Goal: Information Seeking & Learning: Learn about a topic

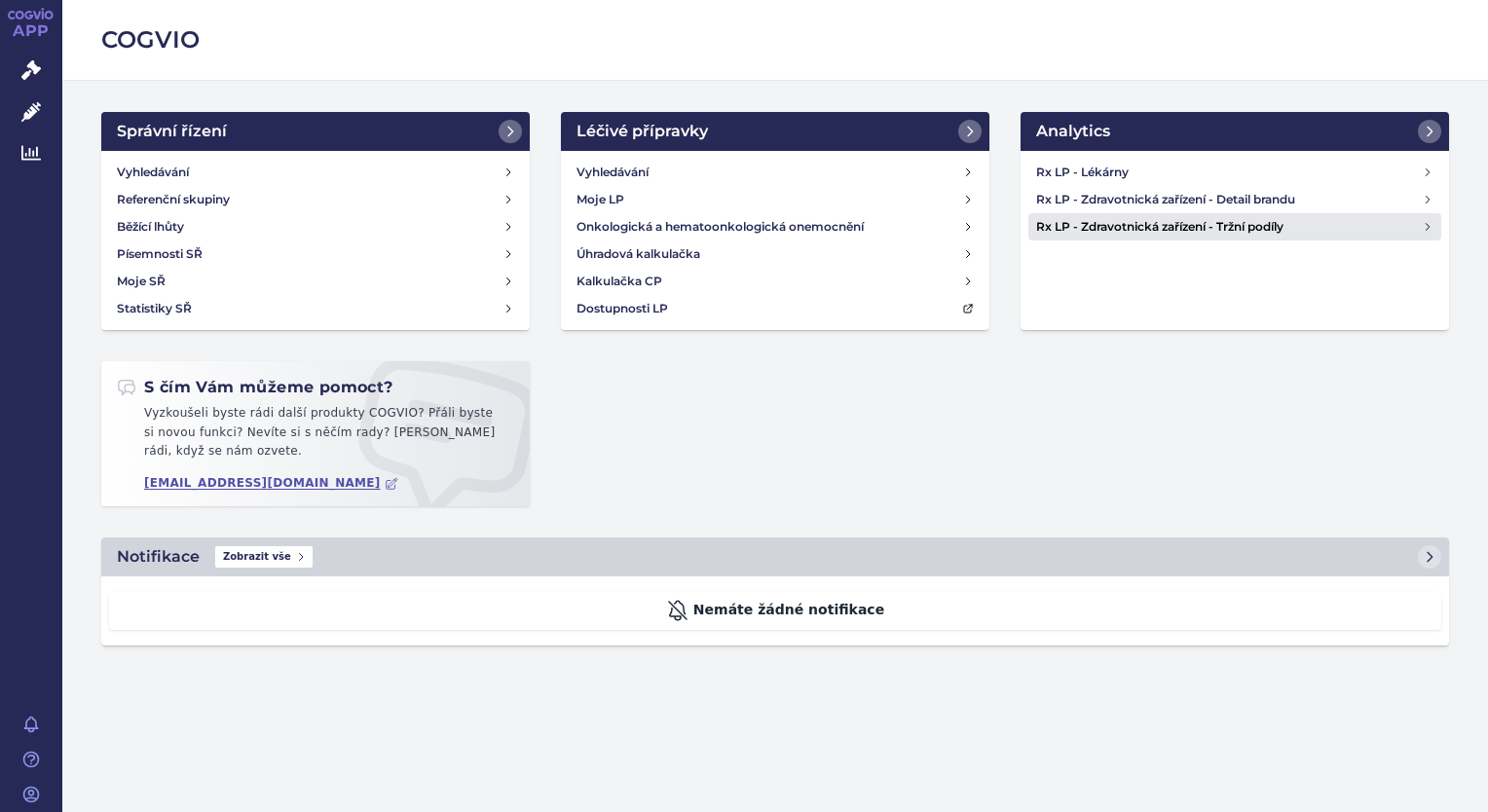
click at [1421, 228] on h4 "Rx LP - Zdravotnická zařízení - Tržní podíly" at bounding box center [1228, 227] width 386 height 20
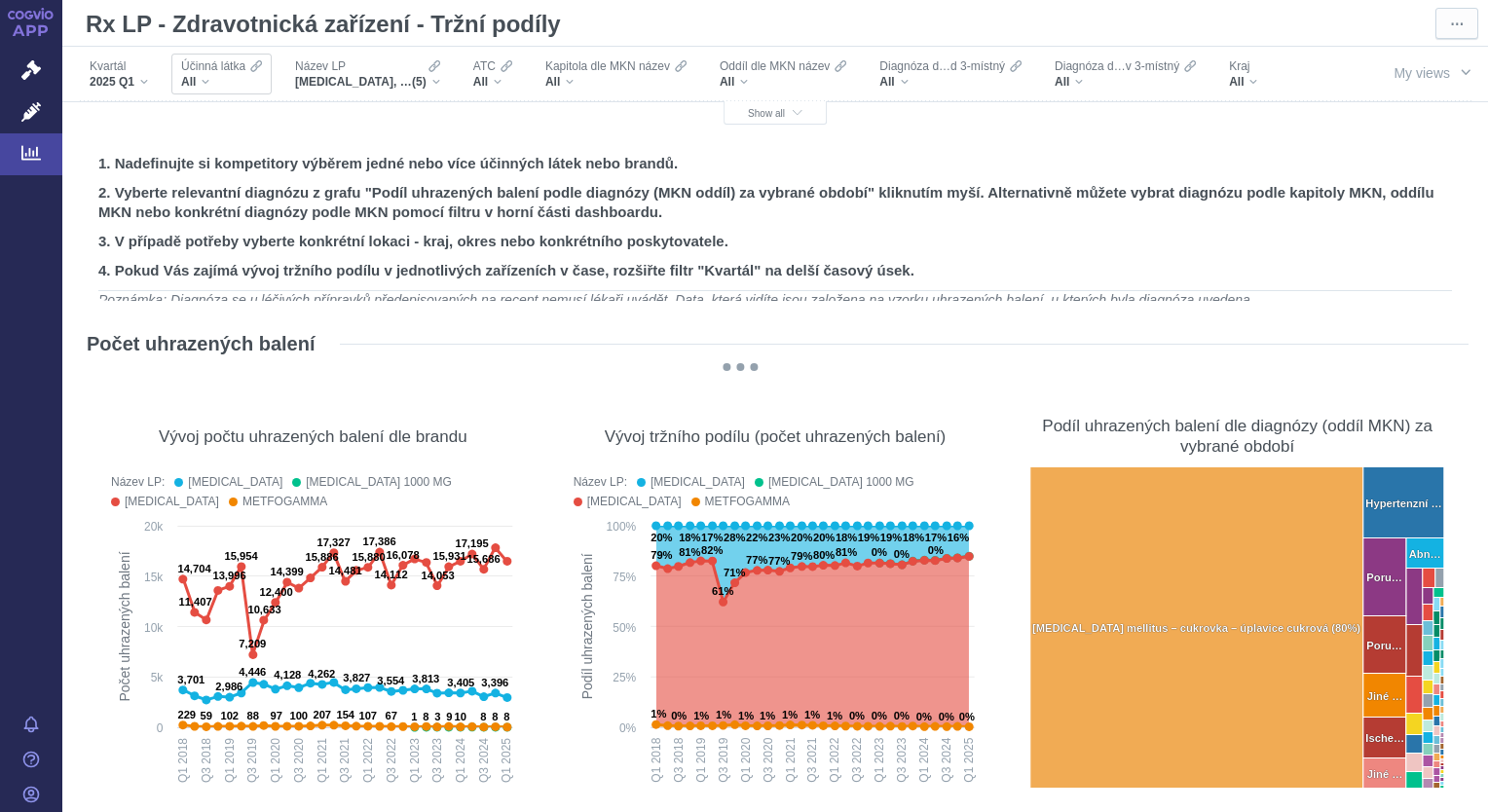
click at [206, 87] on div "All" at bounding box center [221, 82] width 81 height 16
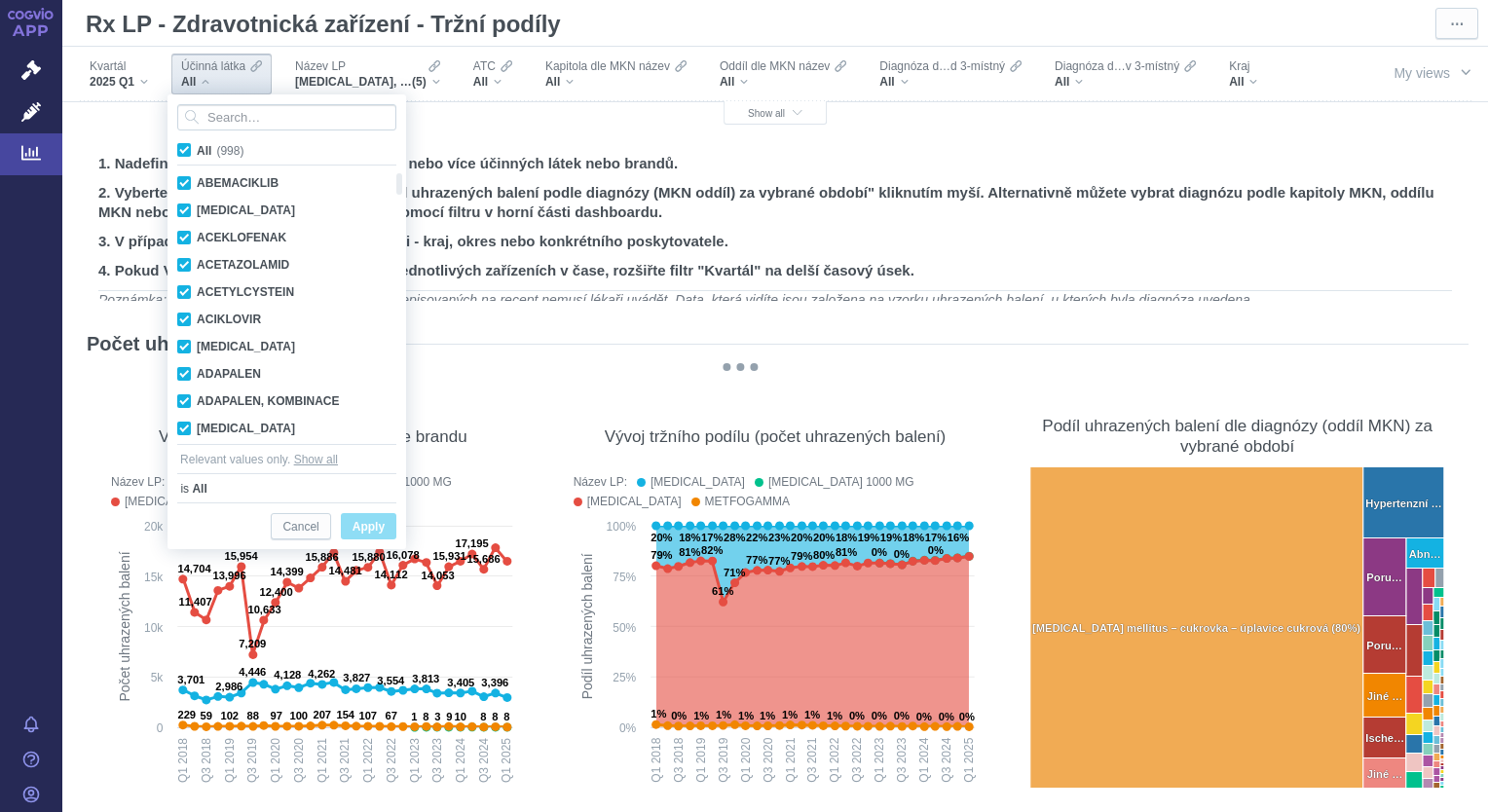
click at [197, 149] on span "All (998)" at bounding box center [220, 151] width 47 height 14
click at [197, 149] on input "All (998)" at bounding box center [203, 146] width 13 height 13
checkbox input "false"
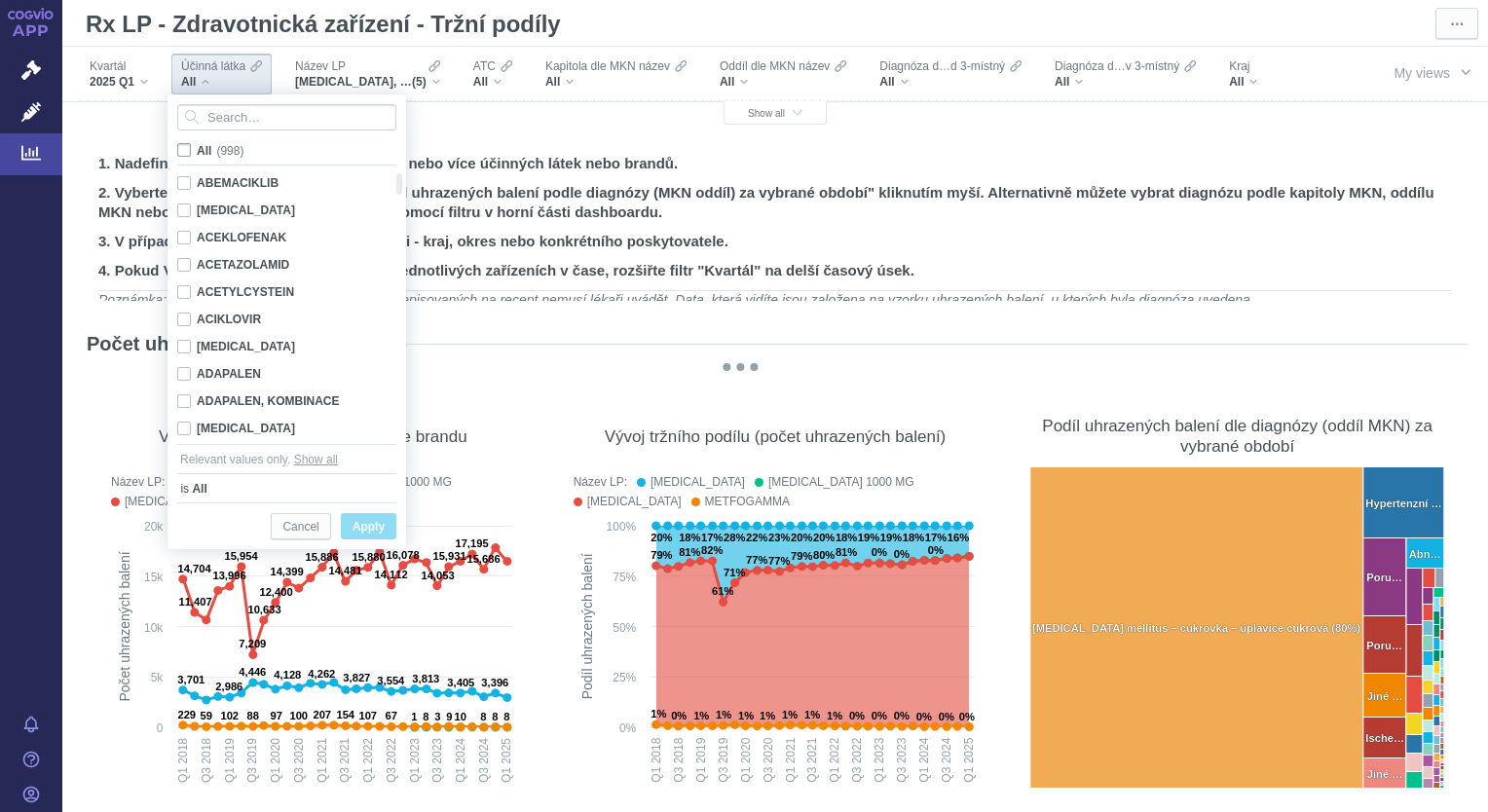
checkbox input "false"
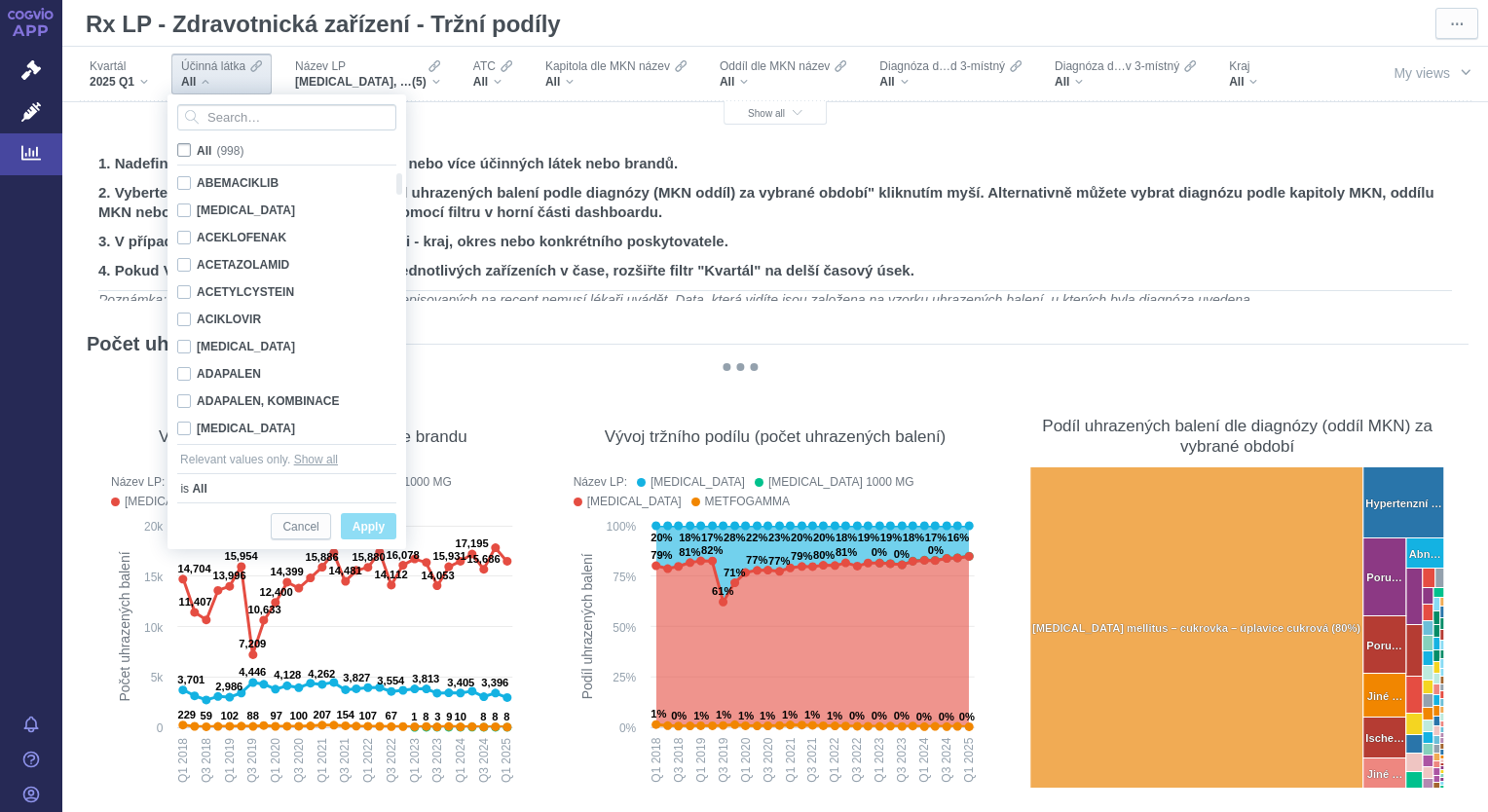
checkbox input "false"
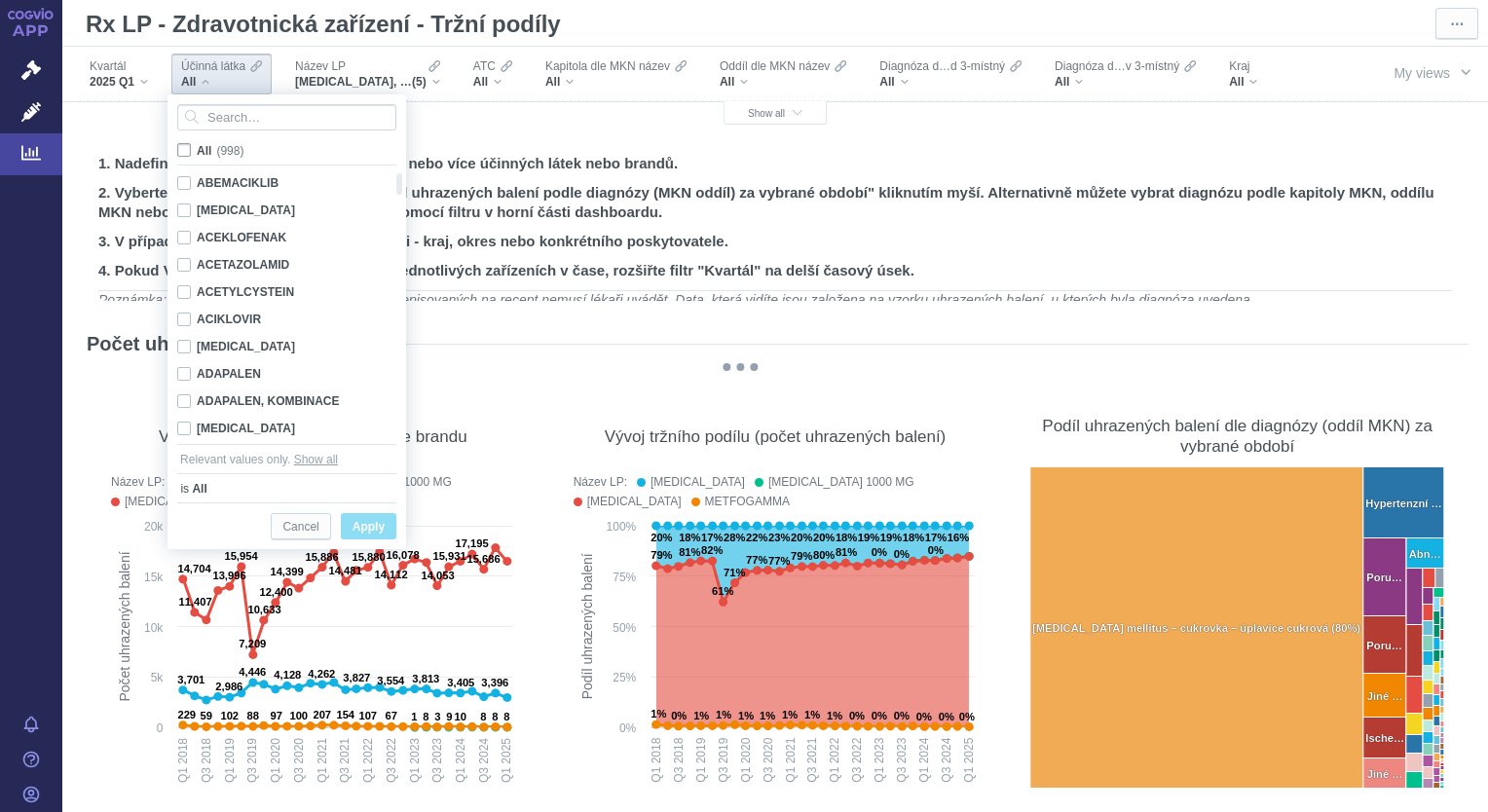
checkbox input "false"
click at [270, 121] on input "Search attribute values" at bounding box center [286, 117] width 219 height 27
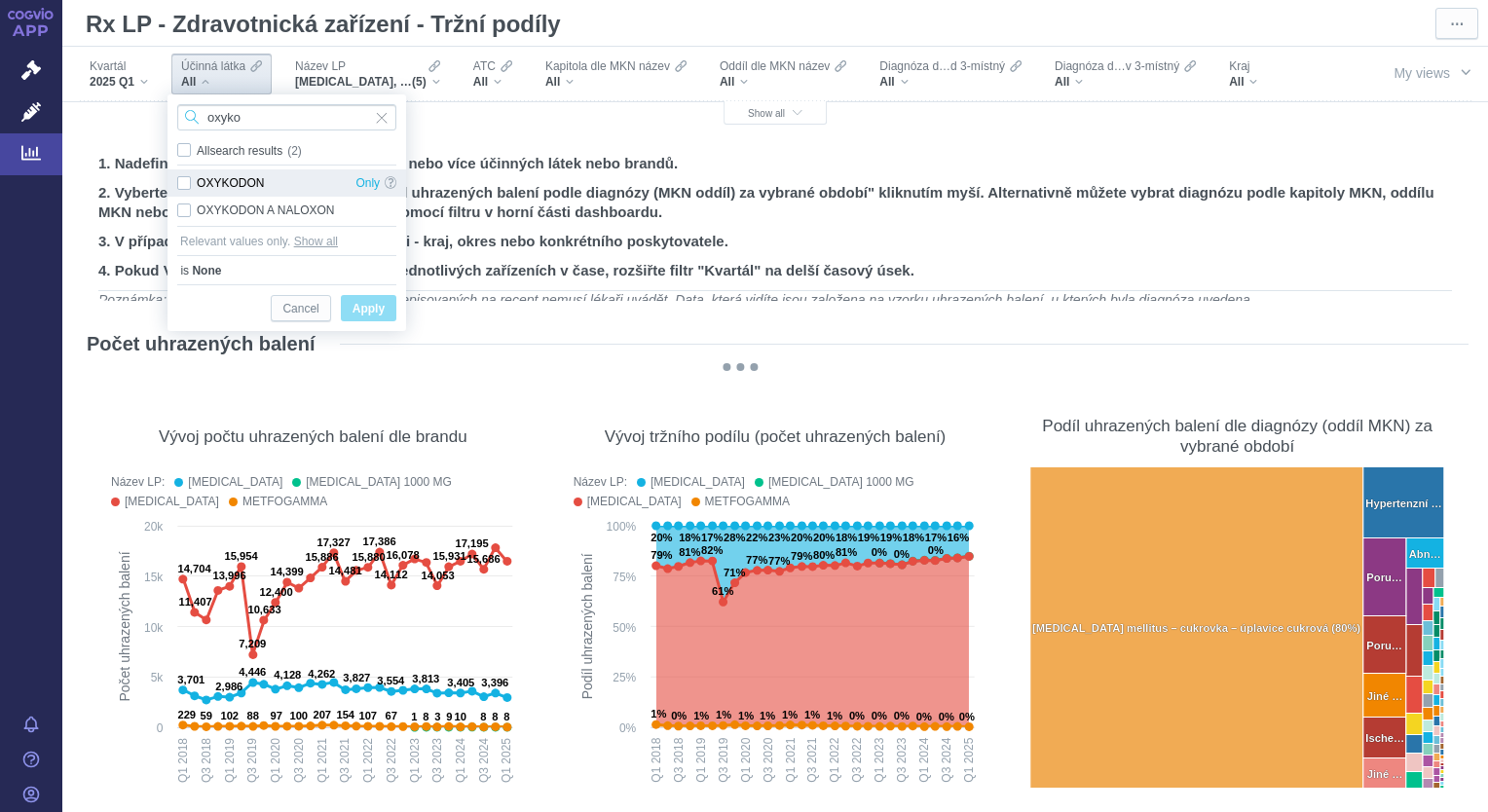
type input "oxyko"
click at [184, 182] on div "OXYKODON Only" at bounding box center [286, 183] width 239 height 28
checkbox input "true"
click at [183, 208] on div "OXYKODON A NALOXON Only" at bounding box center [286, 210] width 239 height 28
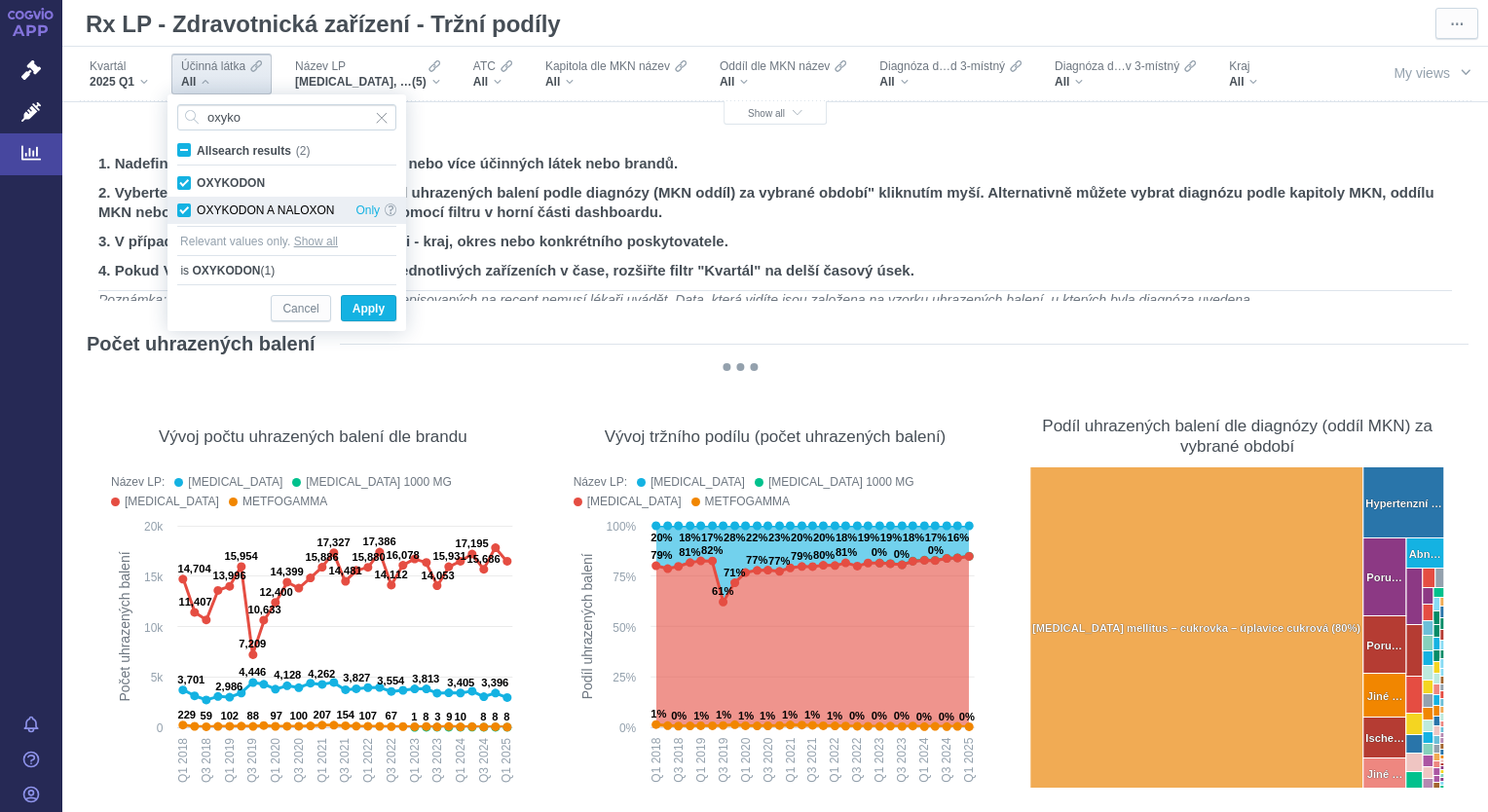
checkbox input "true"
click at [365, 310] on span "Apply" at bounding box center [368, 309] width 32 height 25
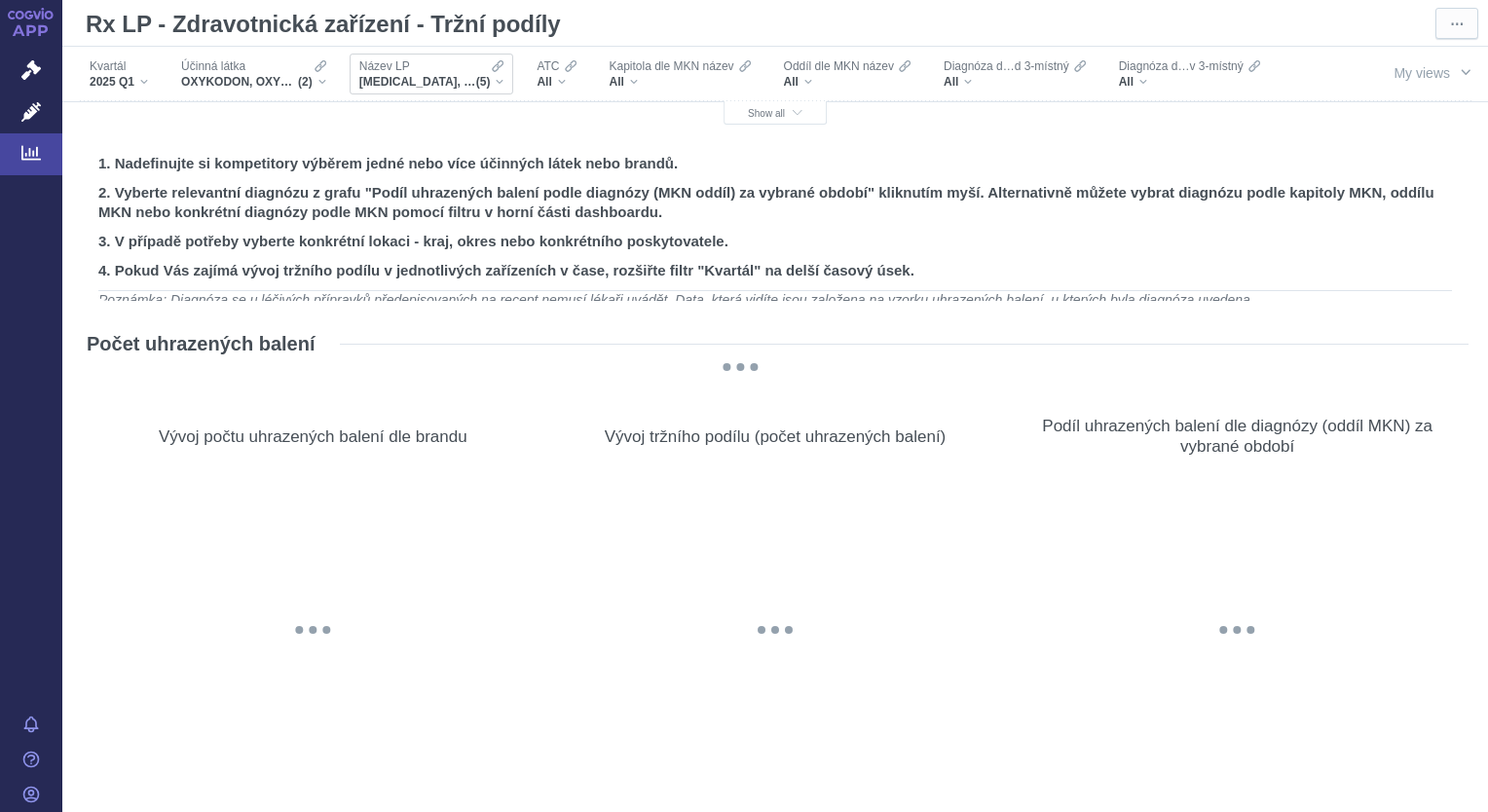
click at [500, 80] on div "[MEDICAL_DATA], [MEDICAL_DATA] 1000 MG, [MEDICAL_DATA], METFOGAMMA, METFOGAMMA …" at bounding box center [432, 82] width 146 height 16
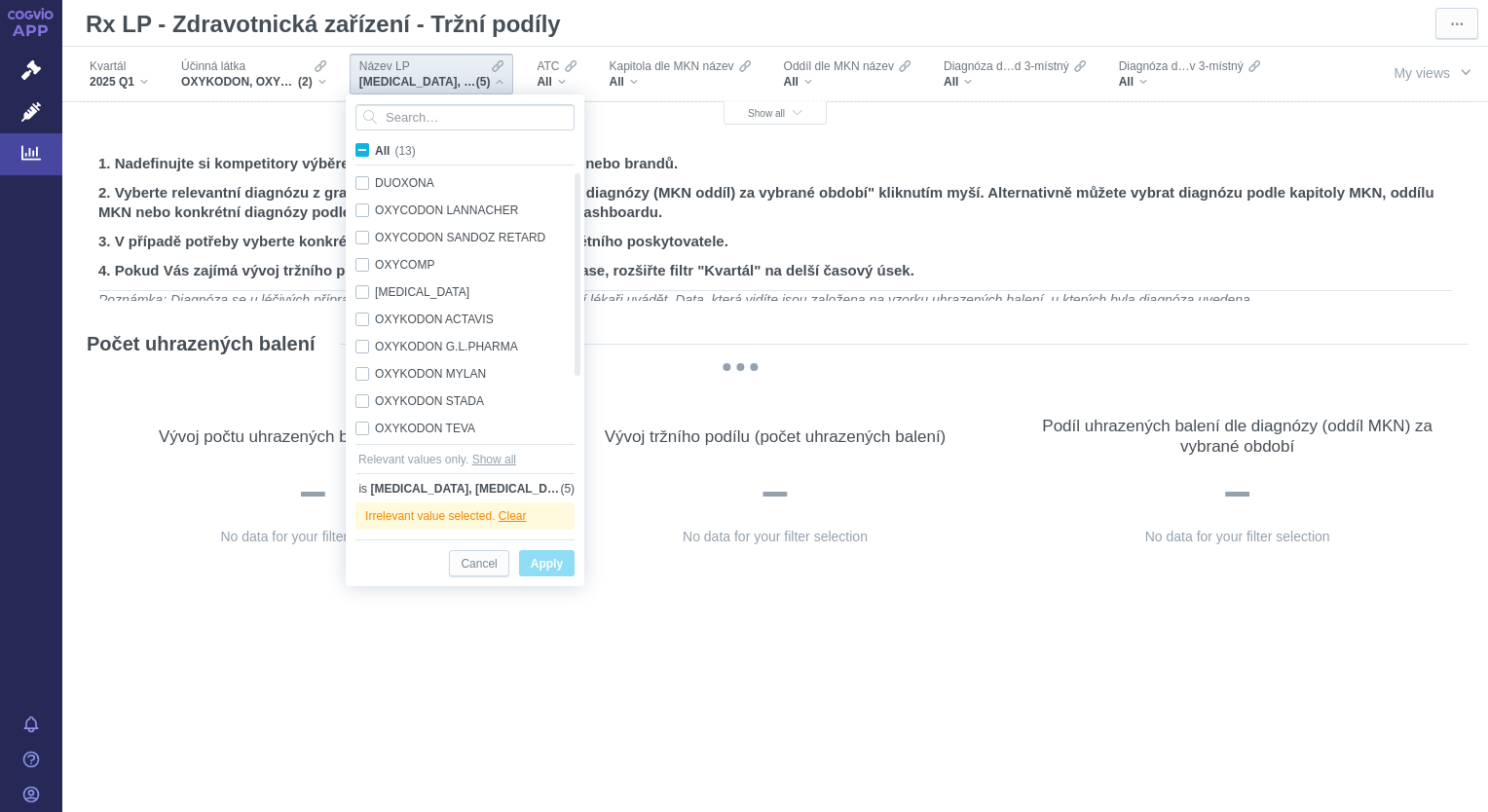
click at [375, 150] on span "All (13)" at bounding box center [395, 151] width 41 height 14
click at [375, 150] on input "All (13)" at bounding box center [381, 146] width 13 height 13
checkbox input "true"
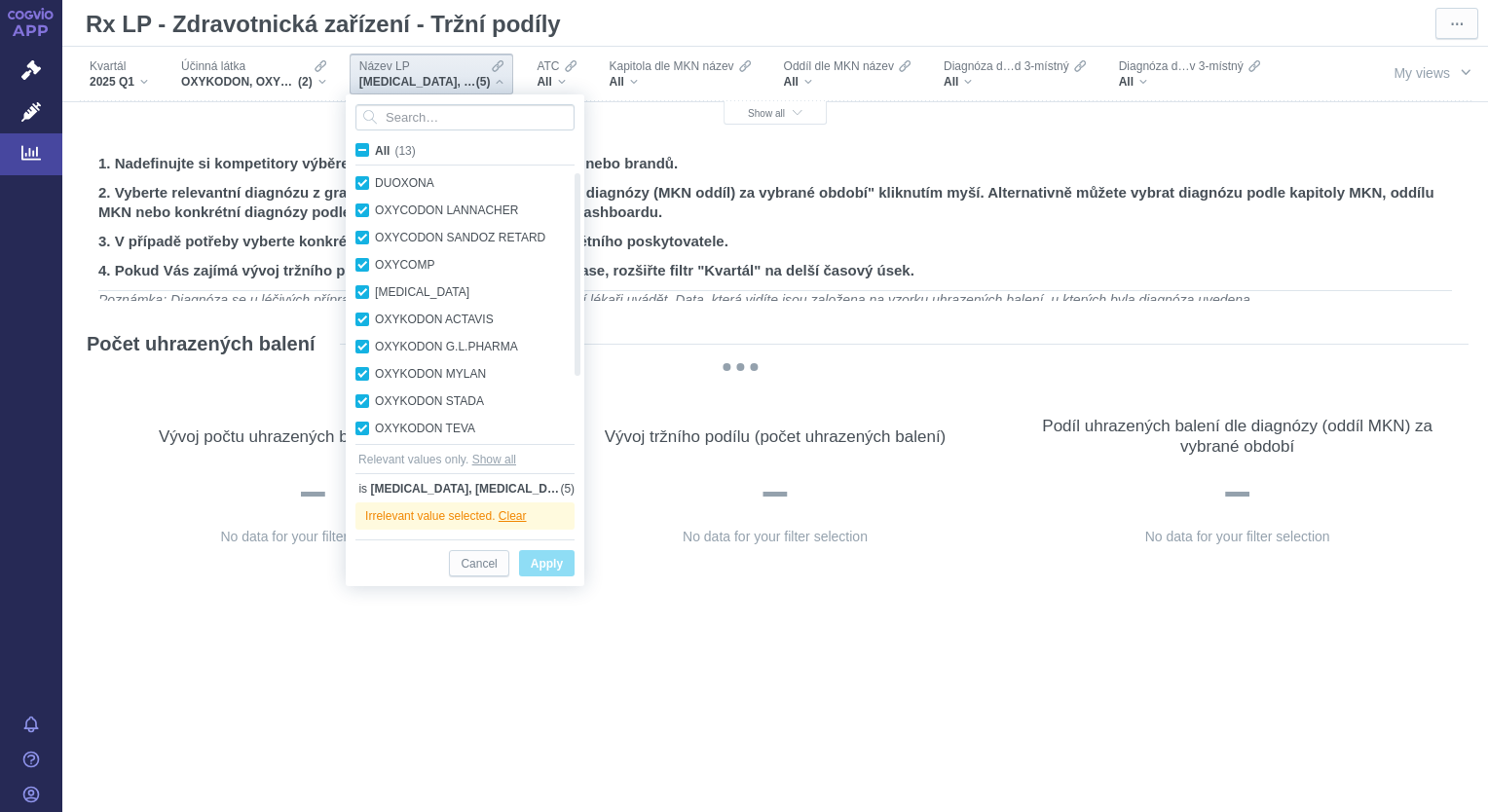
checkbox input "true"
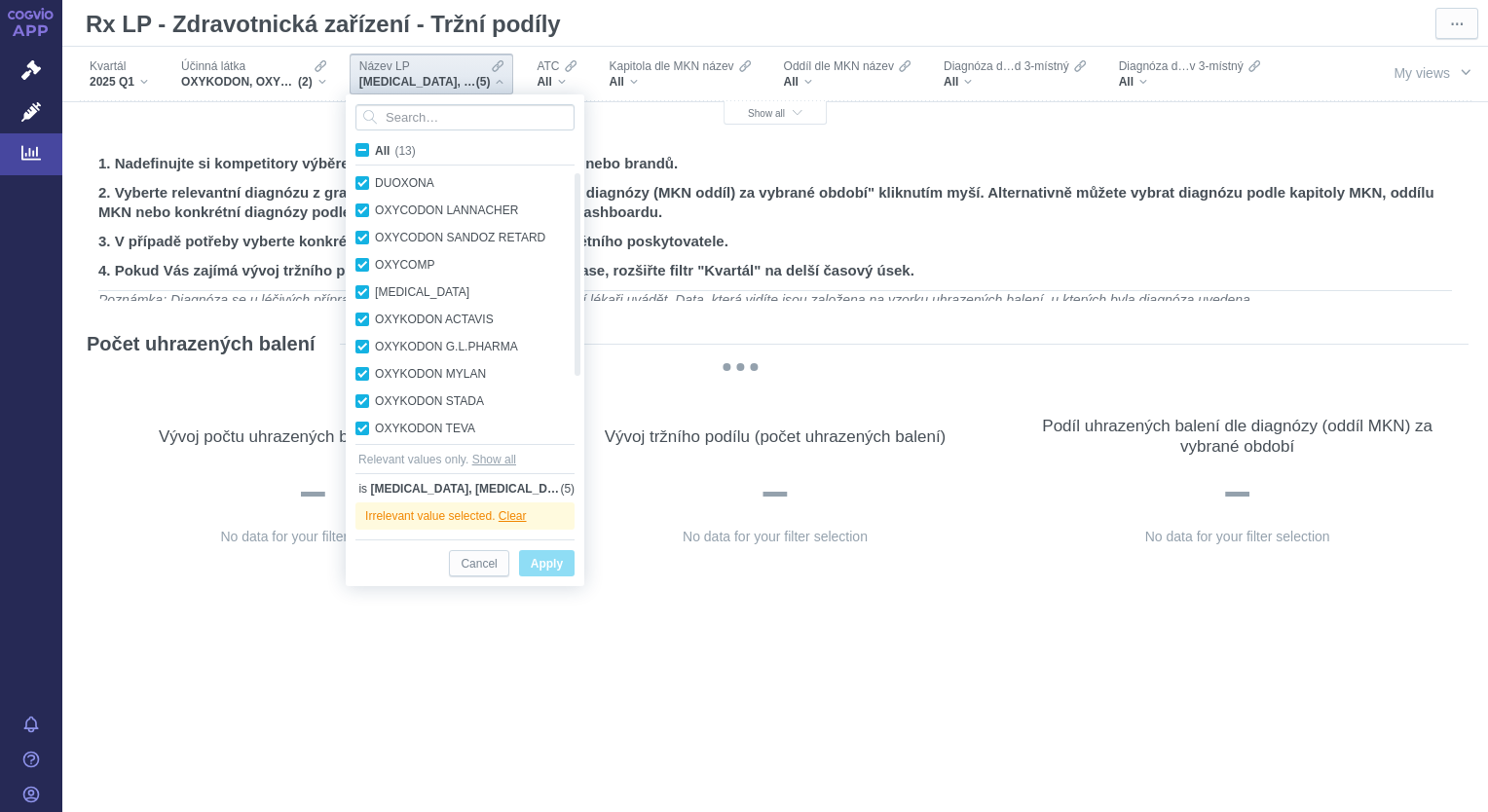
checkbox input "true"
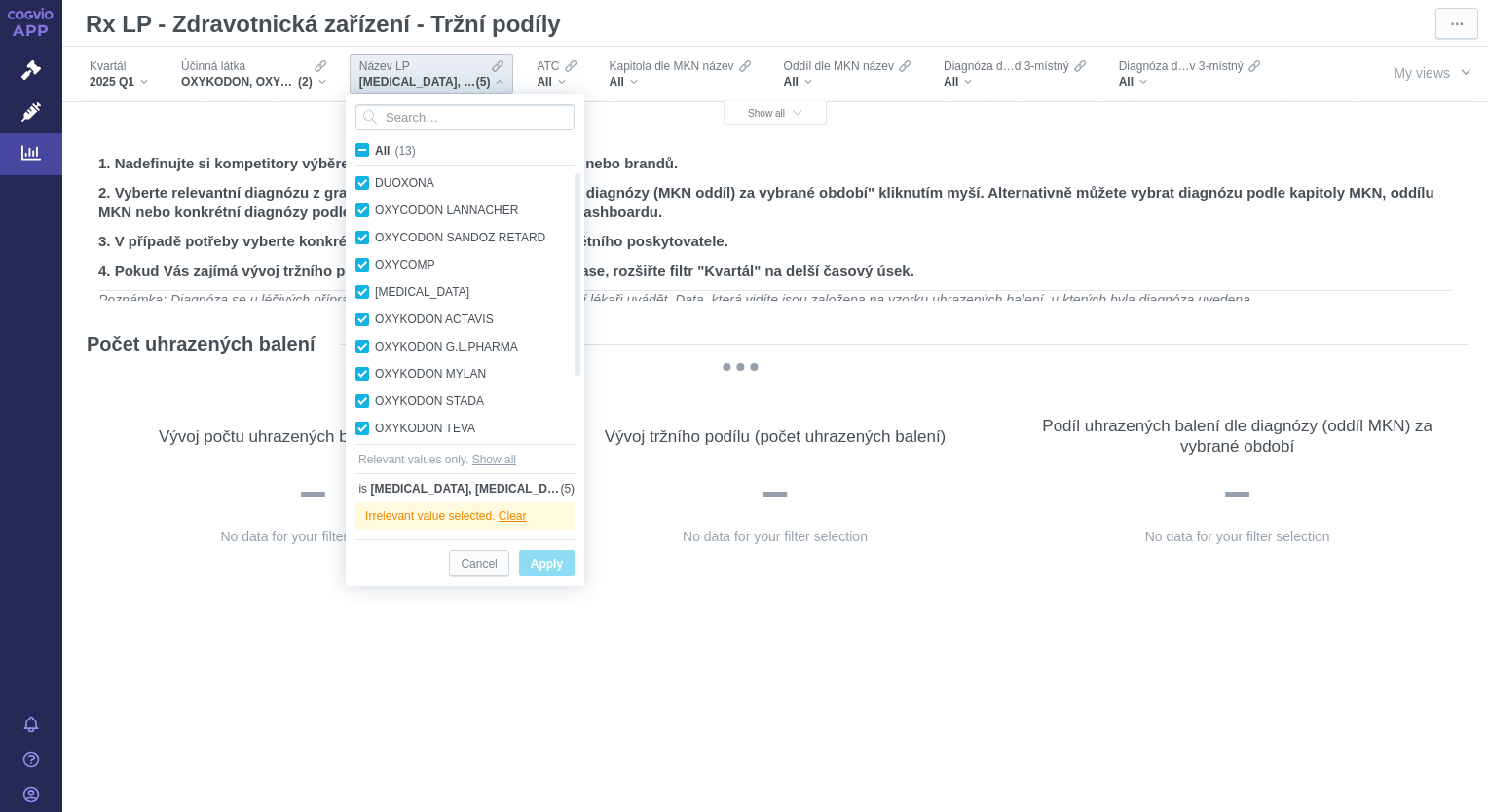
checkbox input "true"
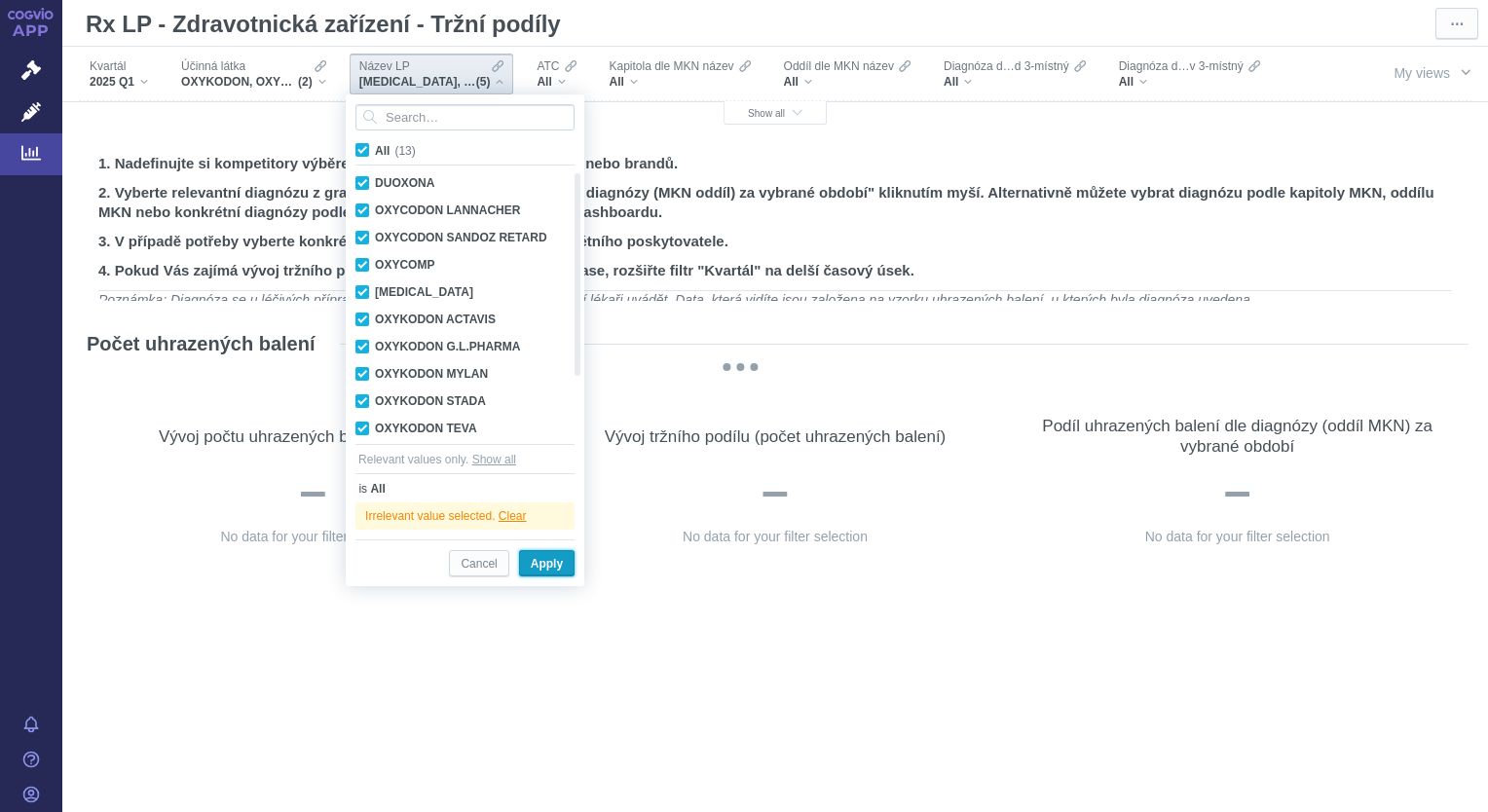
click at [538, 558] on span "Apply" at bounding box center [547, 563] width 32 height 25
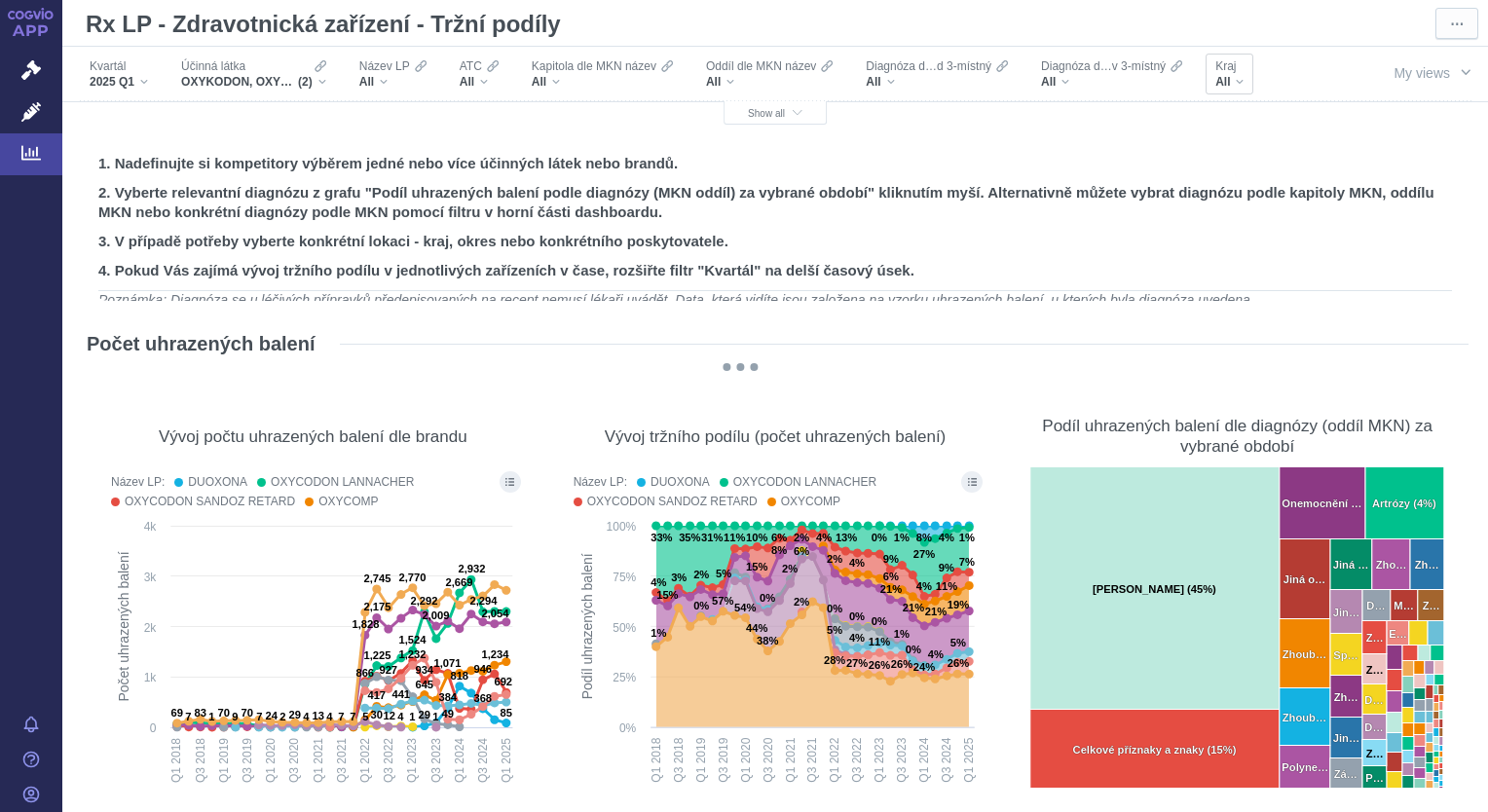
click at [1237, 83] on div "All" at bounding box center [1229, 82] width 29 height 16
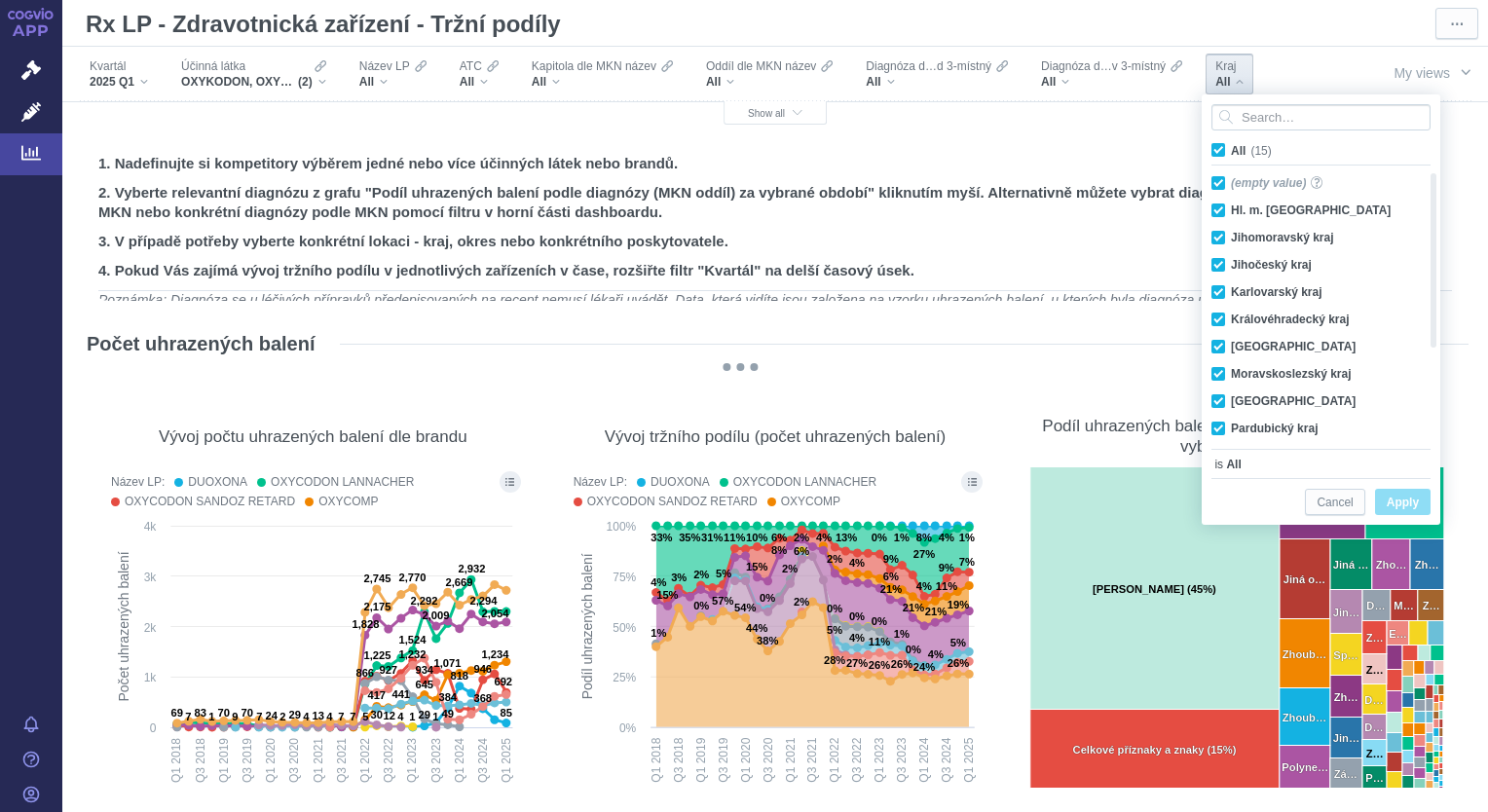
click at [1230, 153] on span "All (15)" at bounding box center [1251, 151] width 41 height 14
click at [1230, 152] on input "All (15)" at bounding box center [1236, 146] width 13 height 13
checkbox input "false"
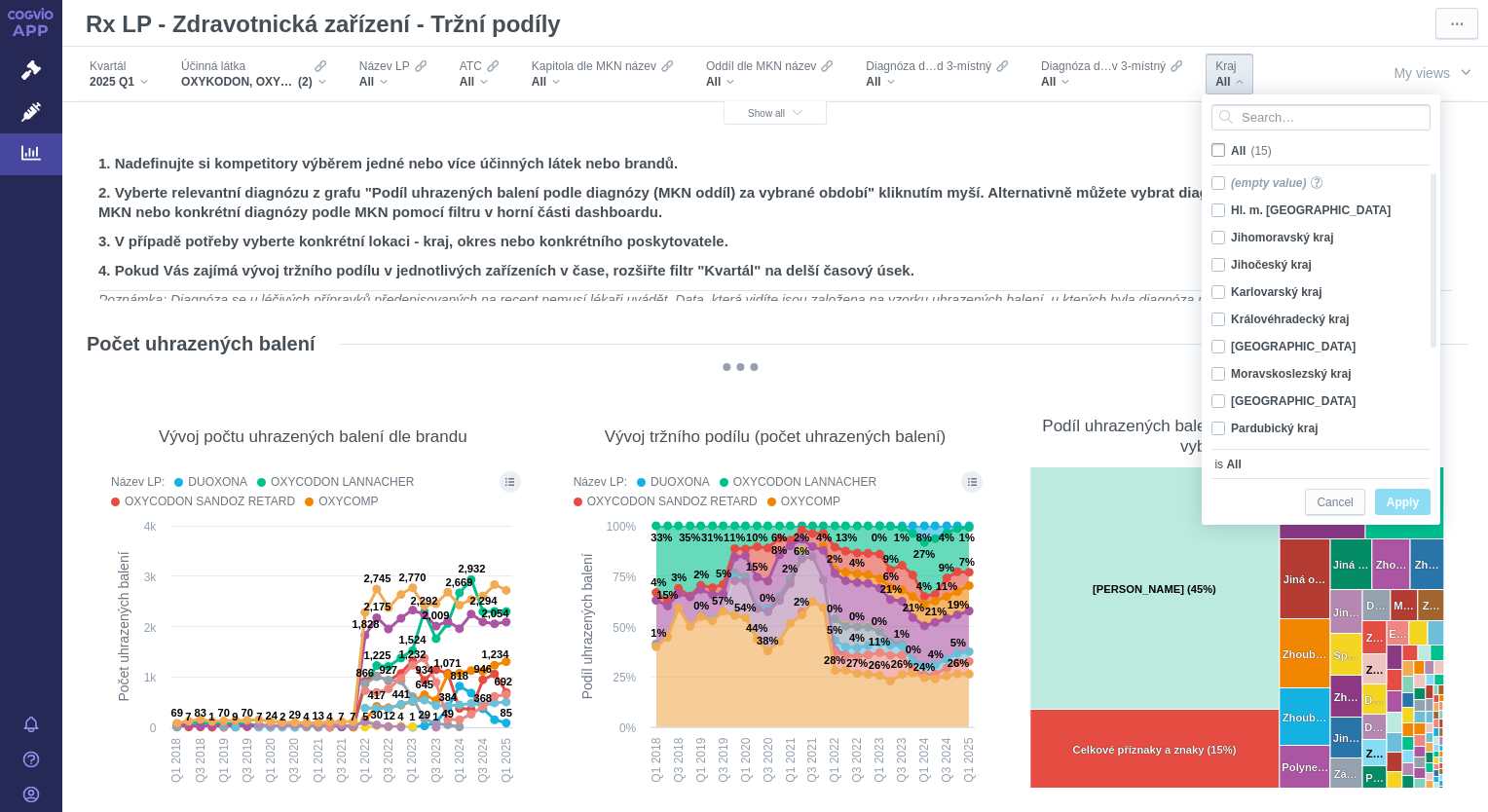
checkbox input "false"
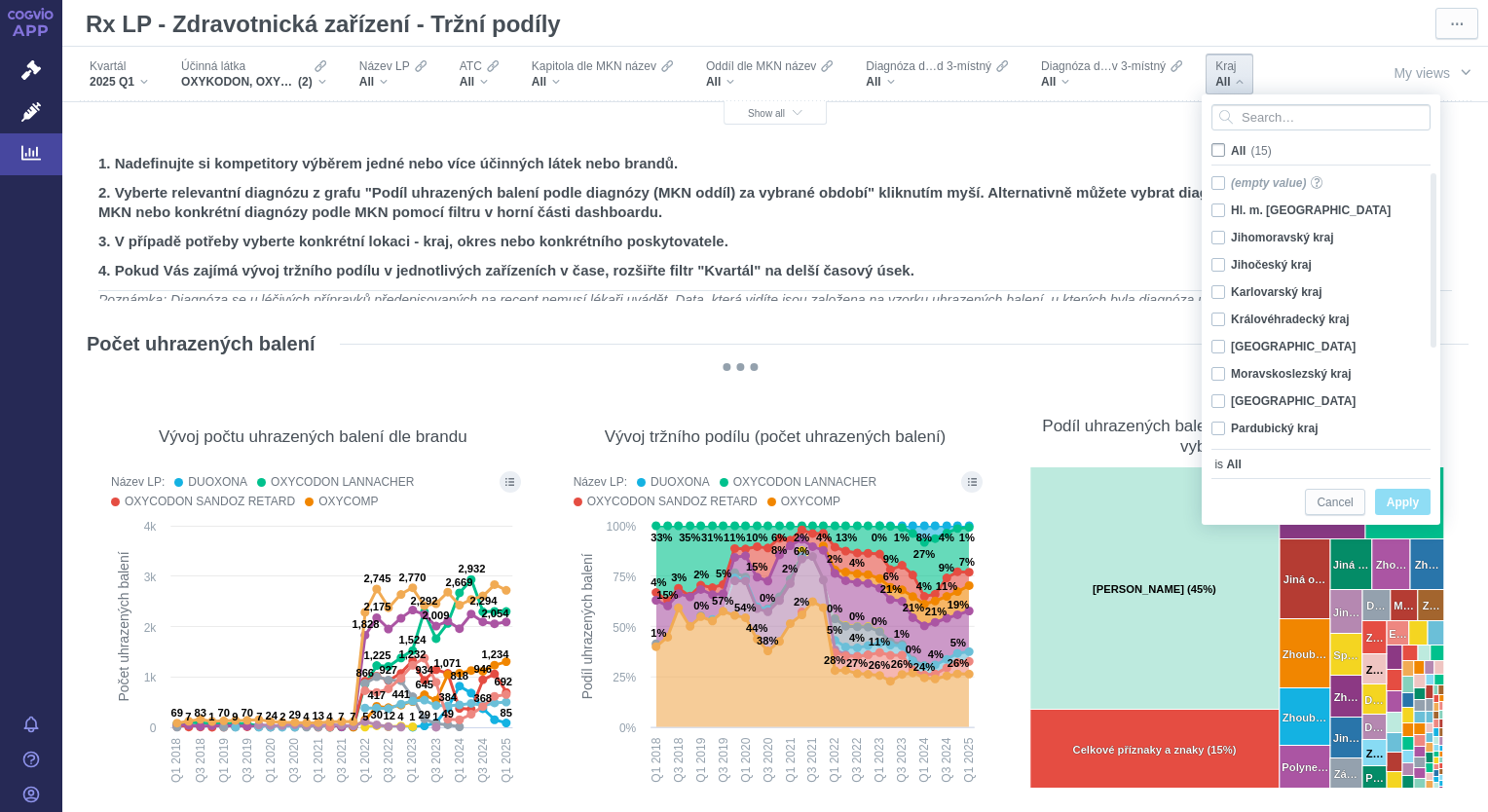
checkbox input "false"
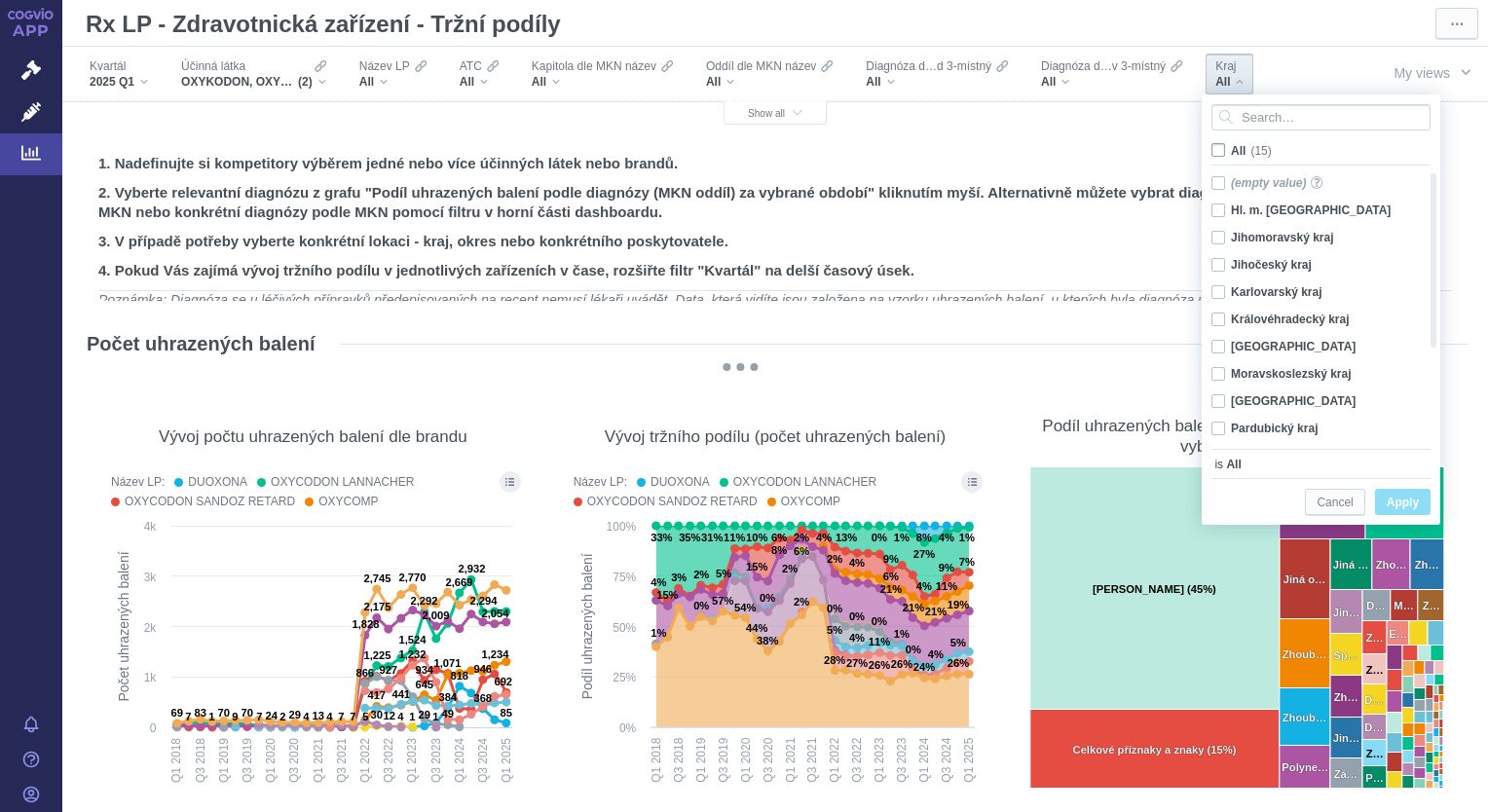
checkbox input "false"
click at [1216, 376] on div "Vysočina Only" at bounding box center [1314, 374] width 224 height 28
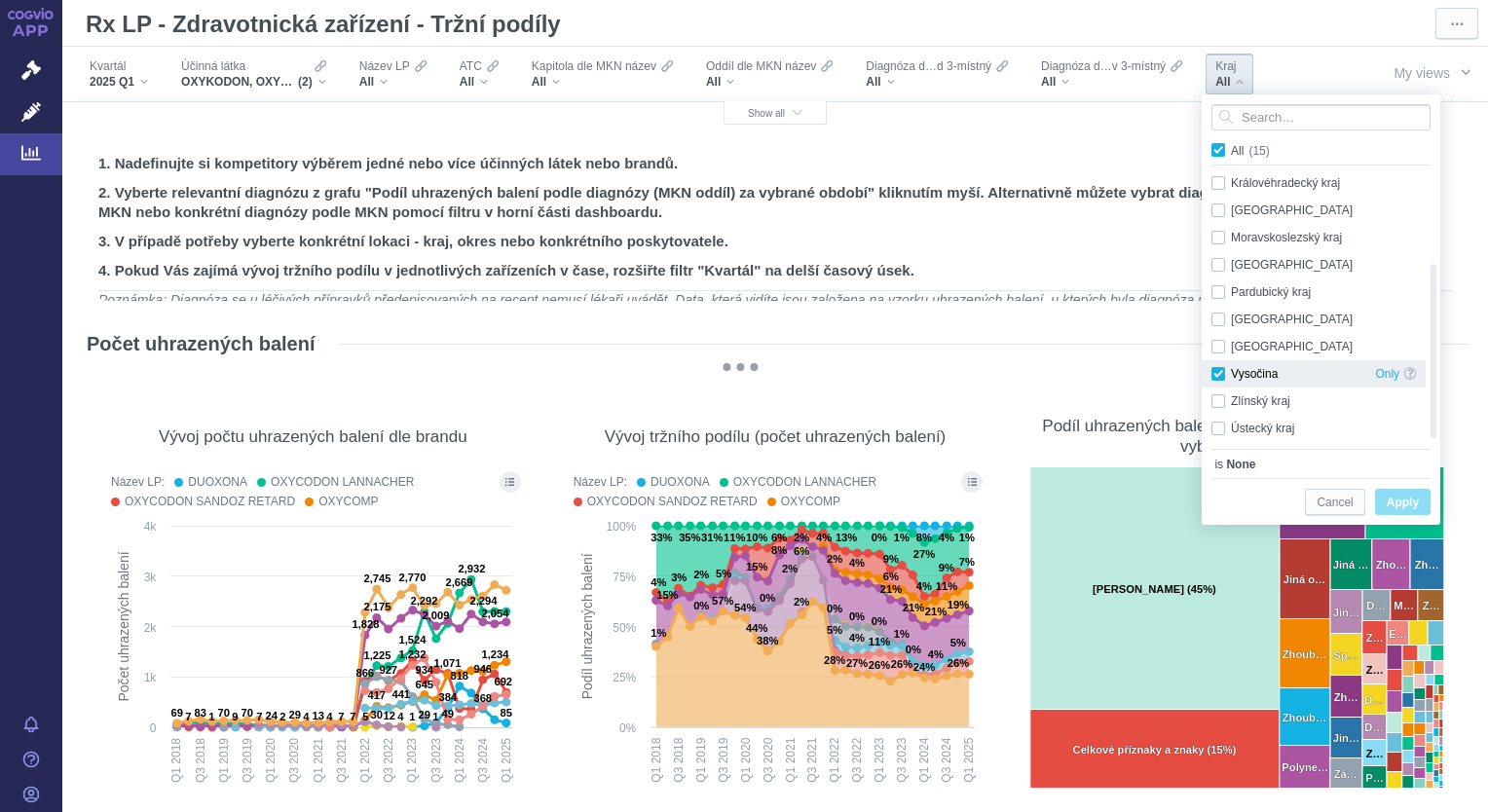
checkbox input "true"
click at [1415, 500] on span "Apply" at bounding box center [1402, 502] width 32 height 25
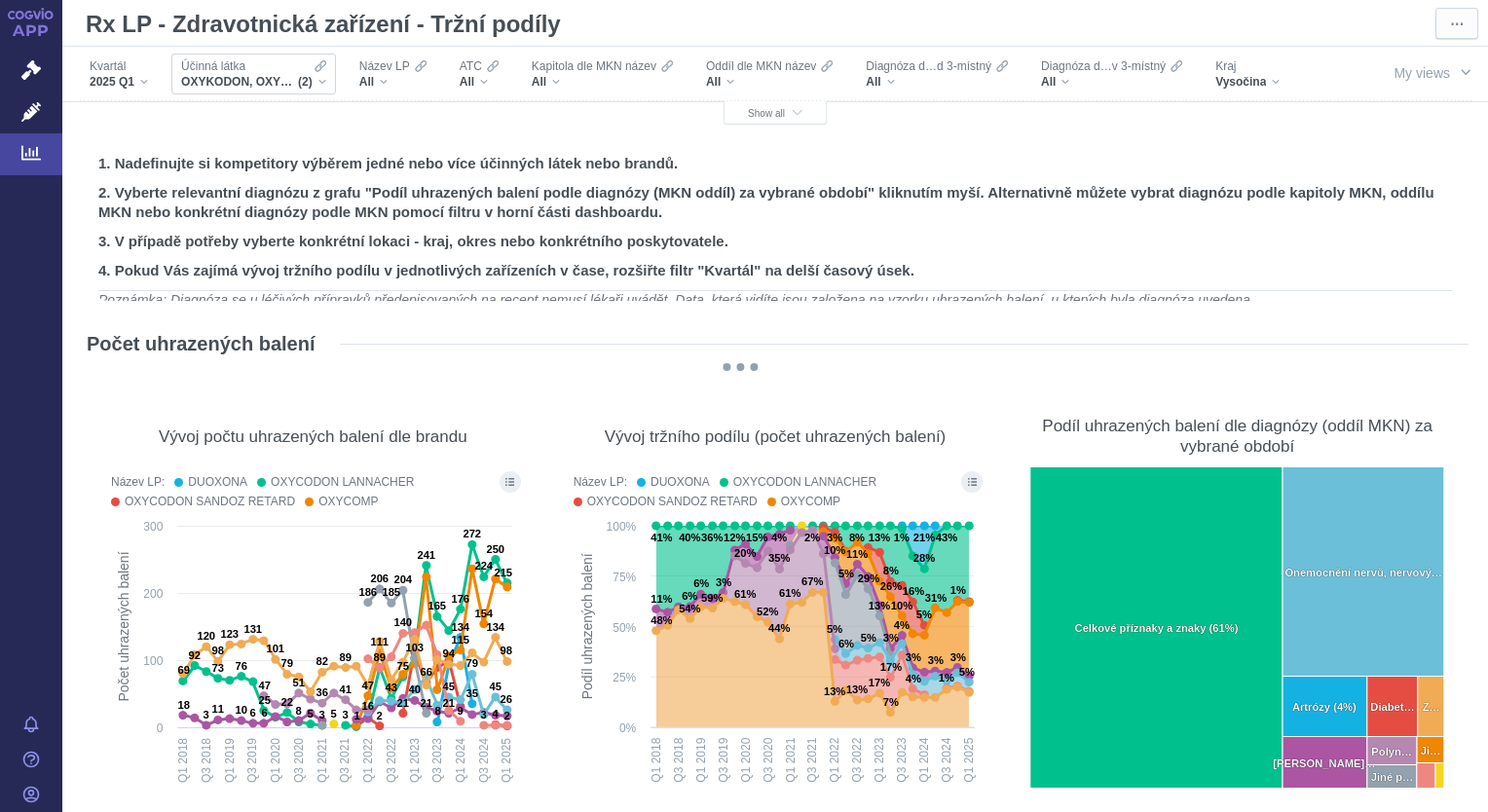
click at [320, 81] on div "OXYKODON, OXYKODON A NALOXON (2)" at bounding box center [254, 82] width 146 height 16
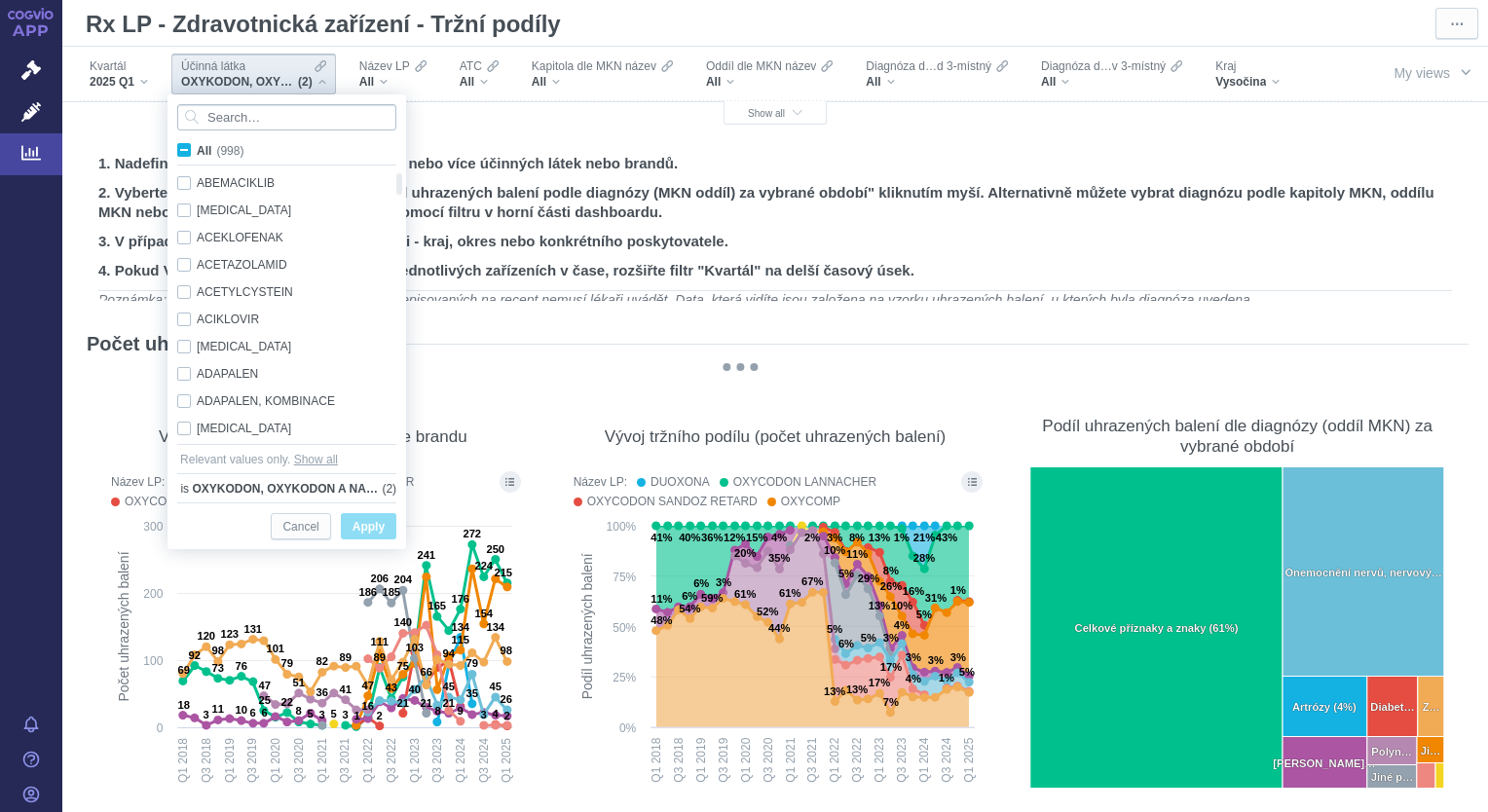
type input "p"
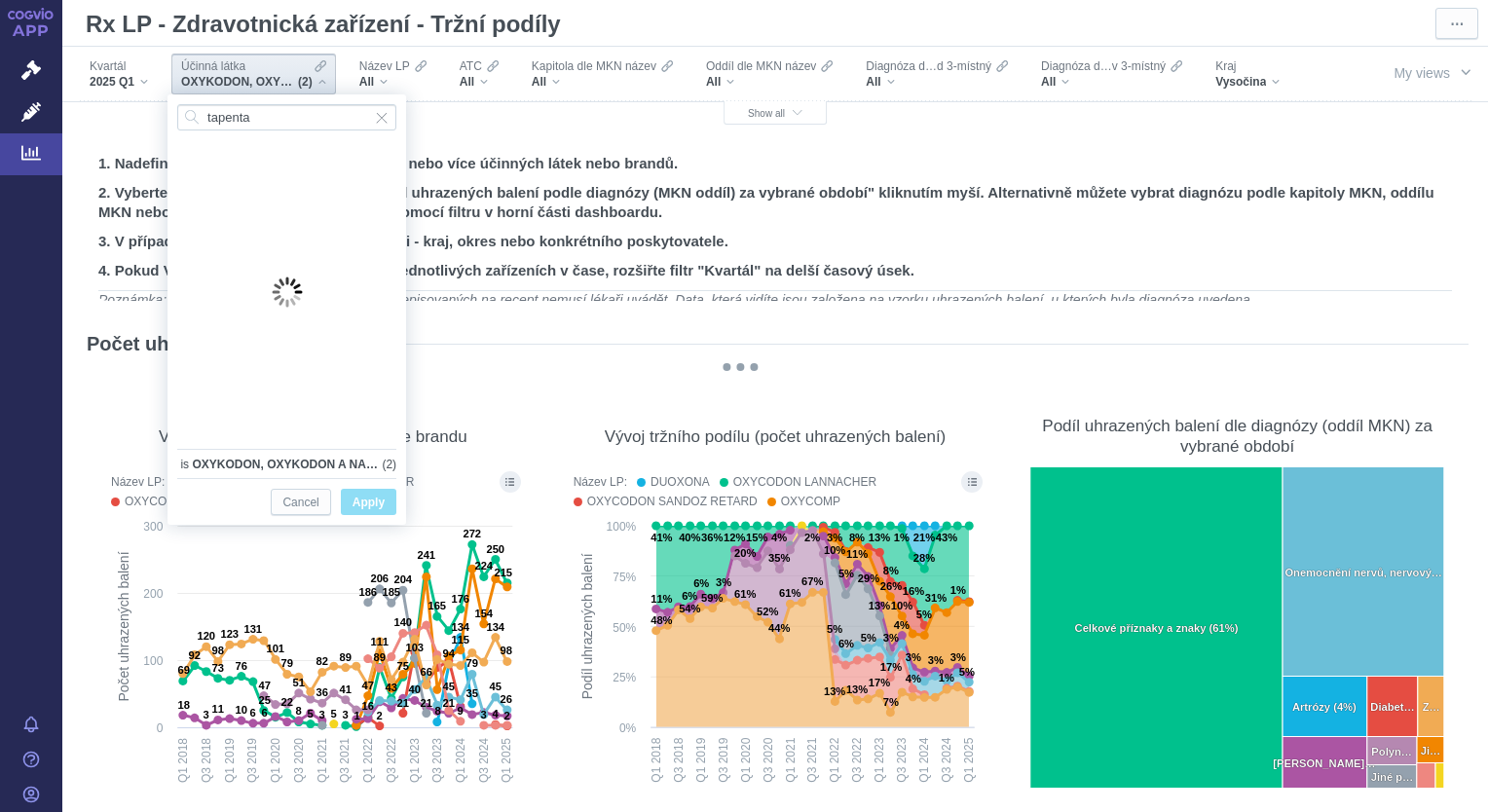
click at [280, 462] on span "OXYKODON, OXYKODON A NALOXON" at bounding box center [286, 464] width 190 height 20
click at [389, 466] on div "is OXYKODON, OXYKODON A NALOXON (2)" at bounding box center [286, 460] width 219 height 25
click at [304, 121] on input "tapenta" at bounding box center [286, 117] width 219 height 27
type input "[MEDICAL_DATA]"
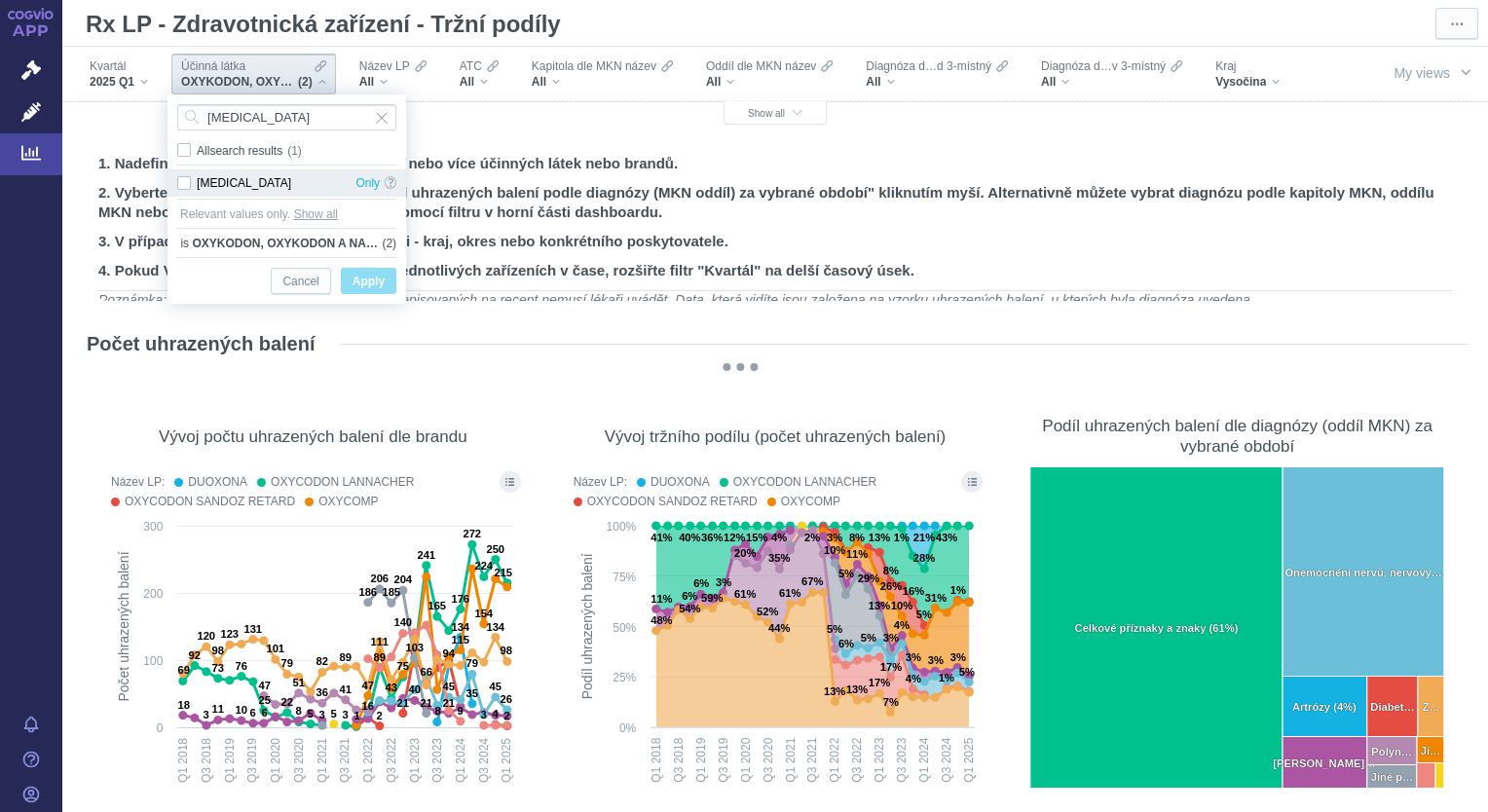
click at [188, 182] on div "[MEDICAL_DATA] Only" at bounding box center [286, 183] width 239 height 28
checkbox input "true"
click at [370, 287] on span "Apply" at bounding box center [368, 281] width 32 height 25
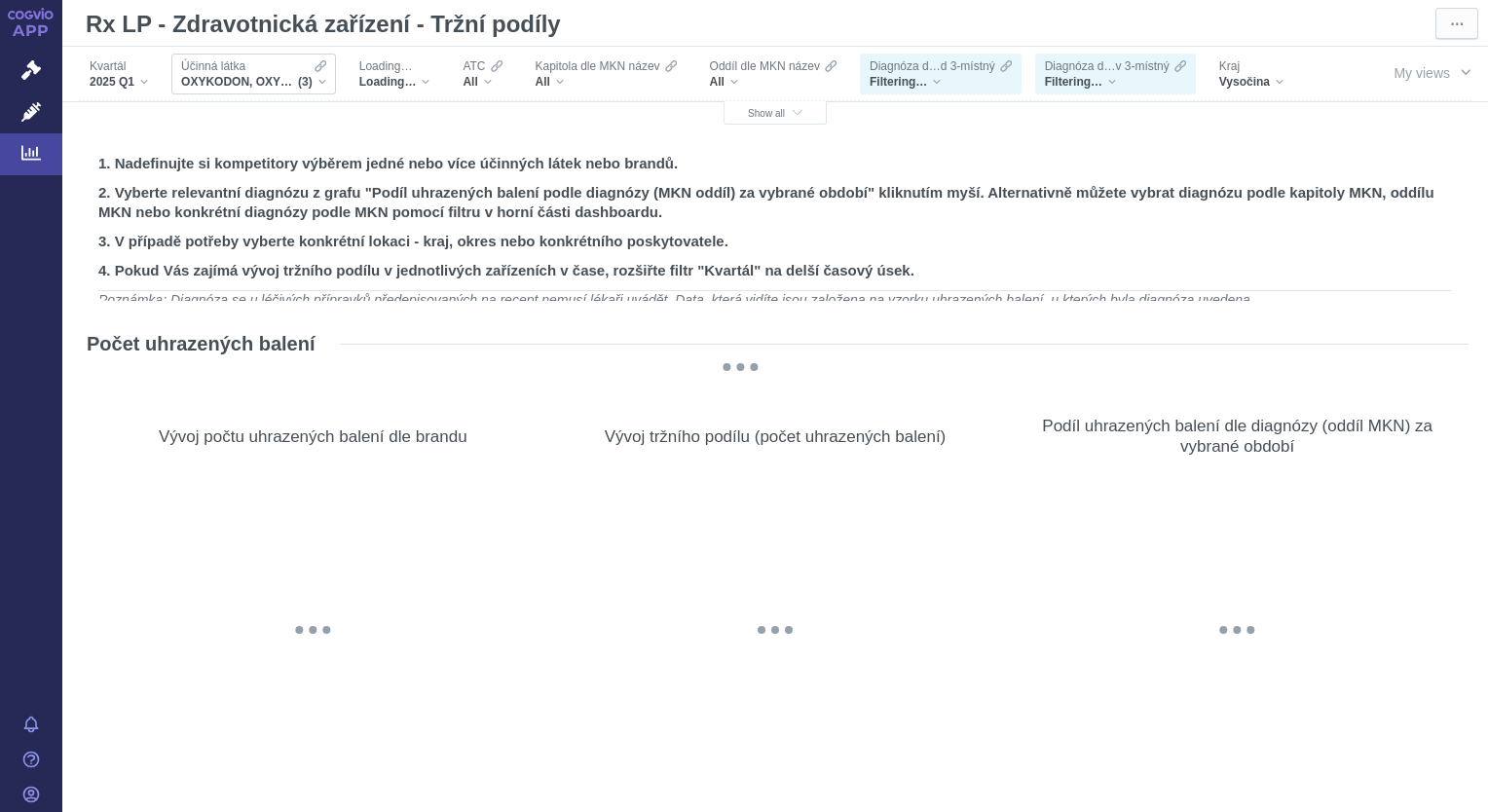
click at [326, 81] on div "Účinná [PERSON_NAME] OXYKODON, OXYKODON A NALOXON, [MEDICAL_DATA] (3)" at bounding box center [253, 74] width 164 height 41
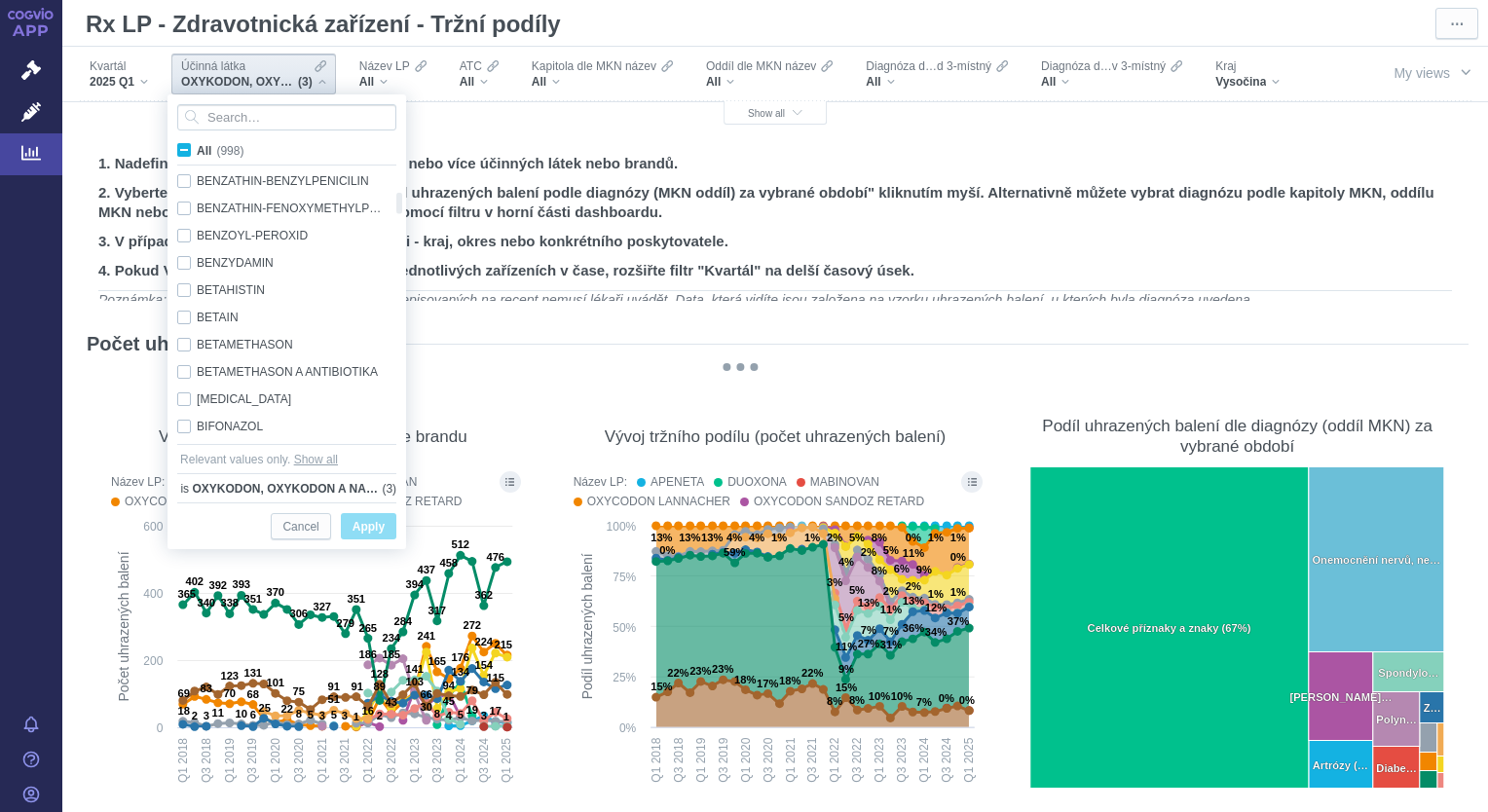
click at [370, 485] on span "OXYKODON, OXYKODON A NALOXON, [MEDICAL_DATA]" at bounding box center [286, 489] width 190 height 20
click at [197, 147] on span "All (998)" at bounding box center [220, 151] width 47 height 14
click at [197, 147] on input "All (998)" at bounding box center [203, 146] width 13 height 13
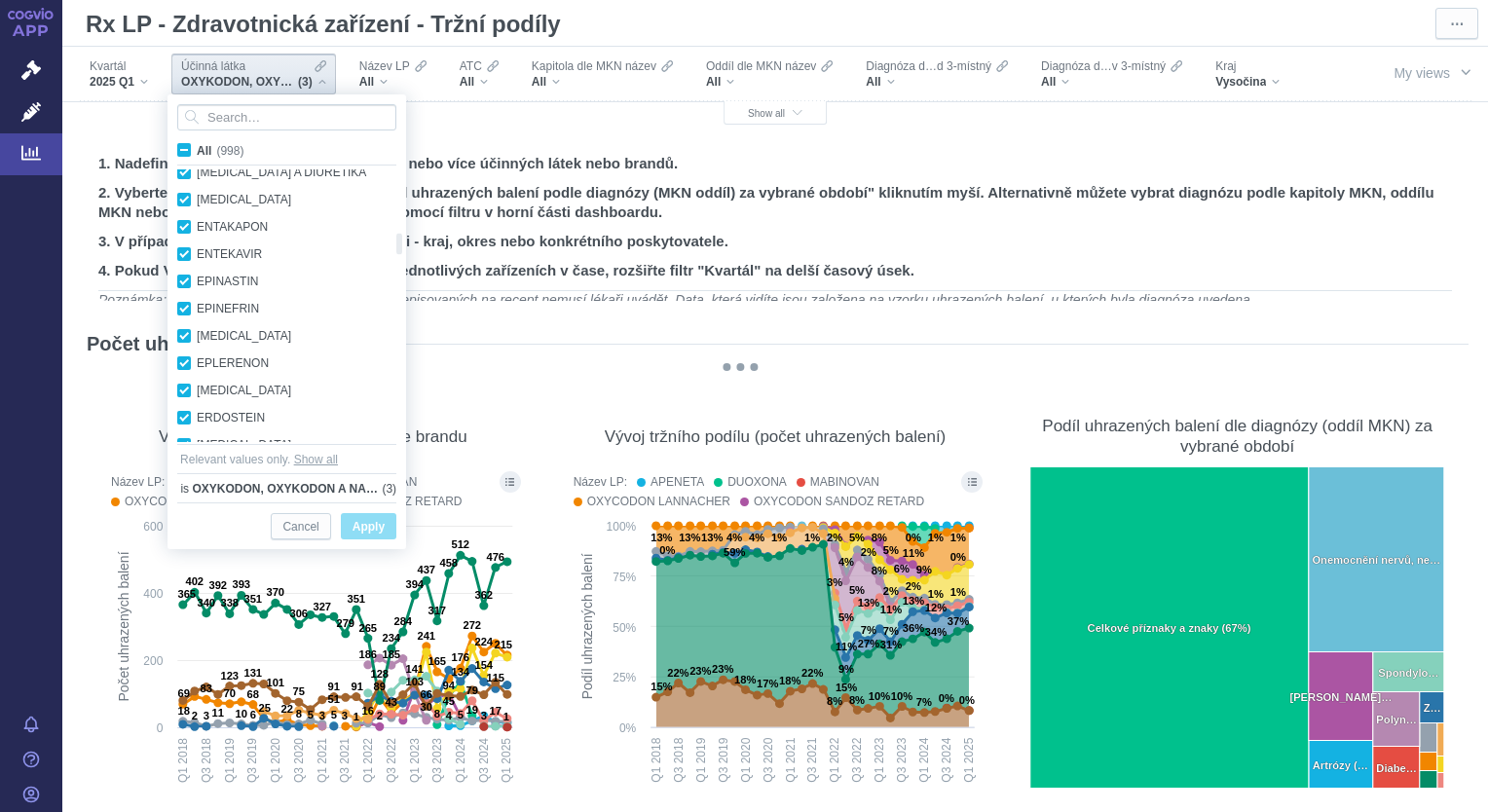
checkbox input "true"
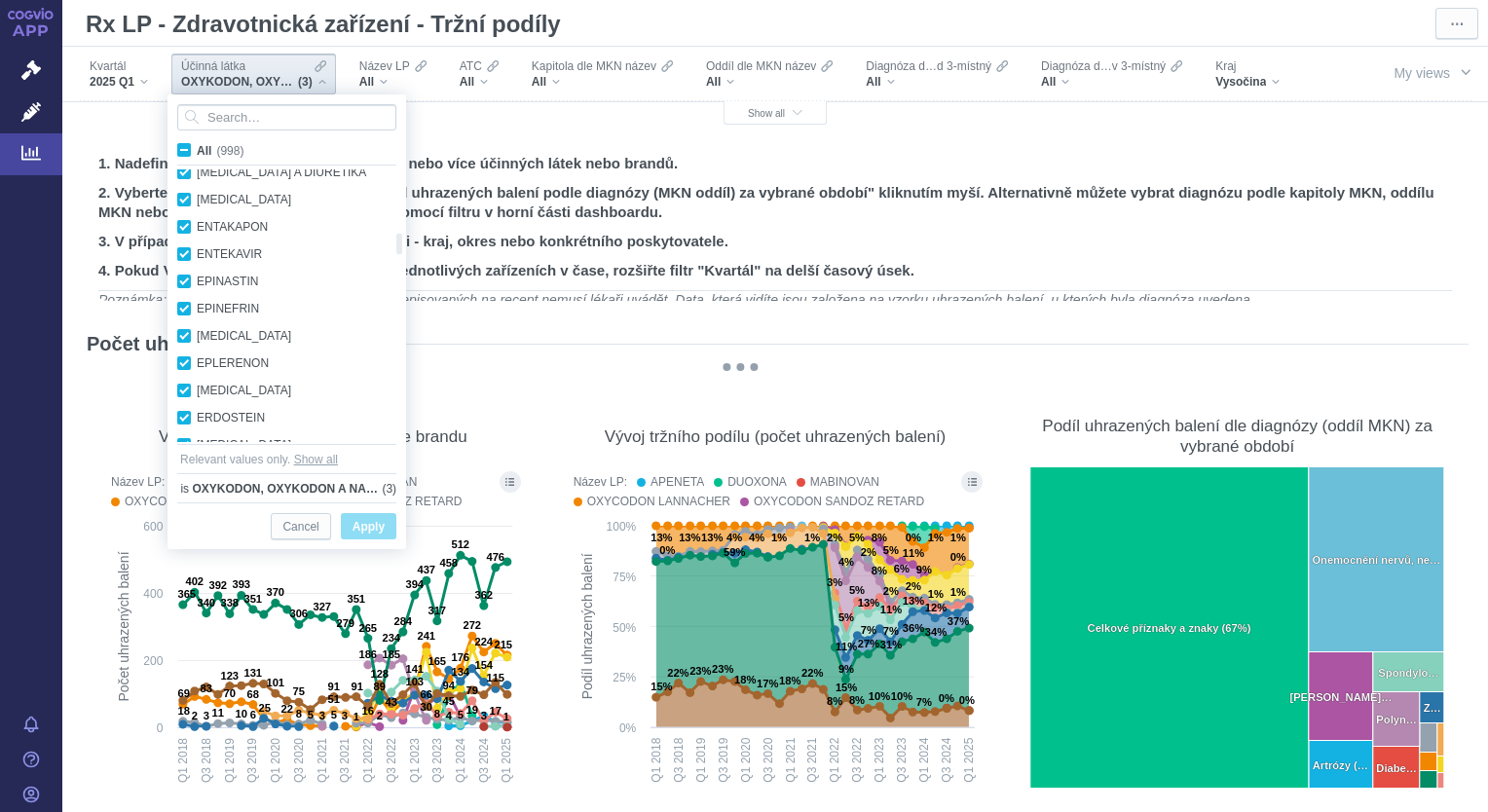
checkbox input "true"
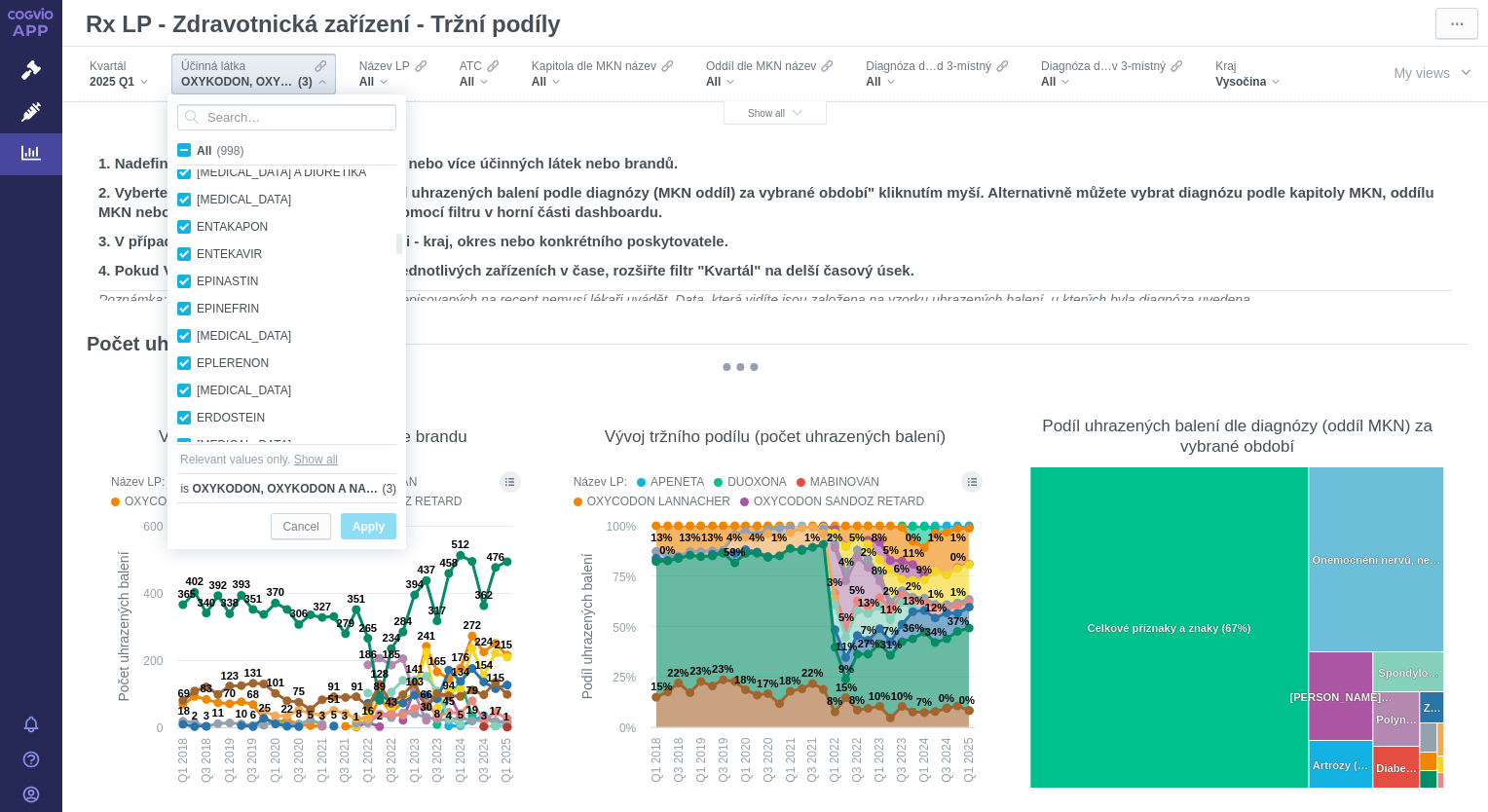
checkbox input "true"
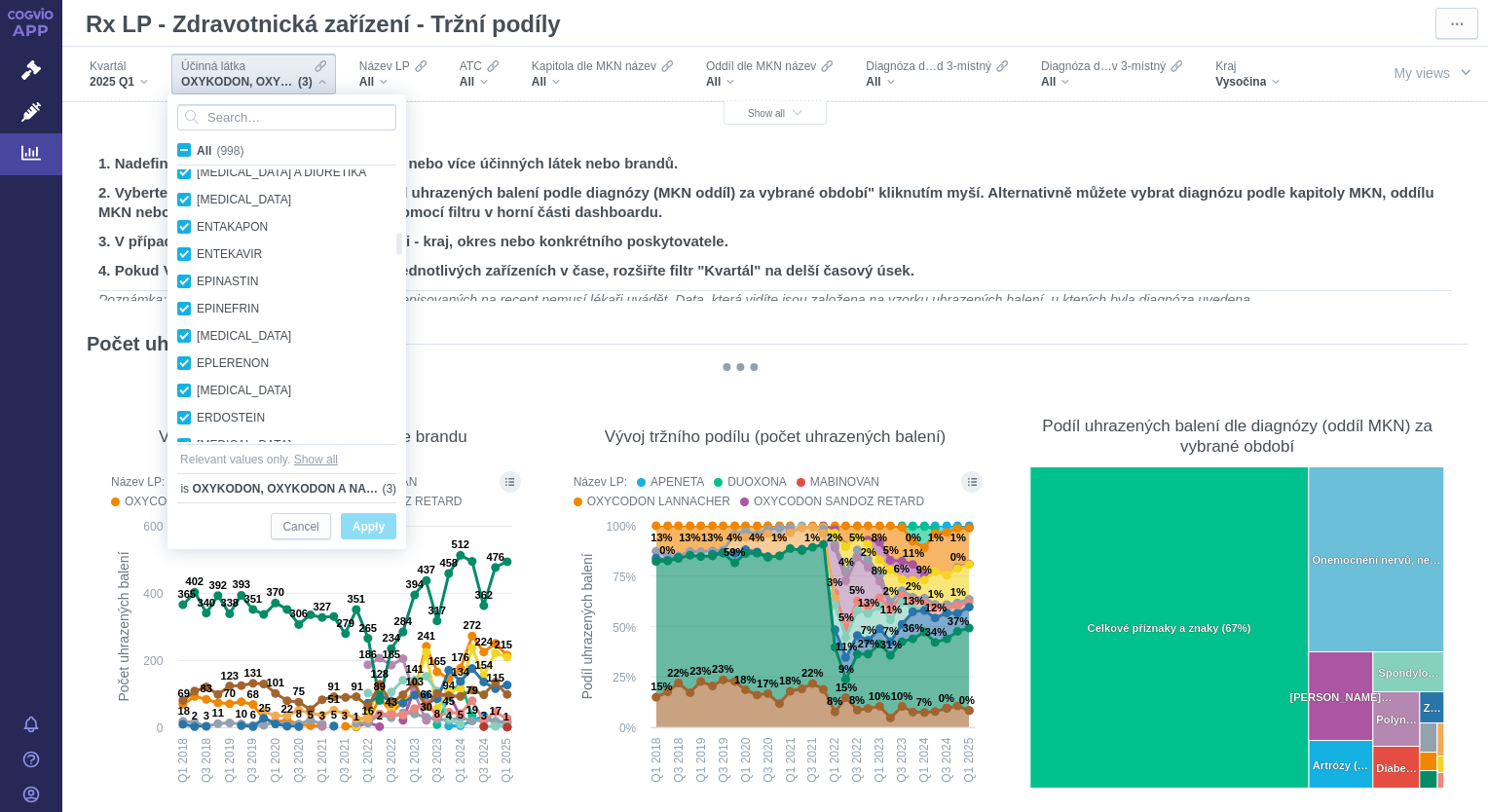
checkbox input "true"
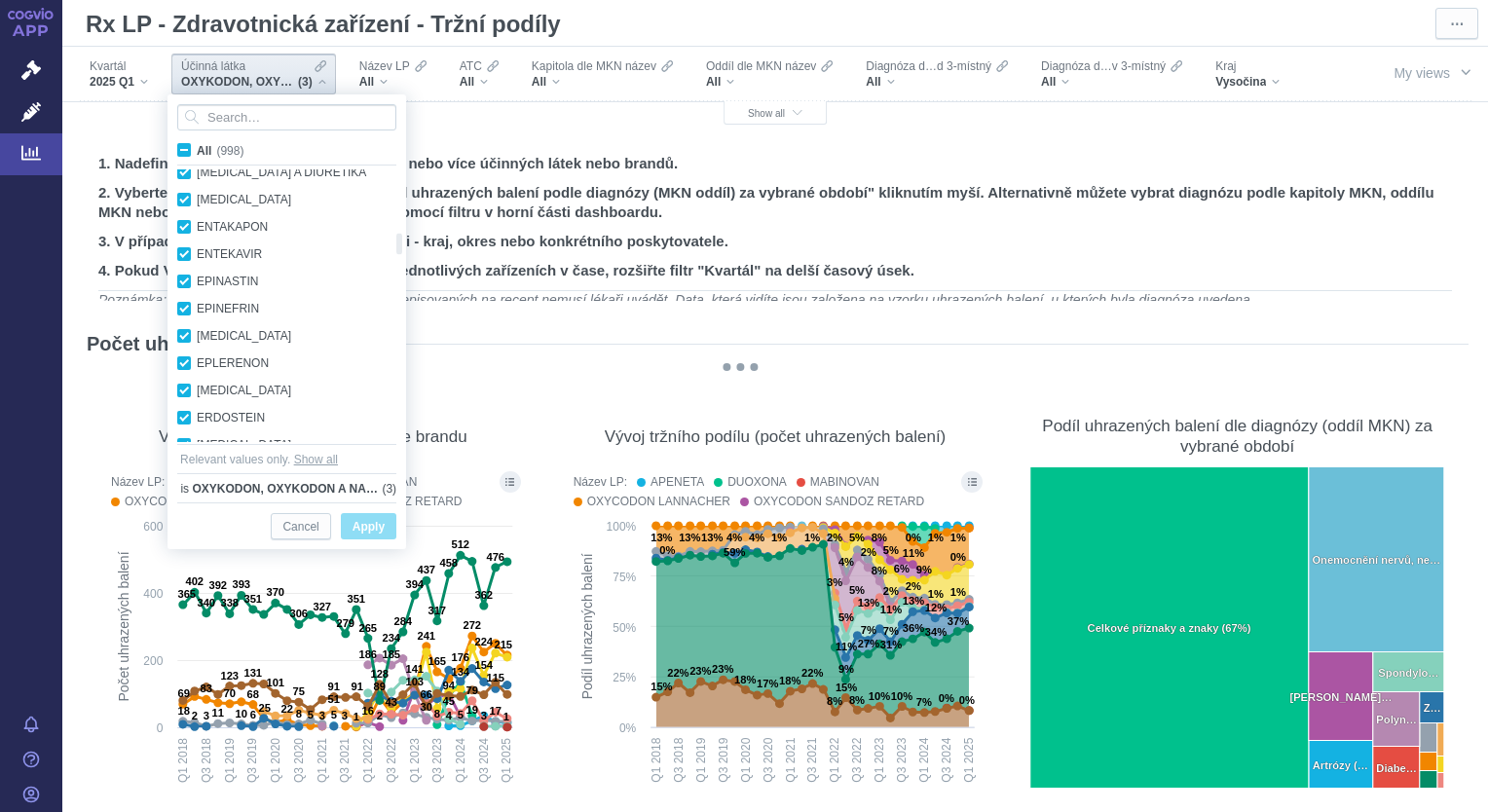
checkbox input "true"
click at [197, 147] on span "All (998)" at bounding box center [220, 151] width 47 height 14
click at [197, 147] on input "All (998)" at bounding box center [203, 146] width 13 height 13
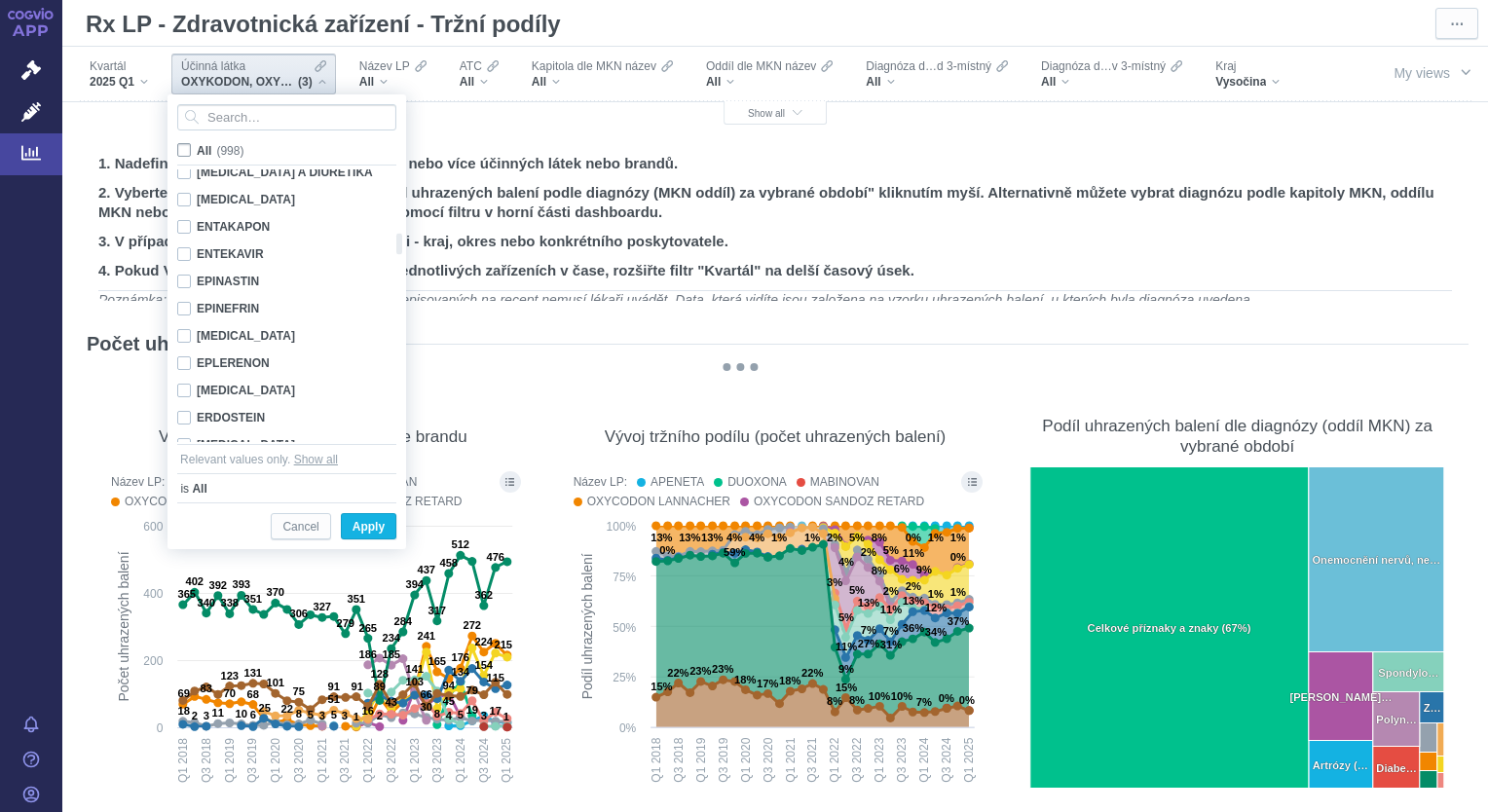
checkbox input "false"
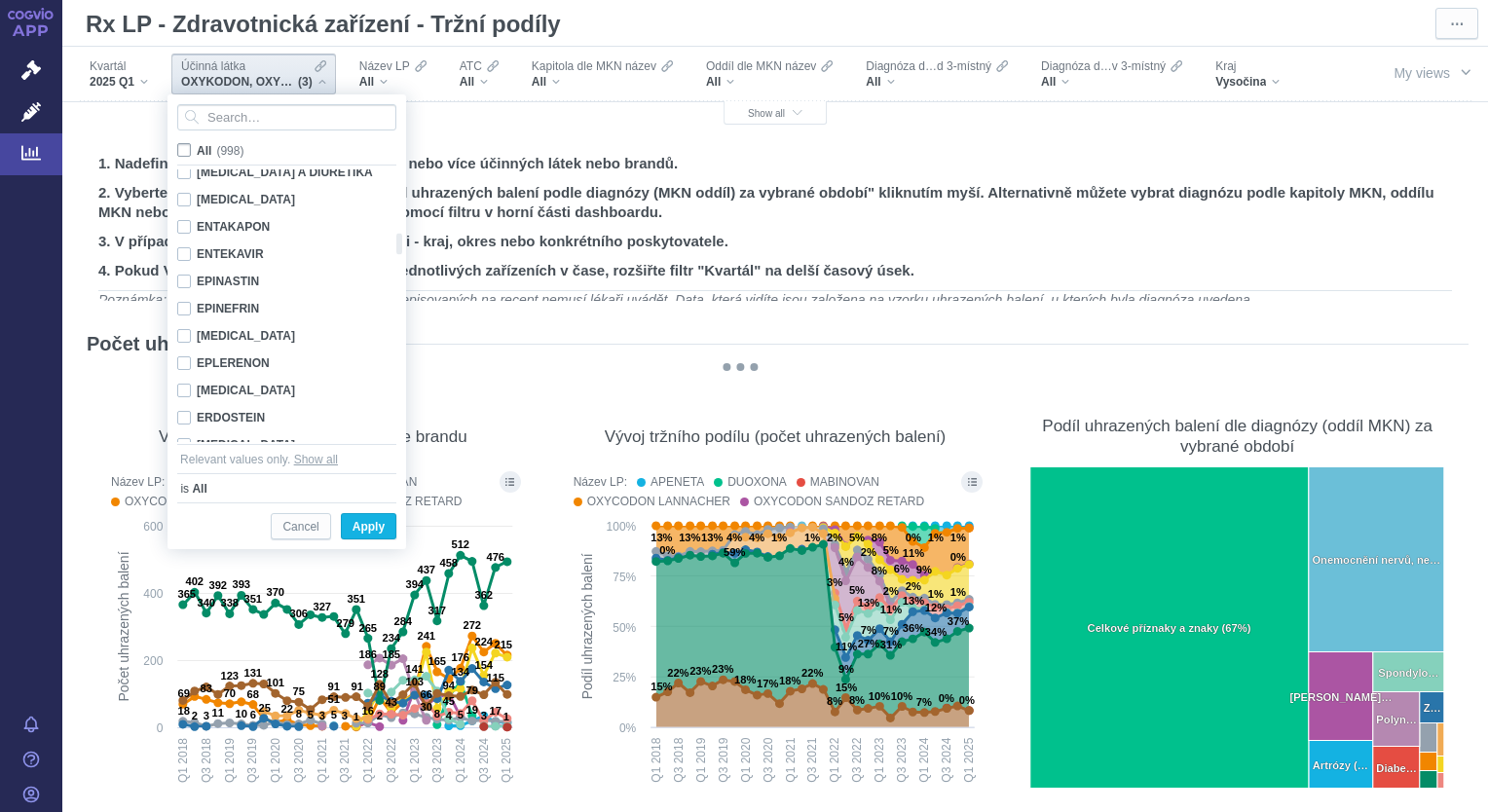
checkbox input "false"
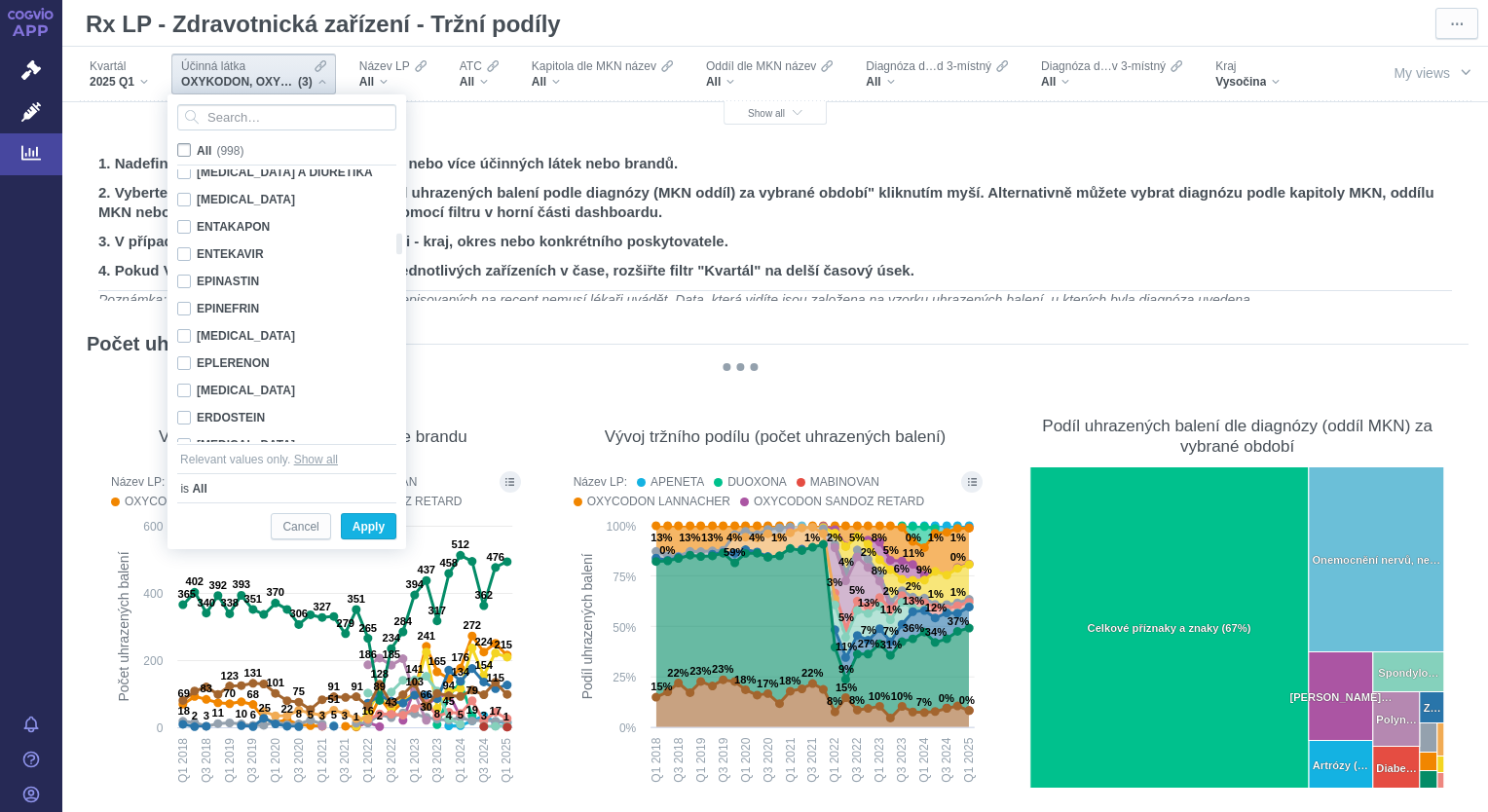
checkbox input "false"
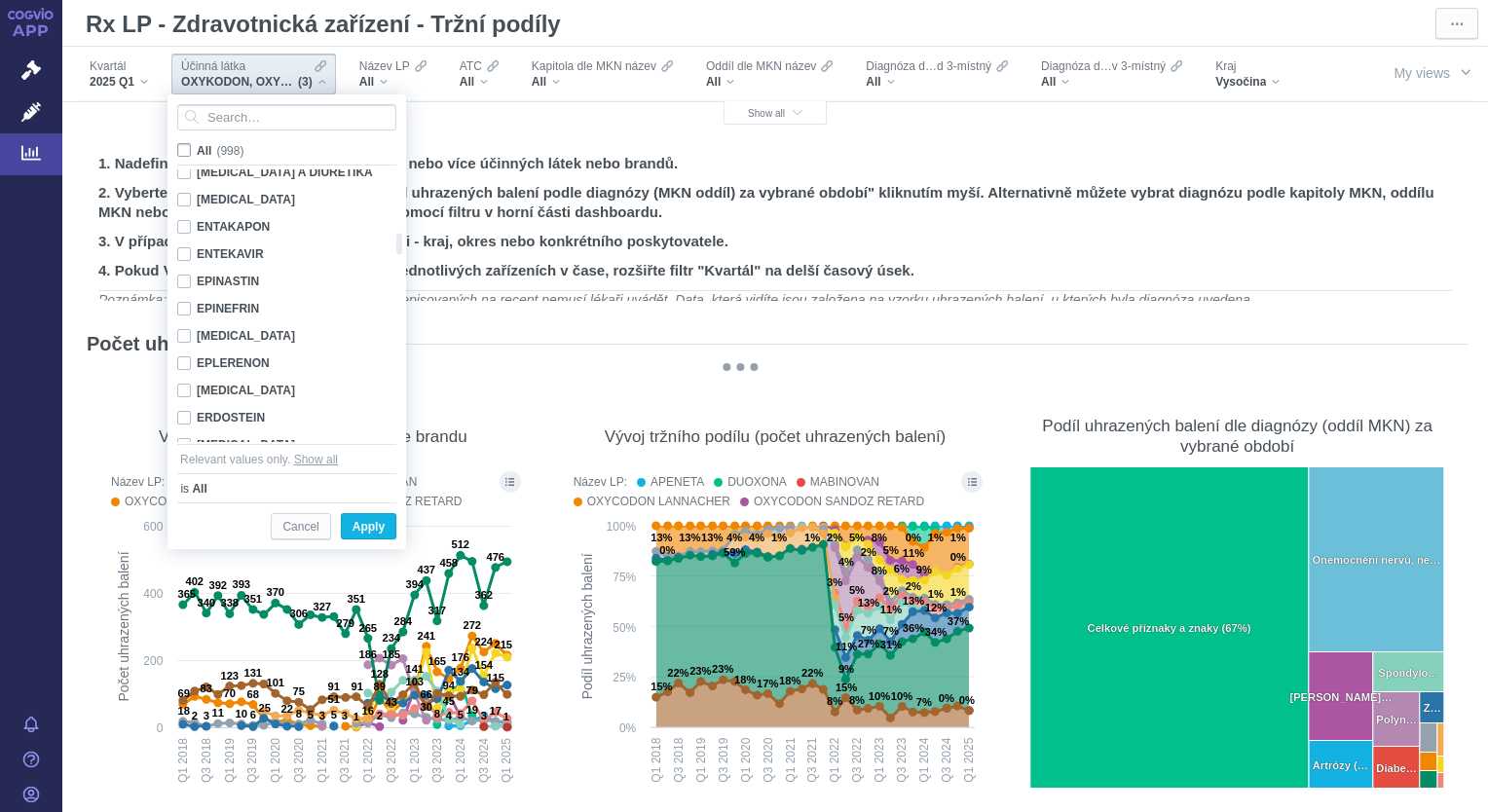
checkbox input "false"
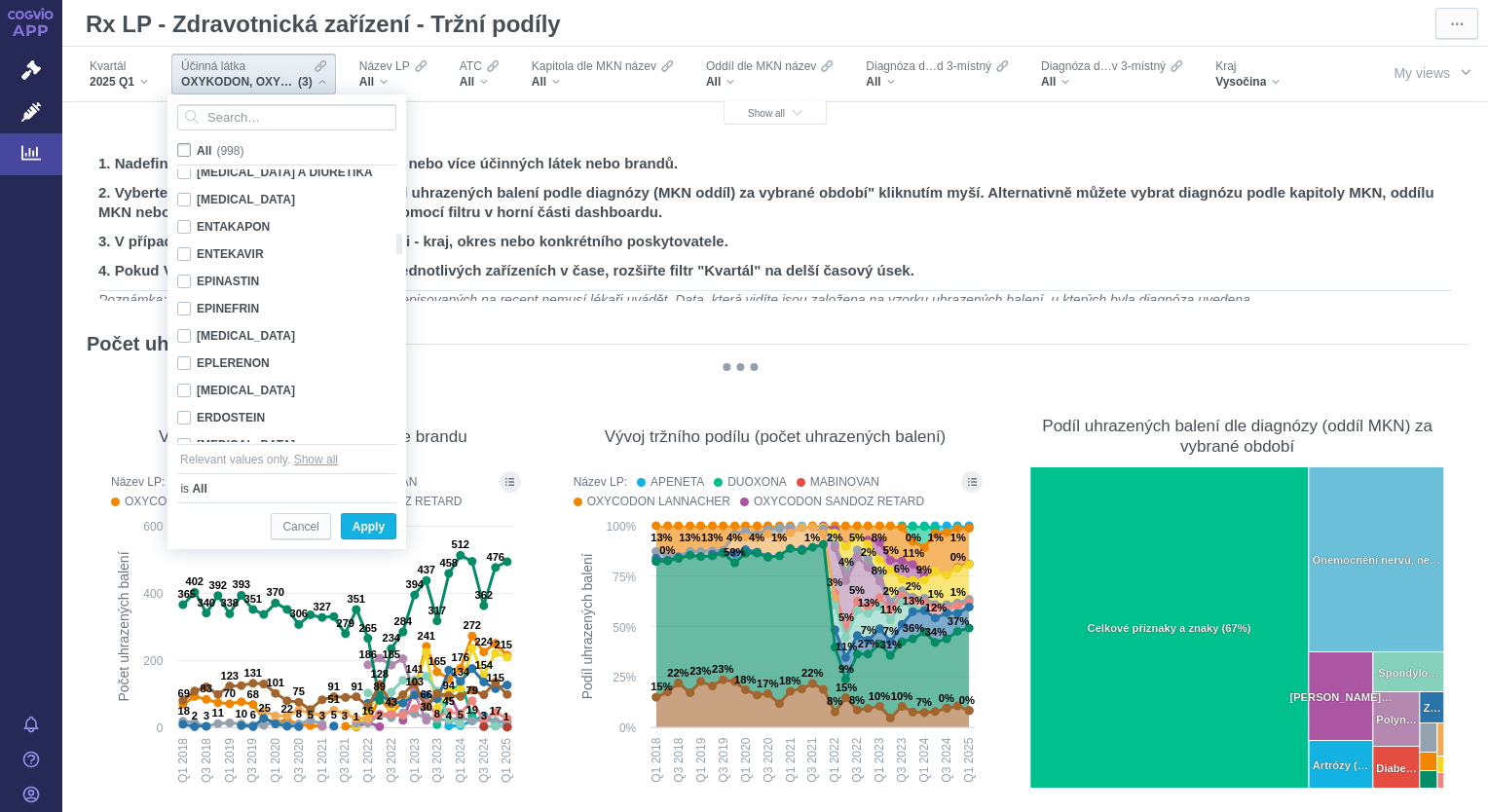
checkbox input "false"
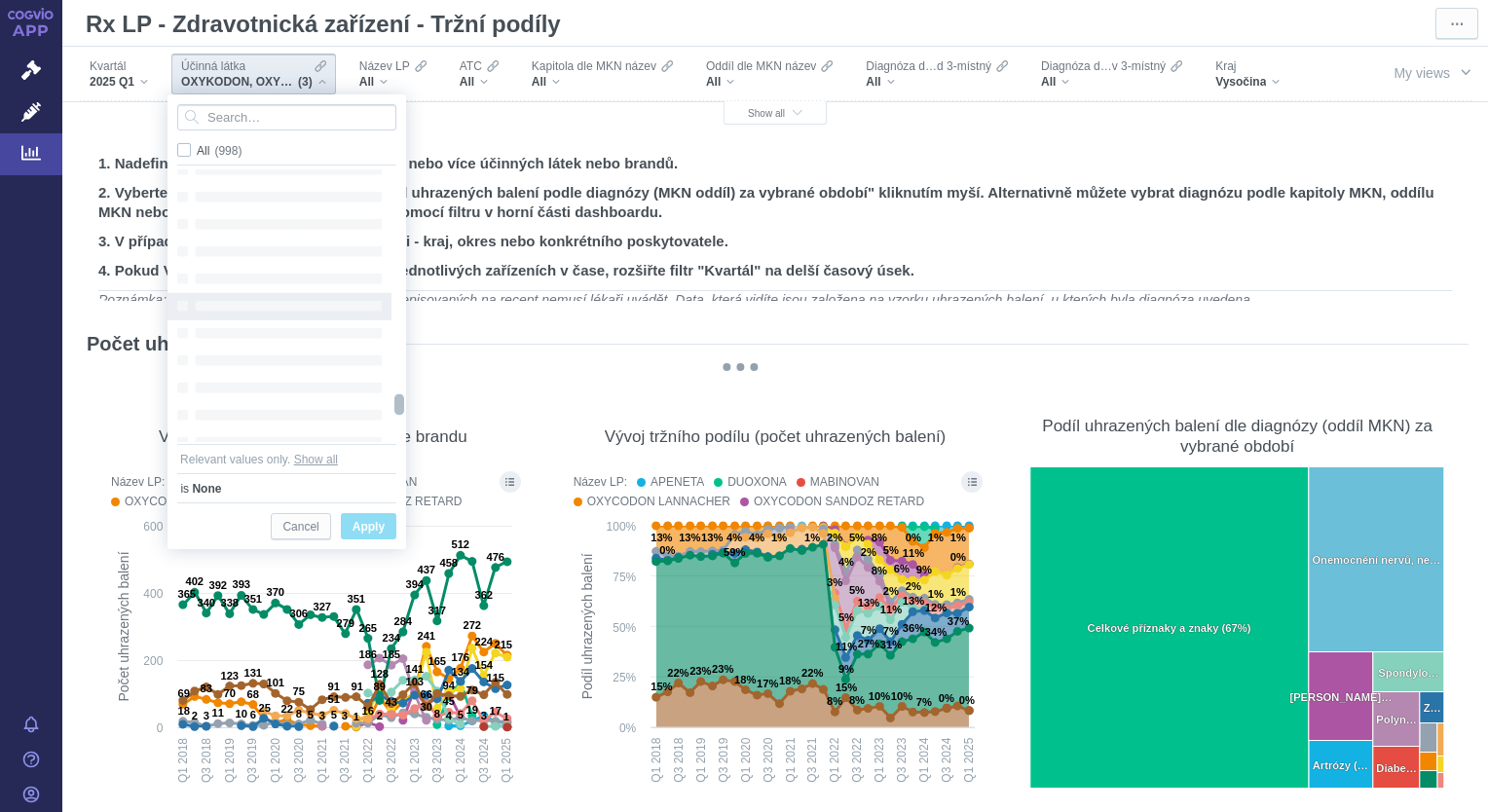
drag, startPoint x: 399, startPoint y: 251, endPoint x: 381, endPoint y: 412, distance: 162.0
click at [381, 412] on div "Loading... Loading... Loading... Loading... Loading... Loading... Loading... Lo…" at bounding box center [286, 306] width 239 height 274
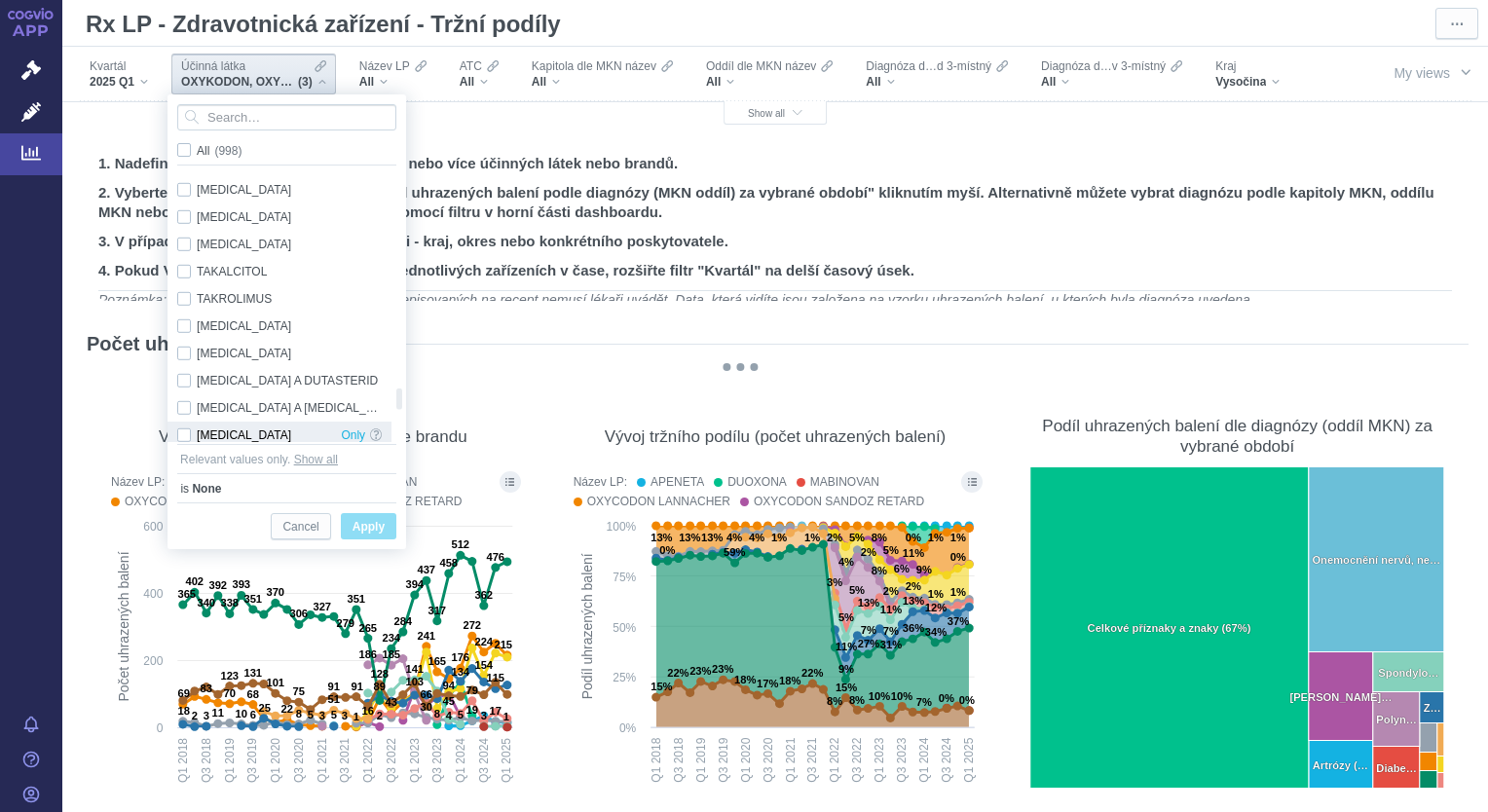
click at [187, 433] on div "[MEDICAL_DATA] Only" at bounding box center [279, 435] width 224 height 28
checkbox input "true"
click at [360, 524] on span "Apply" at bounding box center [368, 527] width 32 height 25
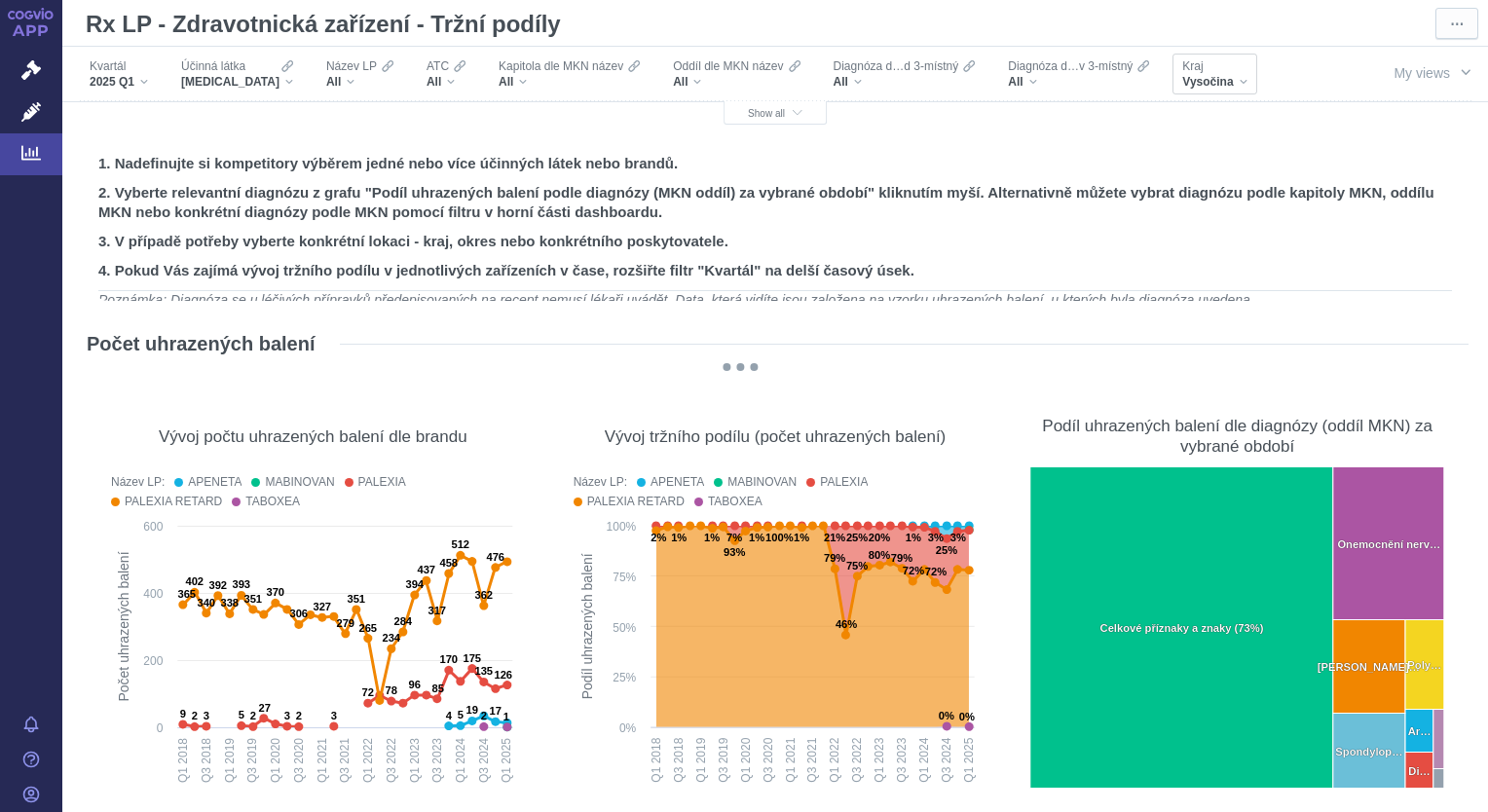
click at [1223, 87] on div "Vysočina" at bounding box center [1214, 82] width 64 height 16
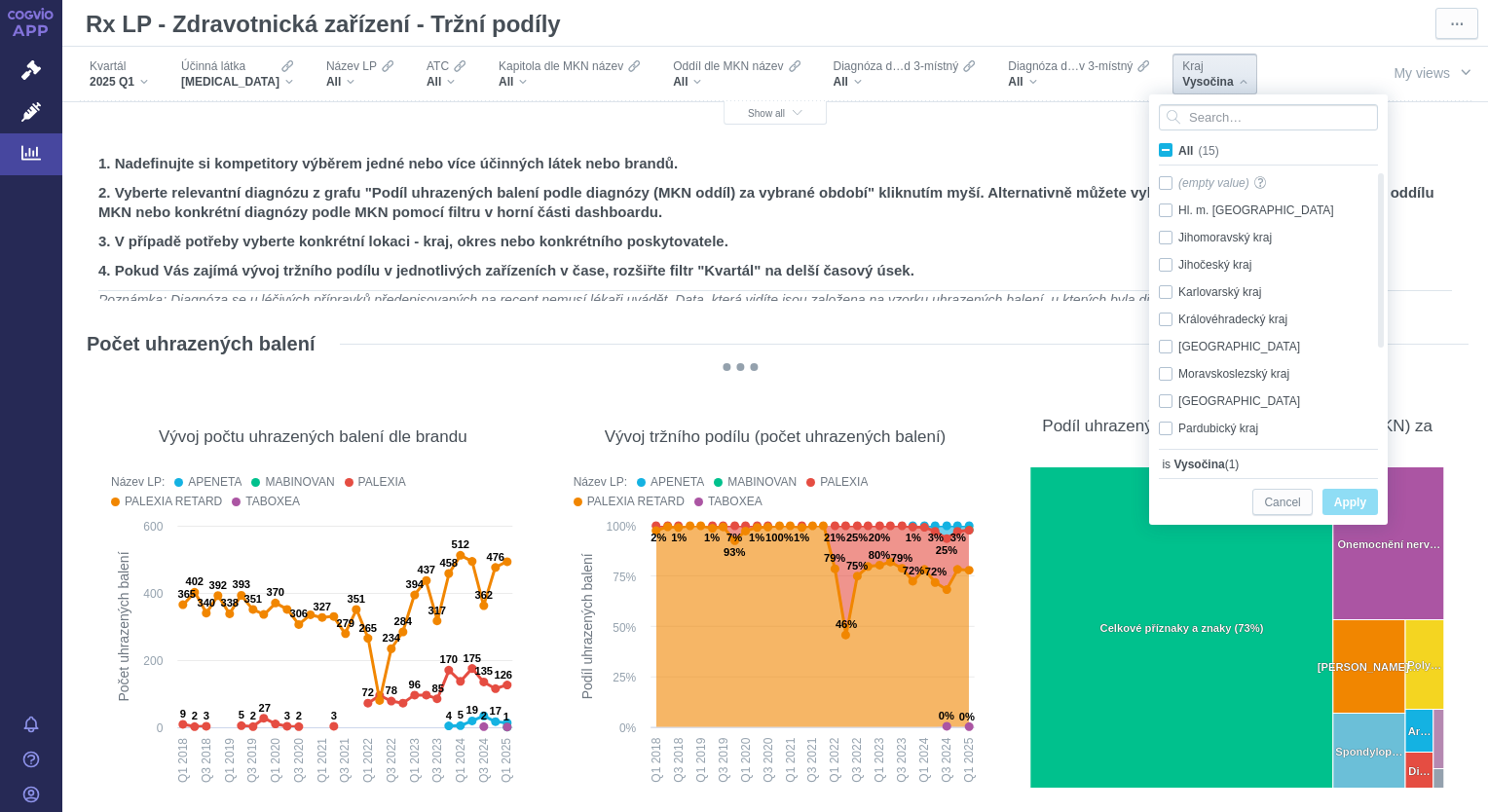
click at [1178, 149] on span "All (15)" at bounding box center [1199, 151] width 41 height 14
click at [1178, 149] on input "All (15)" at bounding box center [1184, 146] width 13 height 13
checkbox input "true"
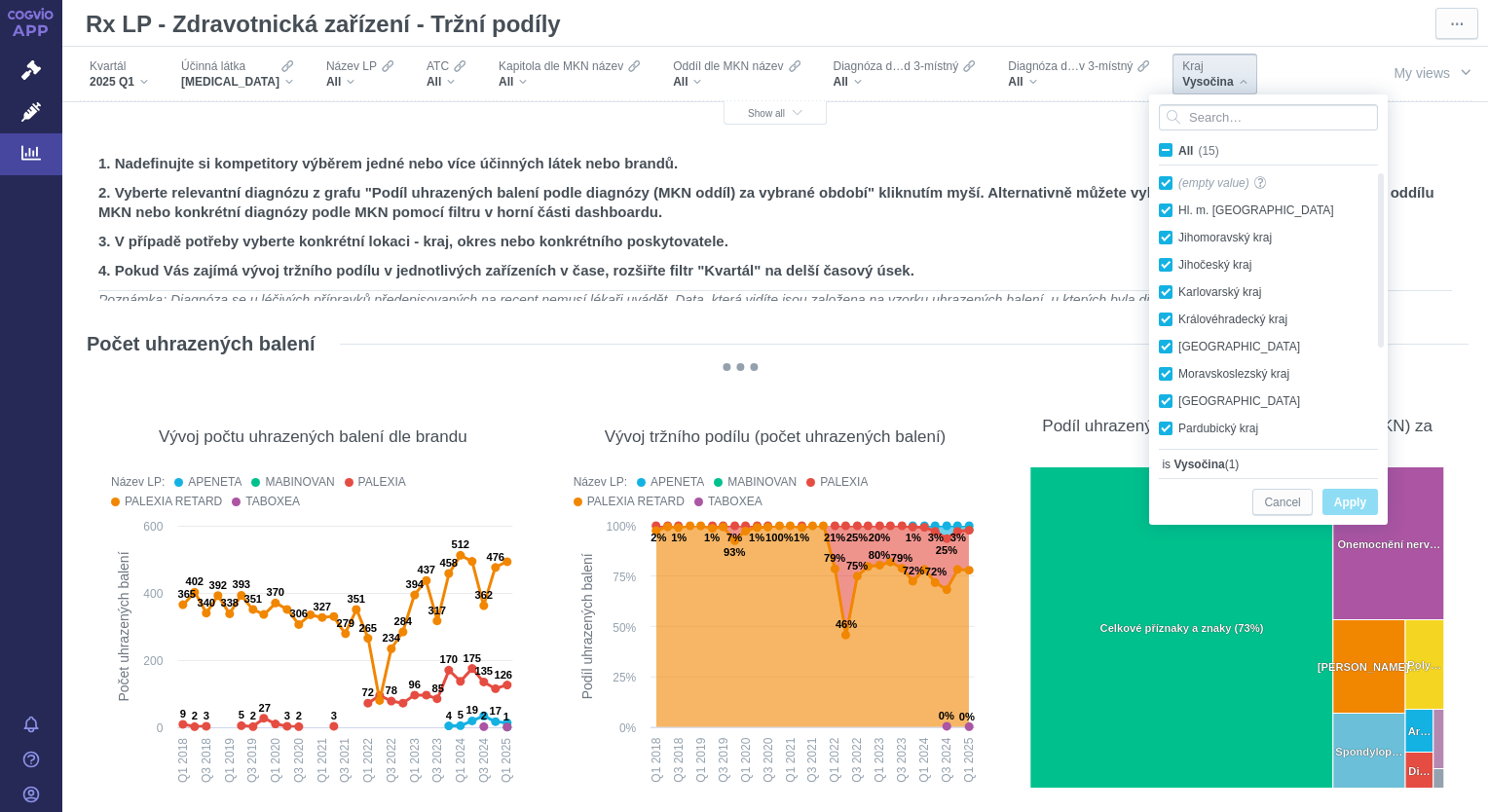
checkbox input "true"
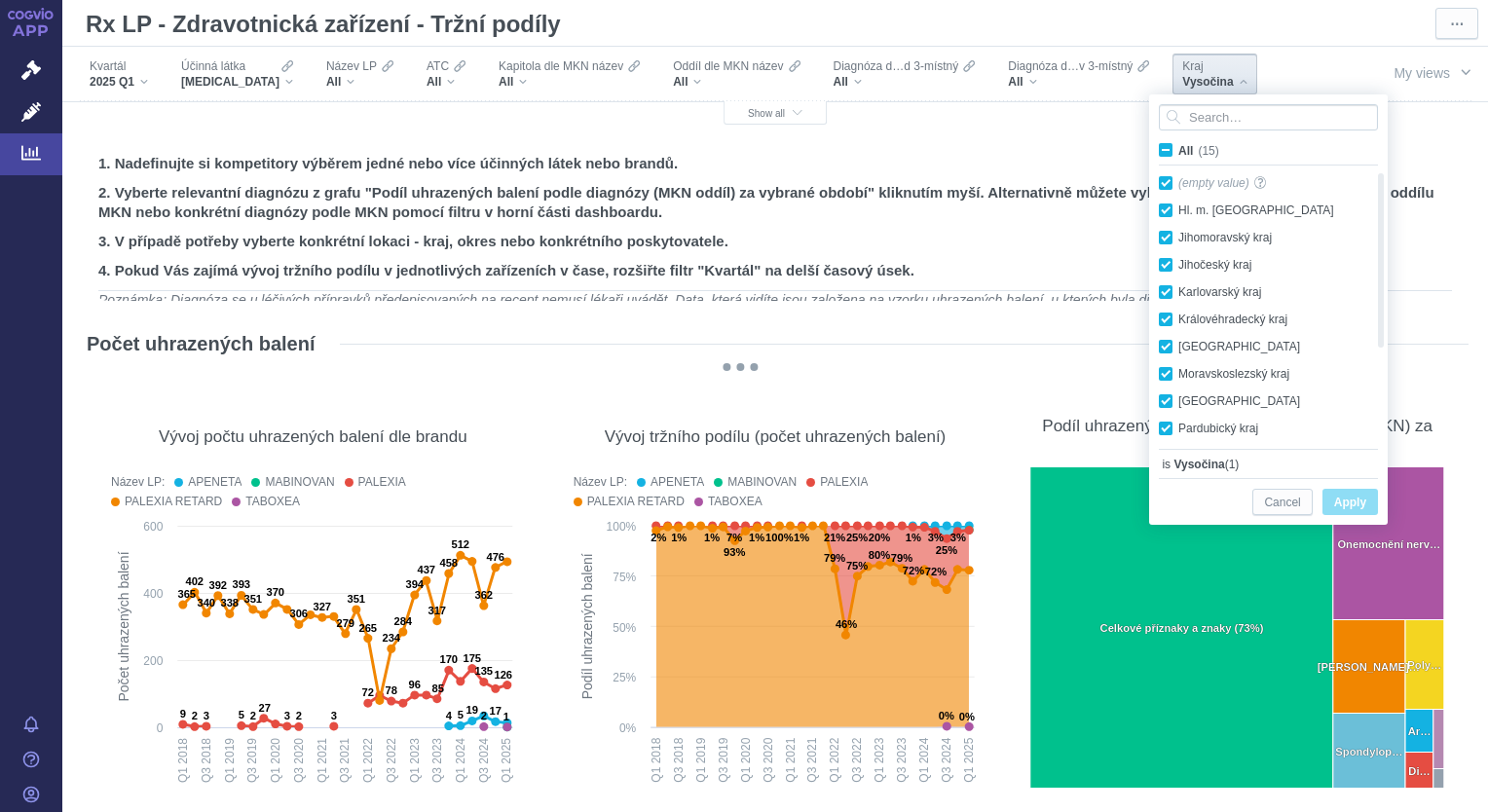
checkbox input "true"
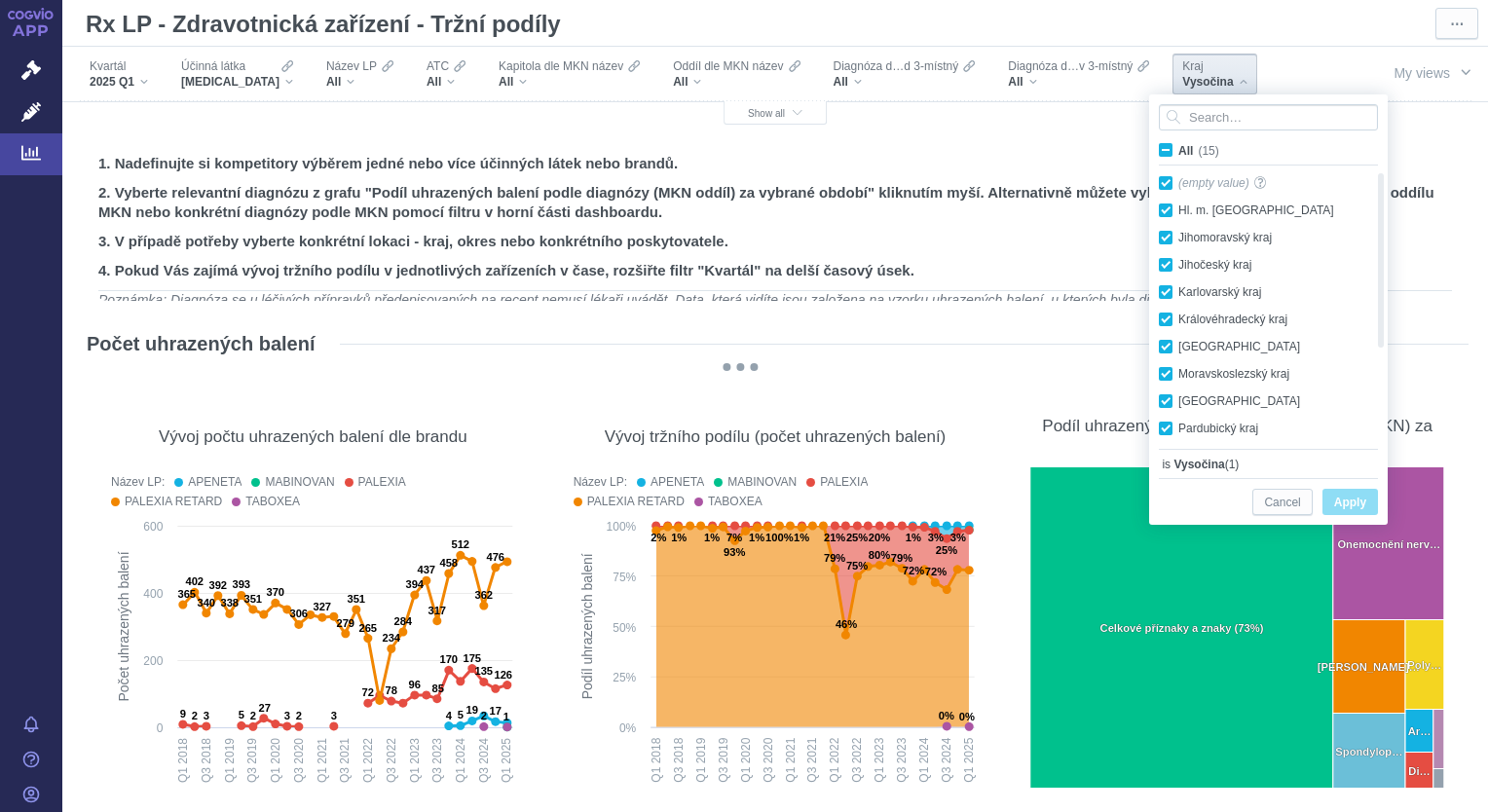
checkbox input "true"
click at [1351, 501] on span "Apply" at bounding box center [1349, 502] width 32 height 25
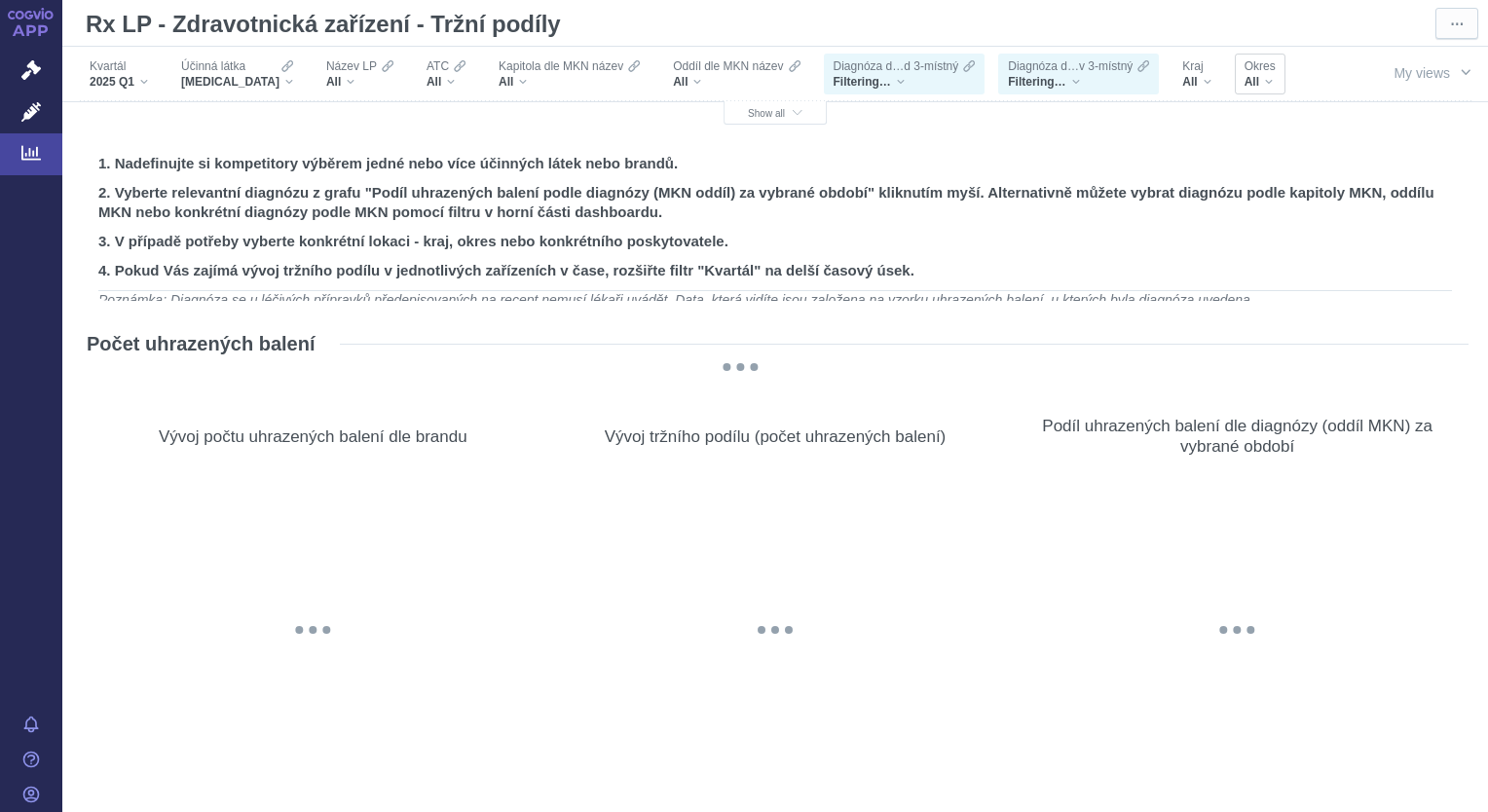
click at [1250, 86] on div "All" at bounding box center [1260, 82] width 31 height 16
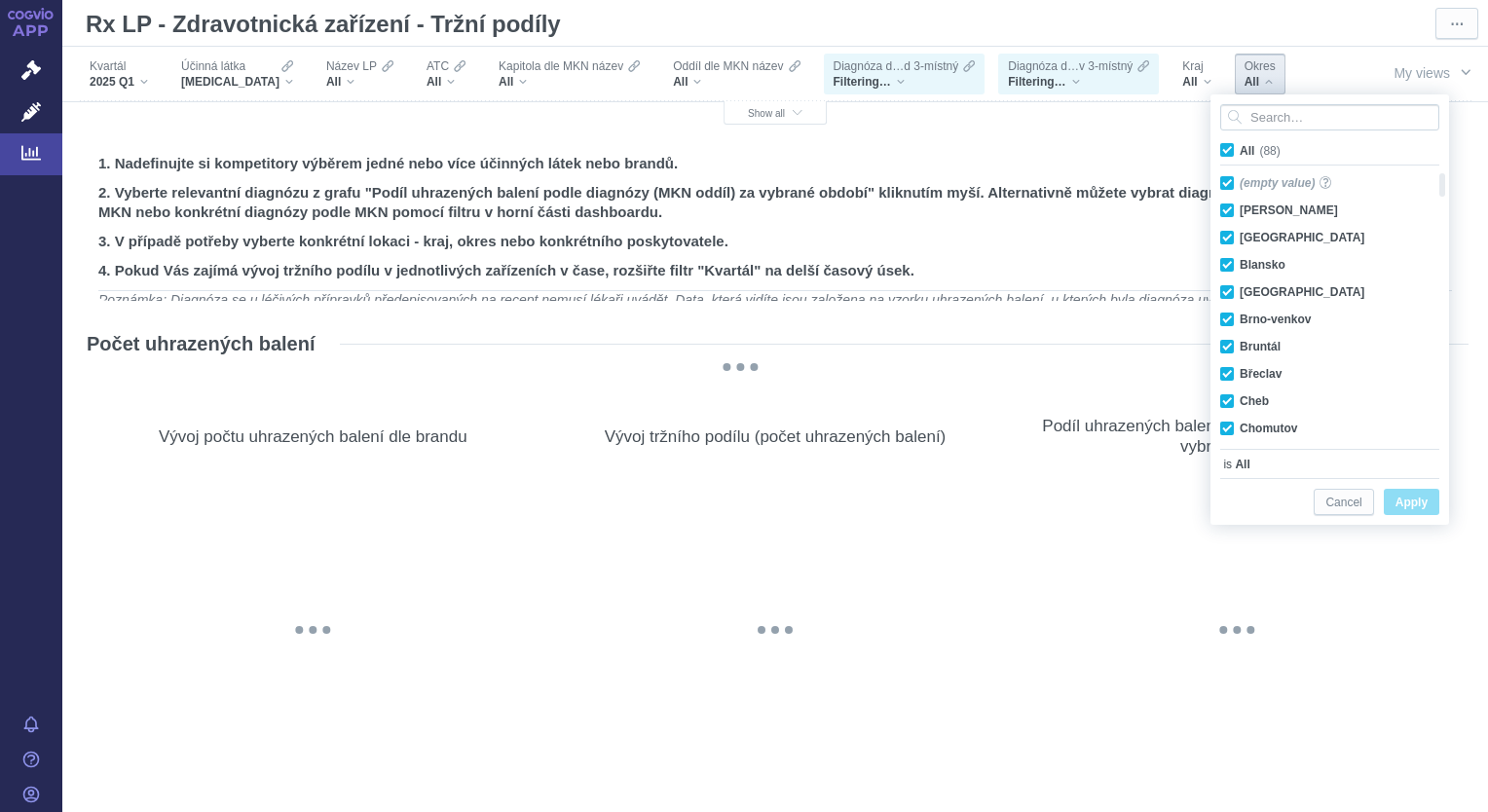
click at [1239, 148] on span "All (88)" at bounding box center [1260, 151] width 41 height 14
click at [1239, 148] on input "All (88)" at bounding box center [1245, 146] width 13 height 13
checkbox input "false"
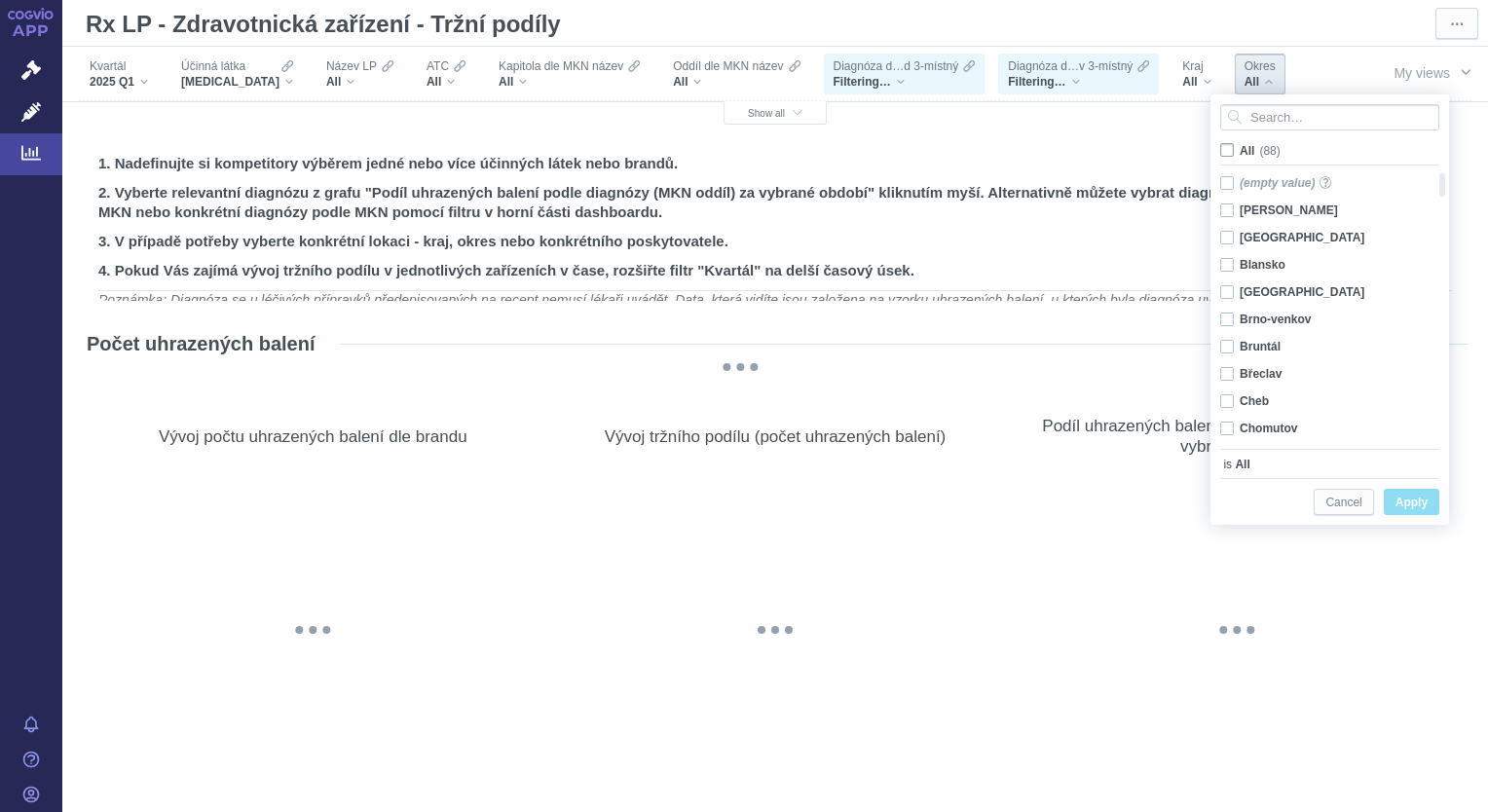
checkbox input "false"
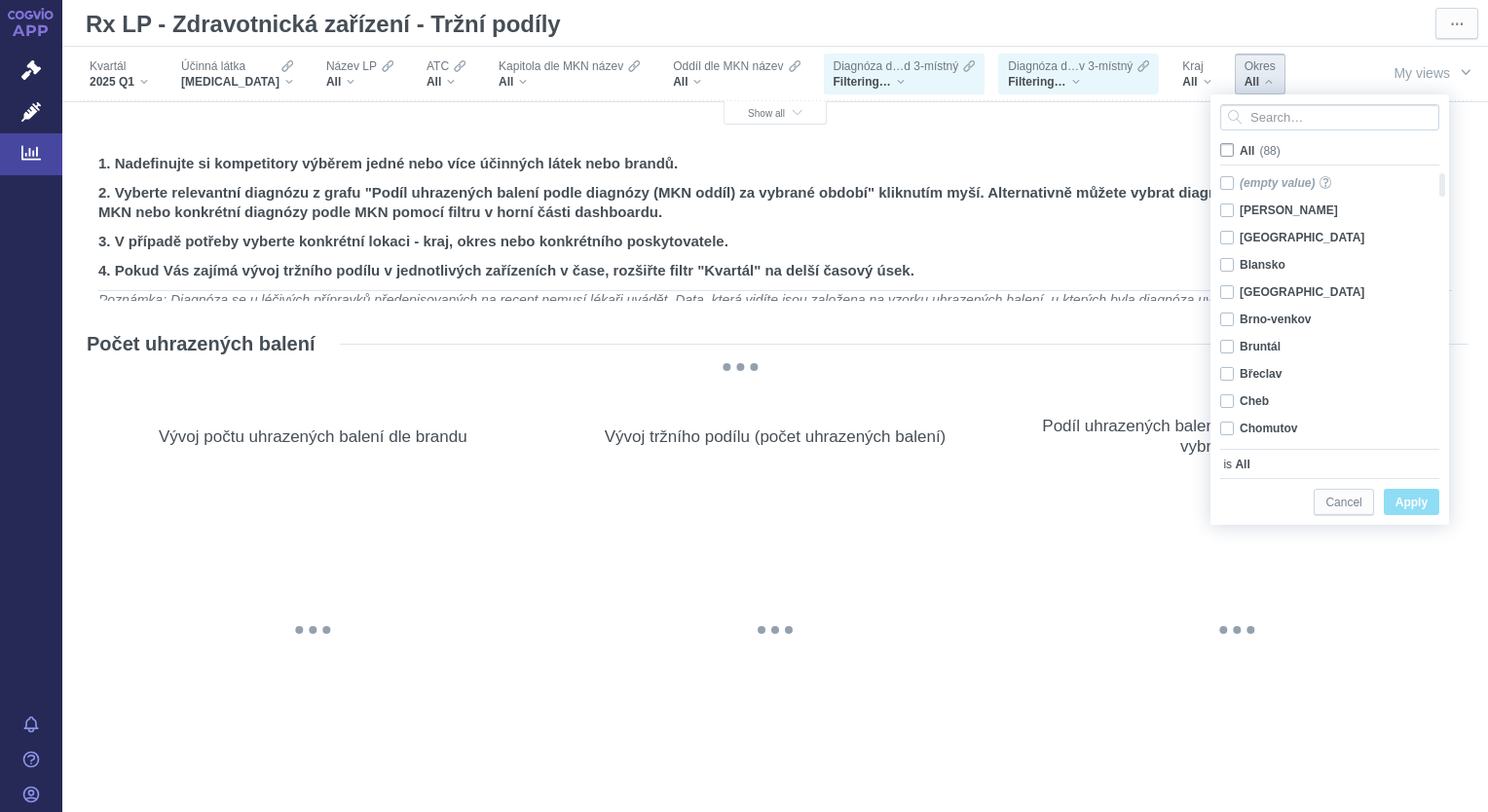
checkbox input "false"
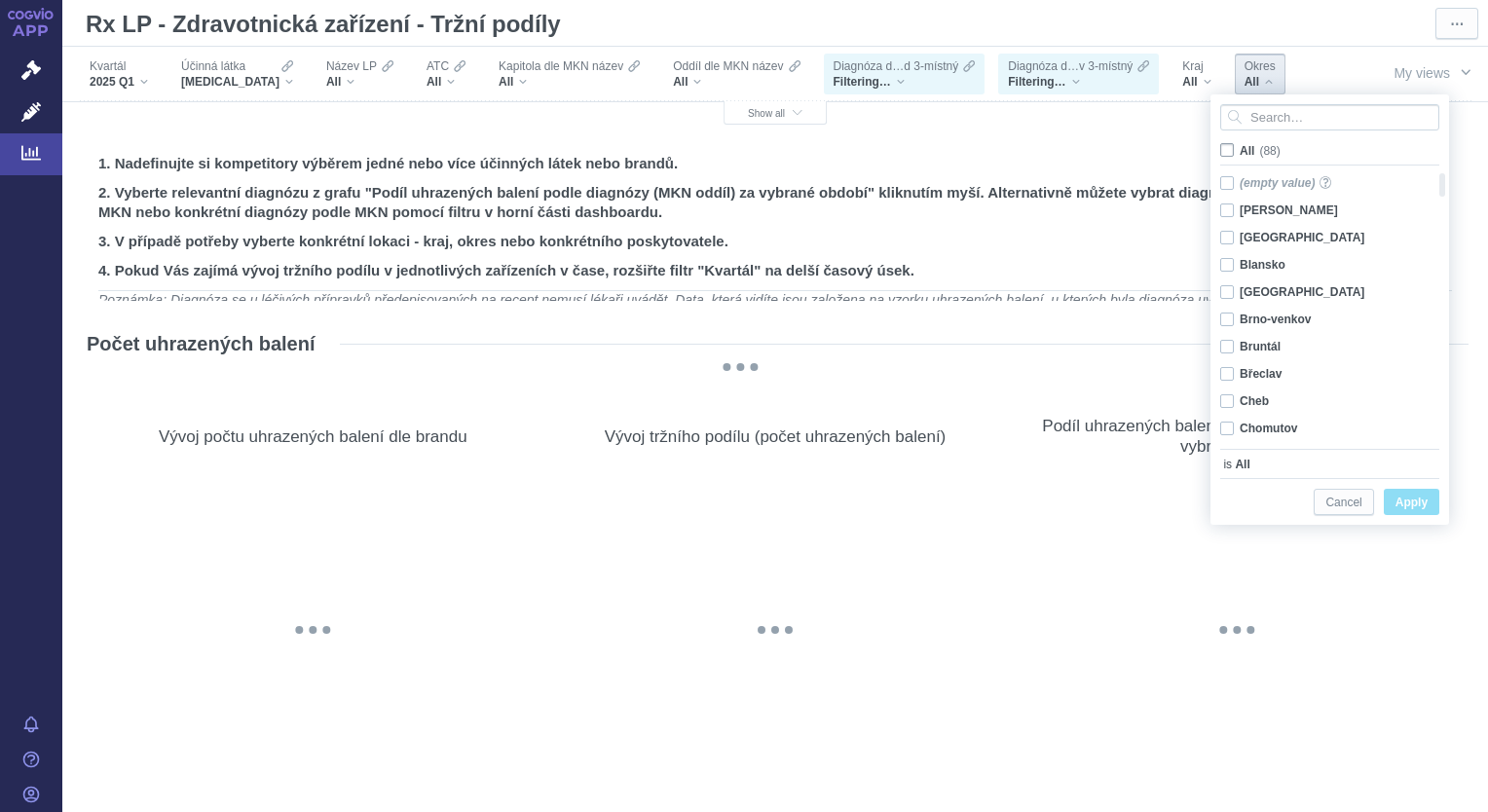
checkbox input "false"
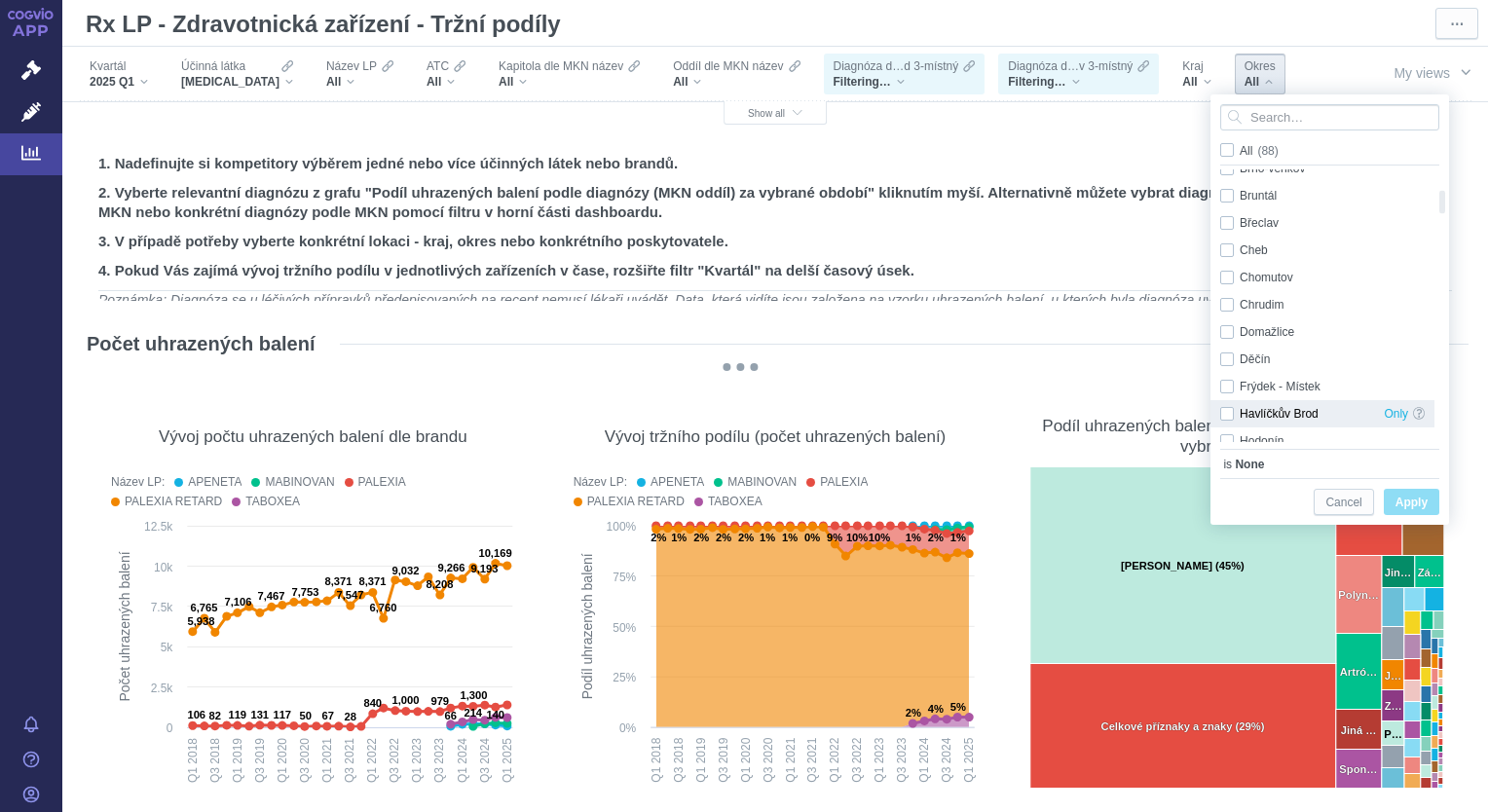
click at [1230, 415] on div "Havlíčkův Brod Only" at bounding box center [1323, 414] width 224 height 28
checkbox input "true"
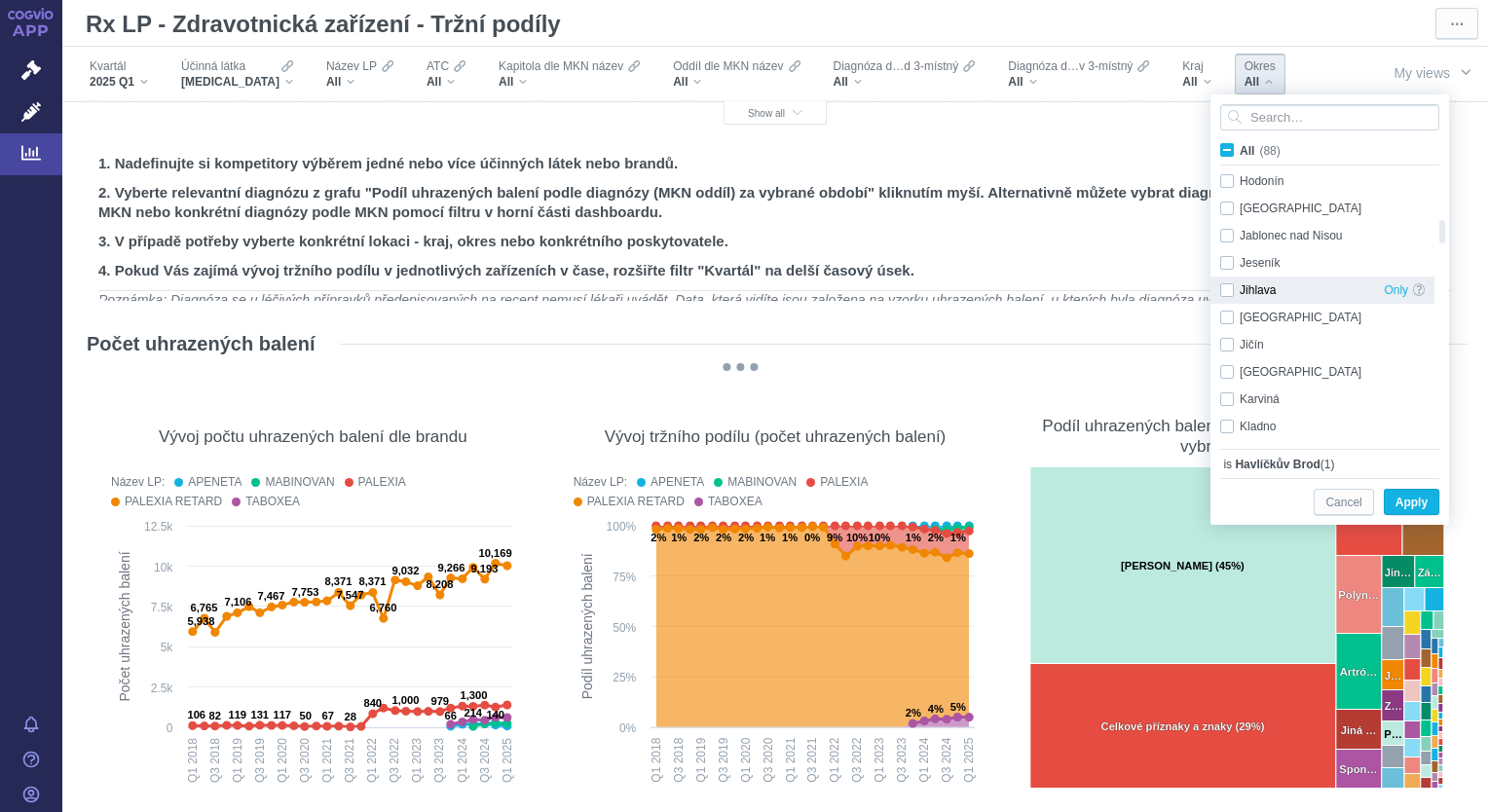
click at [1226, 287] on div "Jihlava Only" at bounding box center [1323, 290] width 224 height 28
checkbox input "true"
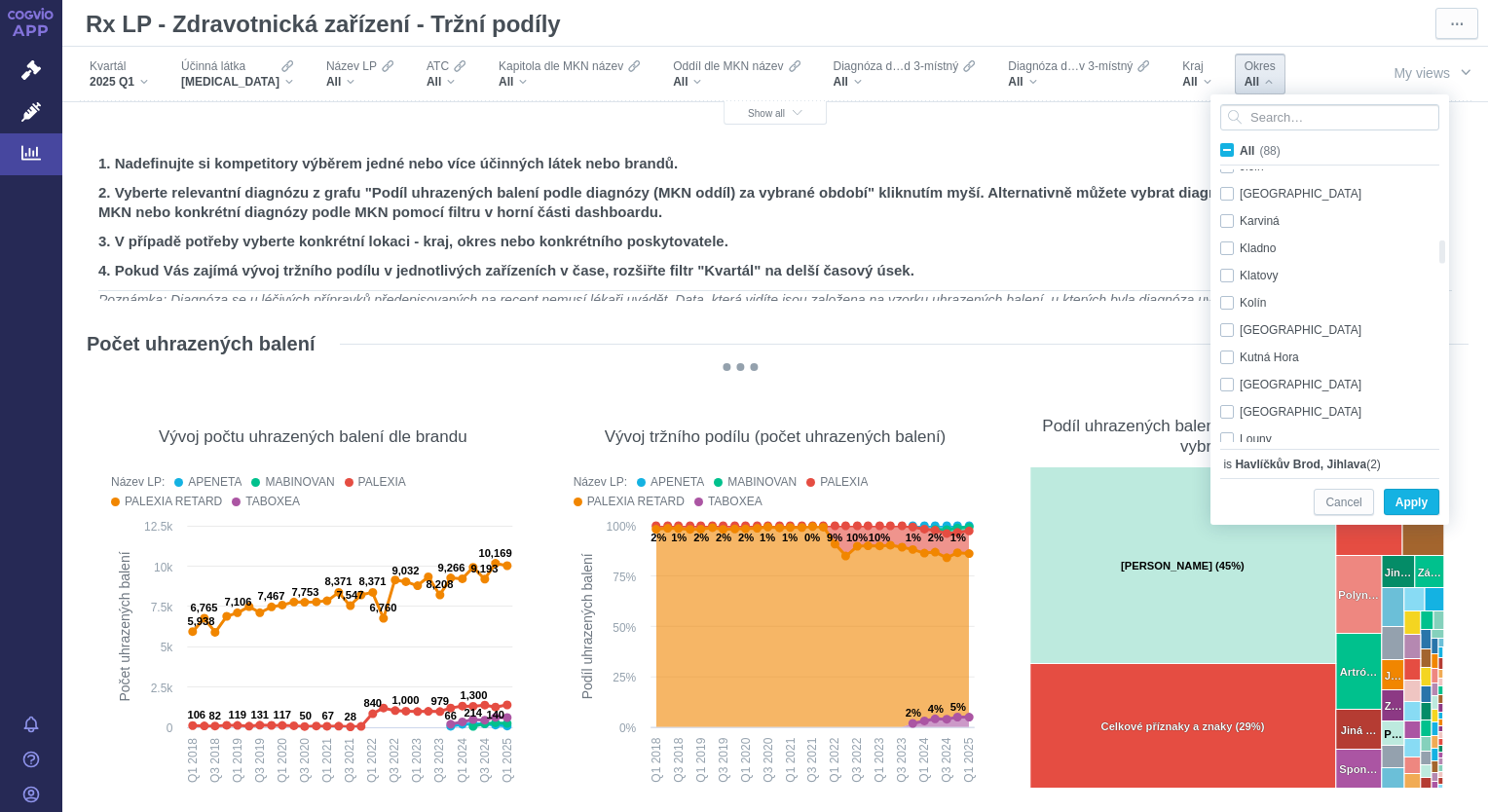
checkbox input "false"
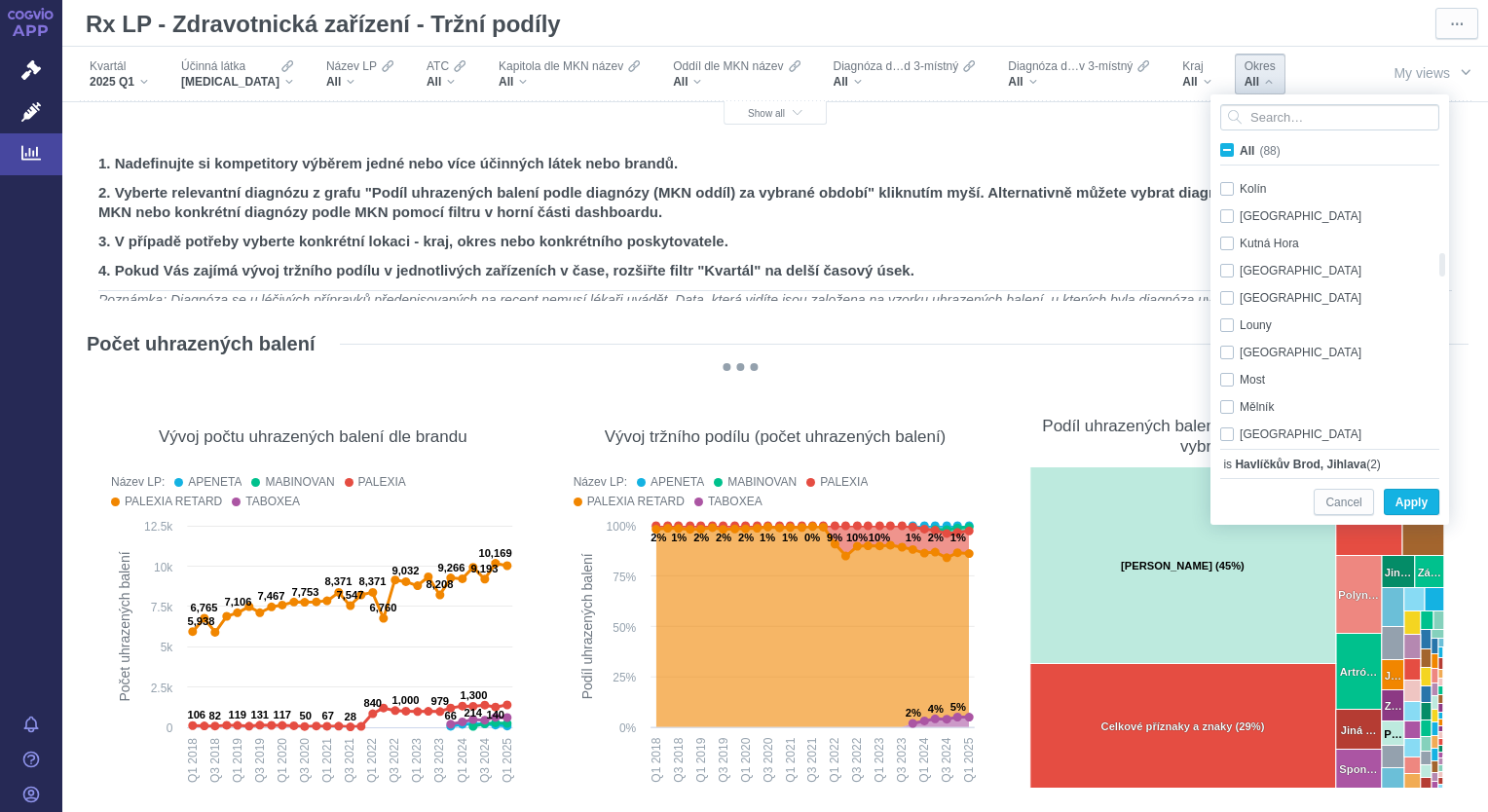
checkbox input "false"
click at [1348, 324] on div "[GEOGRAPHIC_DATA] Only" at bounding box center [1323, 338] width 224 height 28
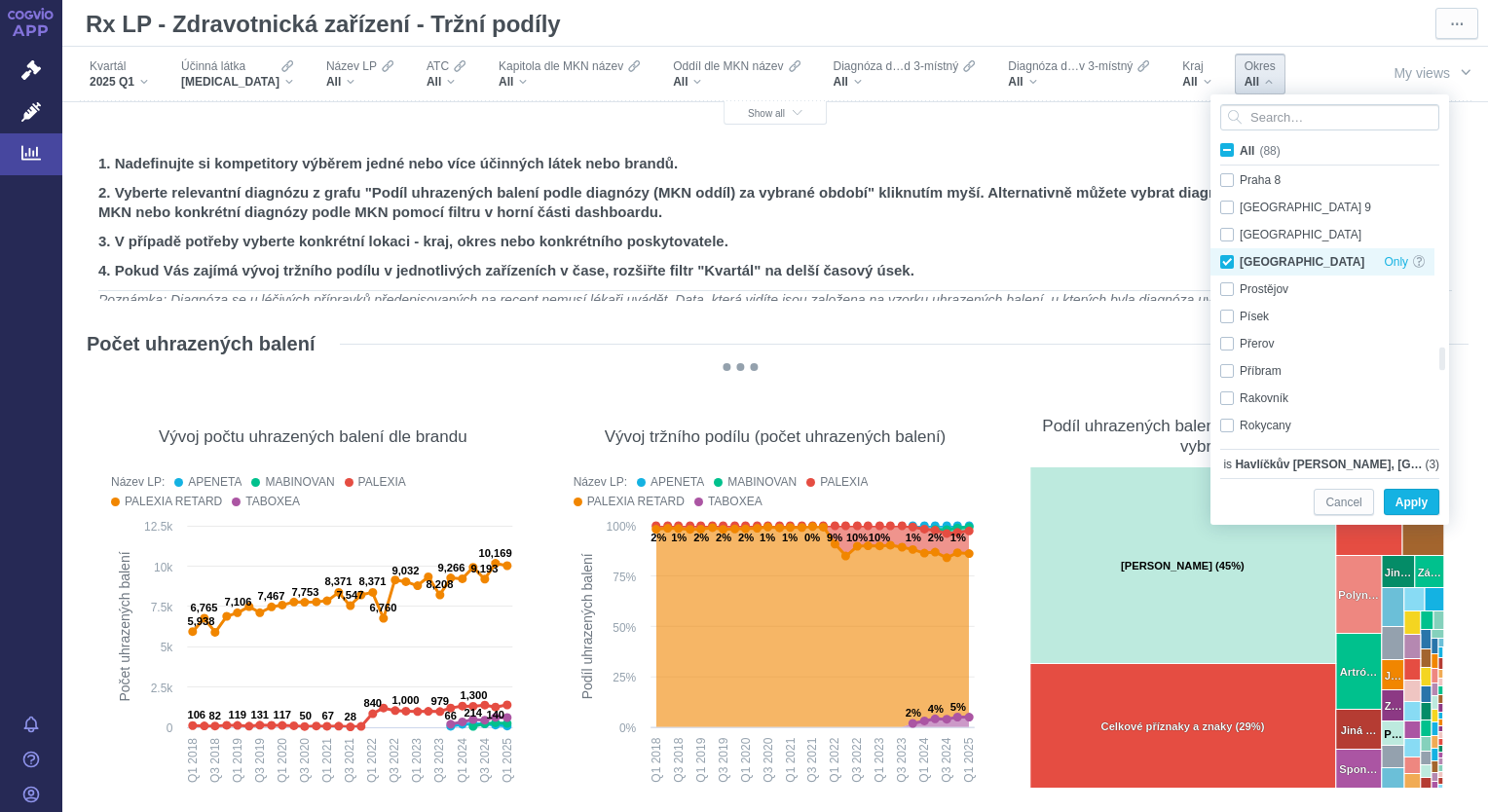
click at [1224, 265] on div "[GEOGRAPHIC_DATA] Only" at bounding box center [1323, 261] width 224 height 28
checkbox input "false"
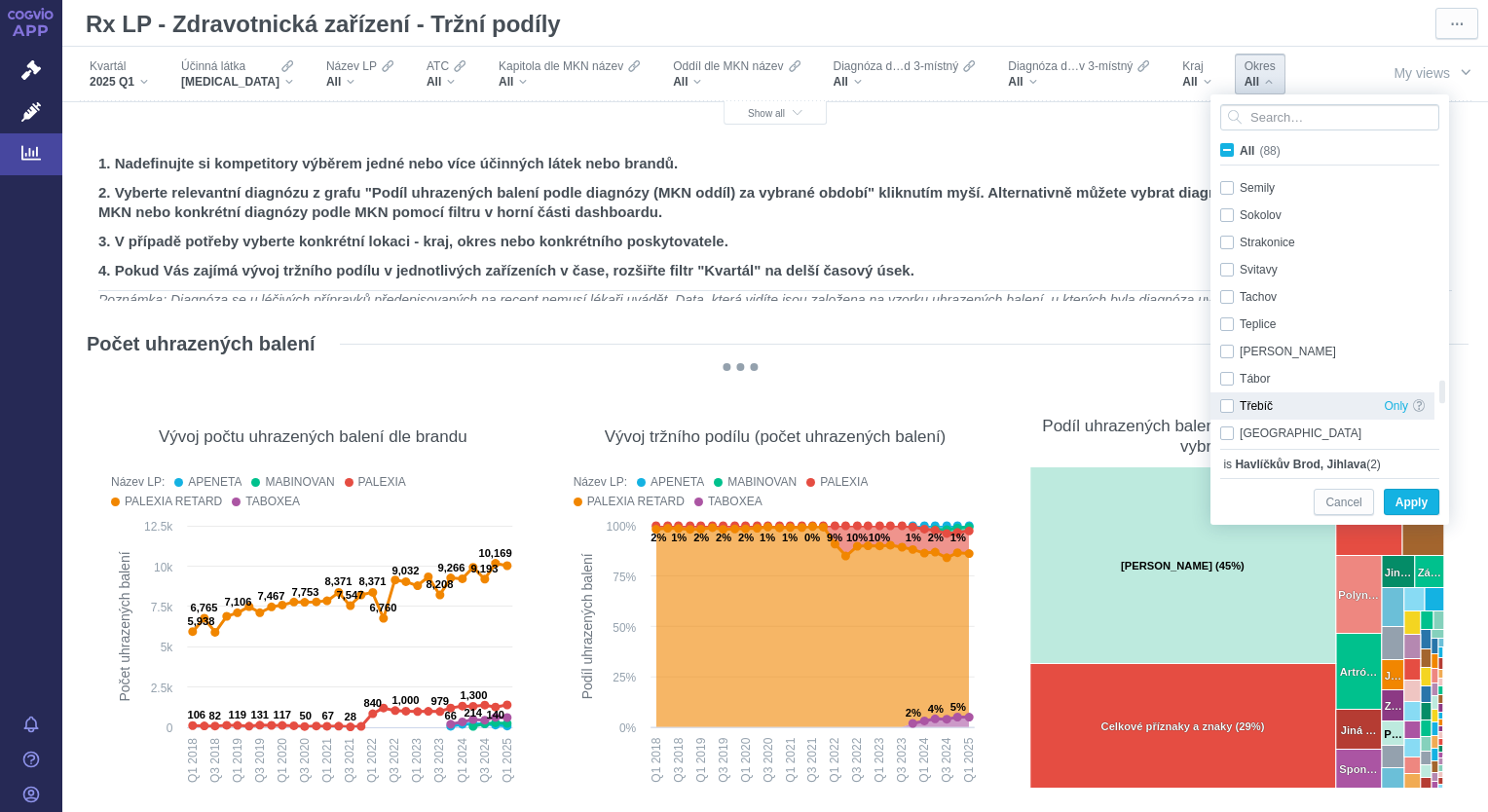
click at [1227, 403] on div "Třebíč Only" at bounding box center [1323, 406] width 224 height 28
checkbox input "true"
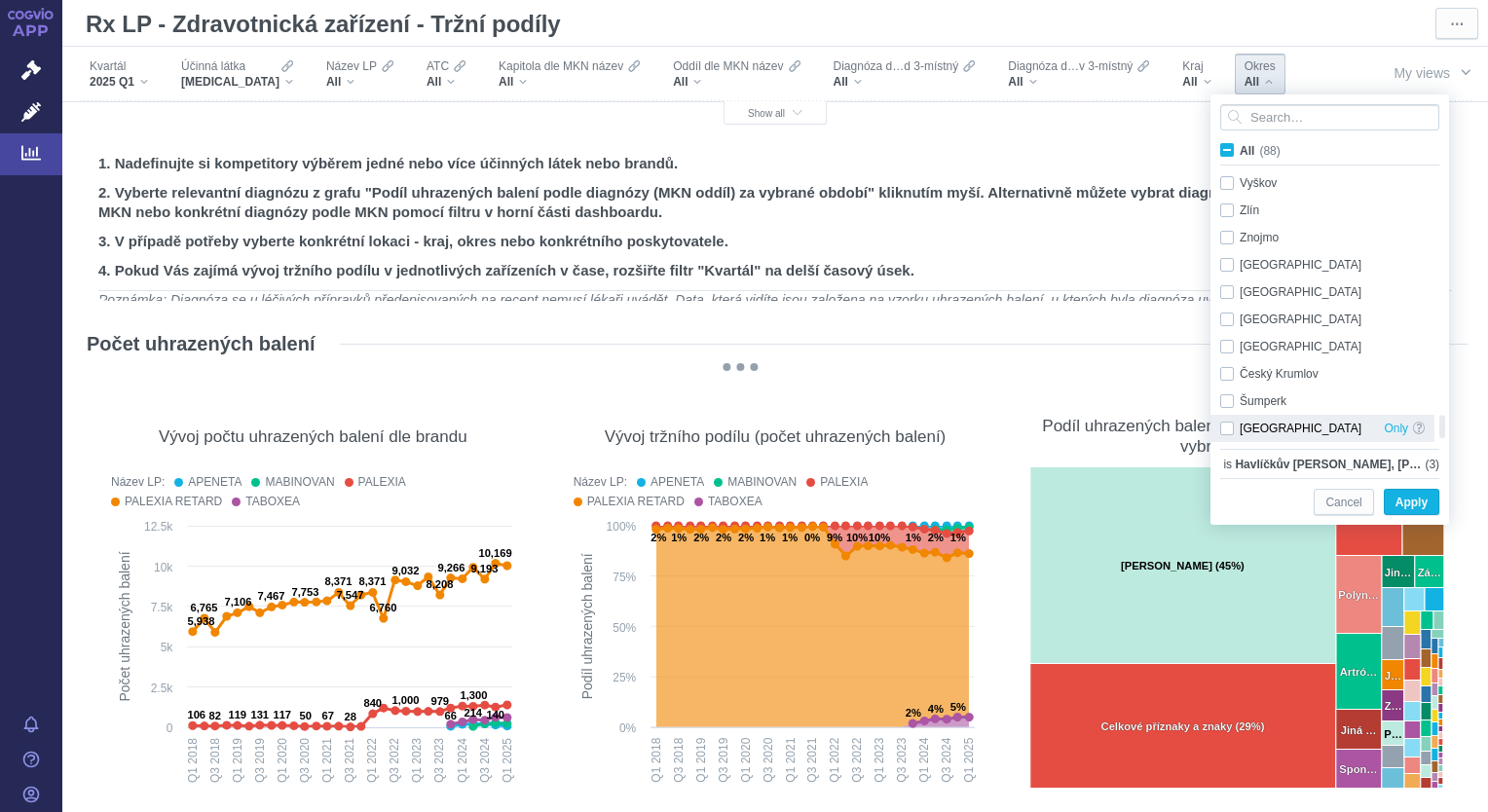
click at [1229, 427] on div "[GEOGRAPHIC_DATA] Only" at bounding box center [1323, 429] width 224 height 28
checkbox input "true"
click at [1402, 501] on span "Apply" at bounding box center [1411, 502] width 32 height 25
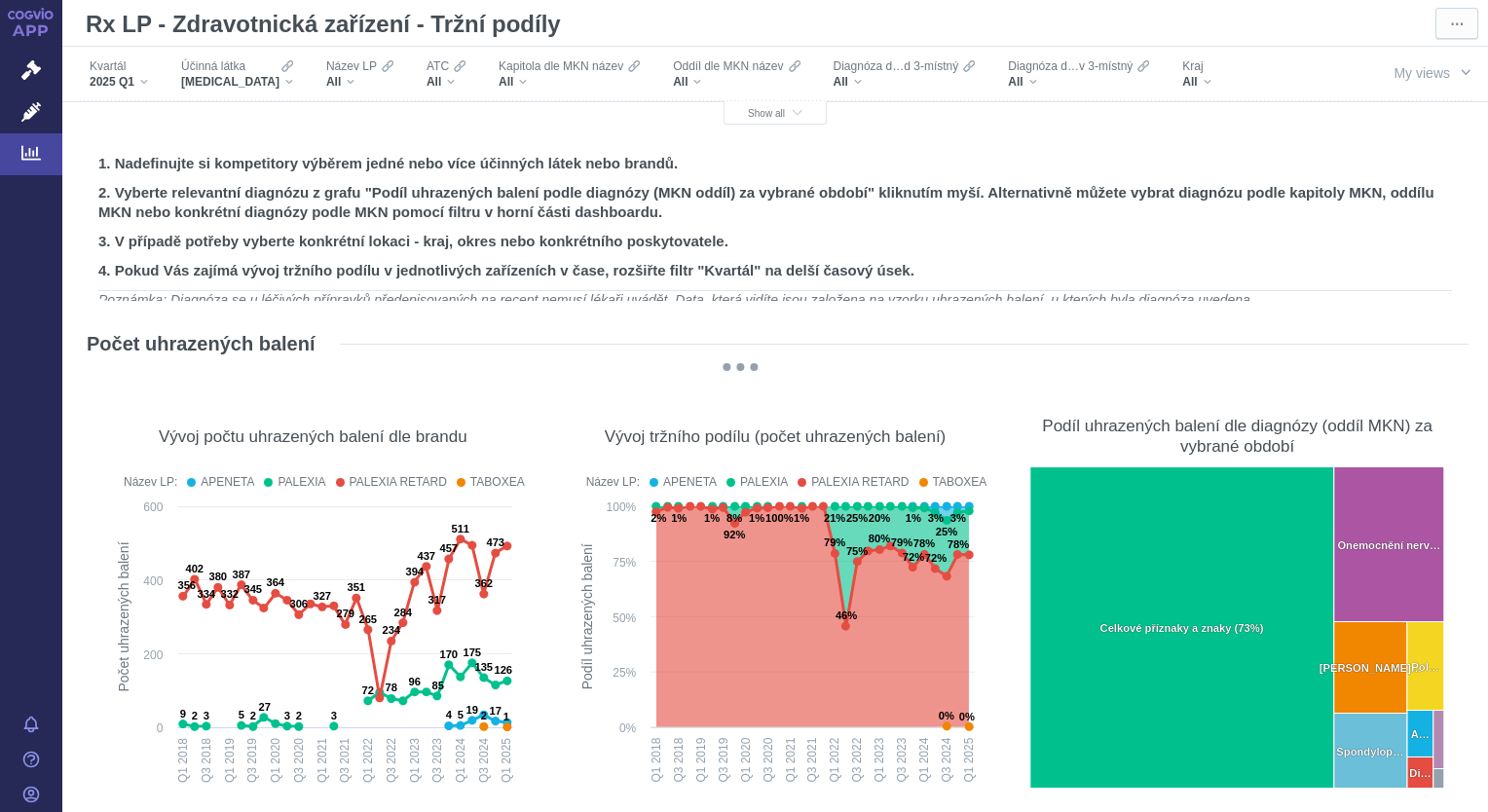
click at [894, 372] on div "@keyframes GDC-pop { 0%, 80%, 100% { transform: scale(0); } 40% { transform: sc…" at bounding box center [741, 372] width 1308 height 19
click at [1188, 88] on div "All" at bounding box center [1196, 82] width 29 height 16
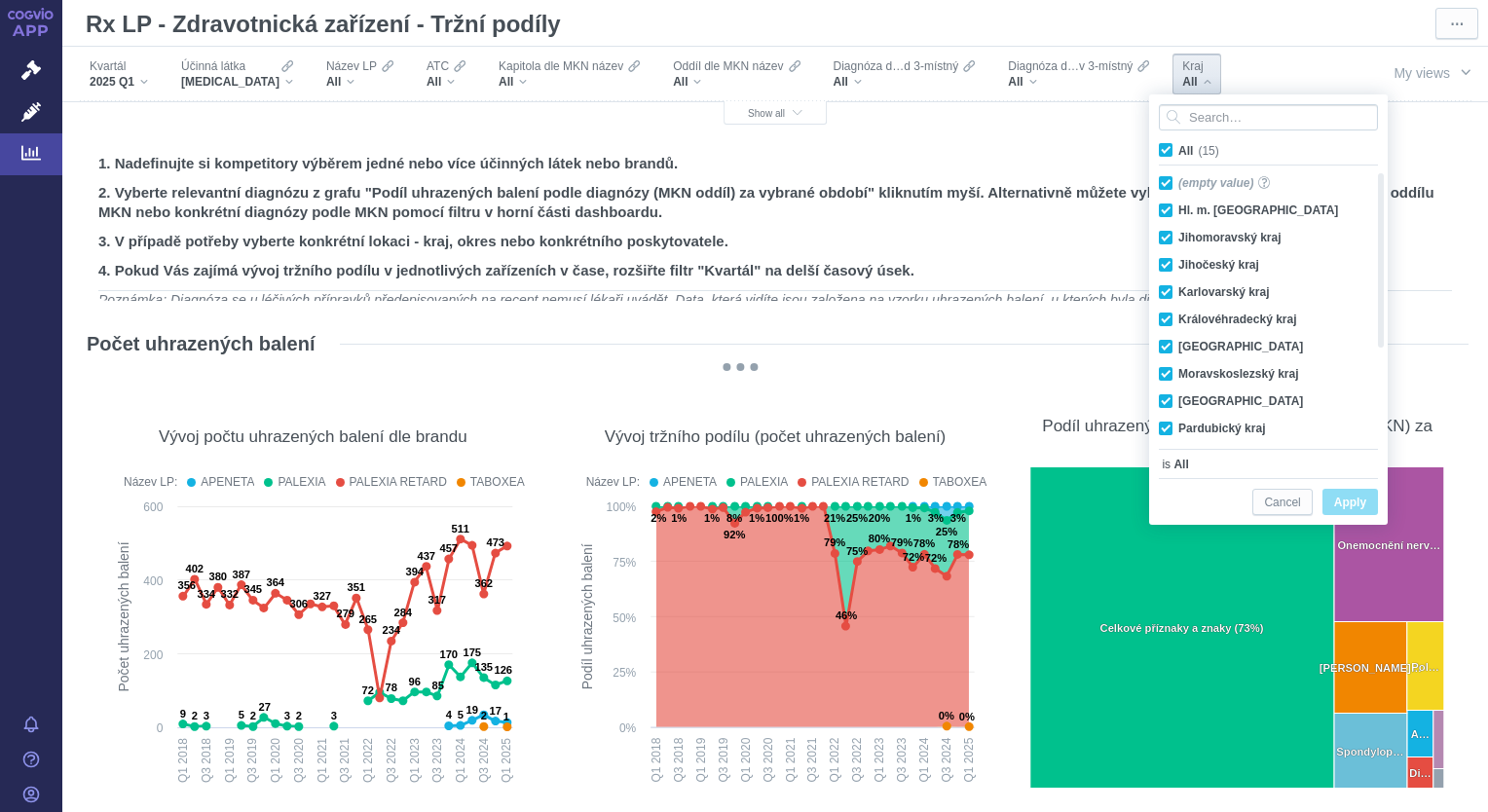
click at [1339, 74] on div "Kvartál 2025 Q1 Účinná [PERSON_NAME] [MEDICAL_DATA] Název LP All ATC All Kapito…" at bounding box center [774, 75] width 1425 height 55
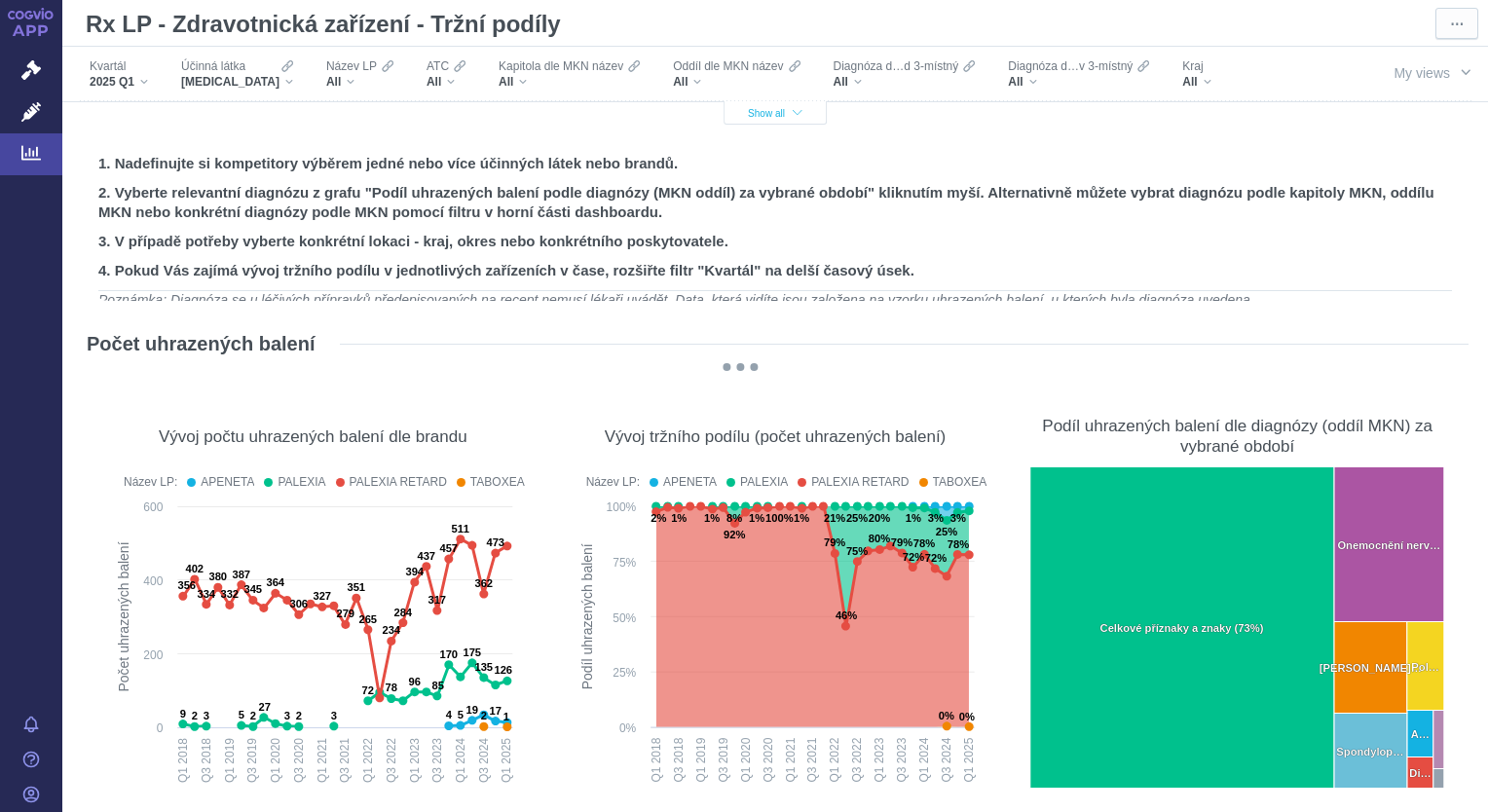
click at [793, 119] on icon "button" at bounding box center [798, 113] width 10 height 11
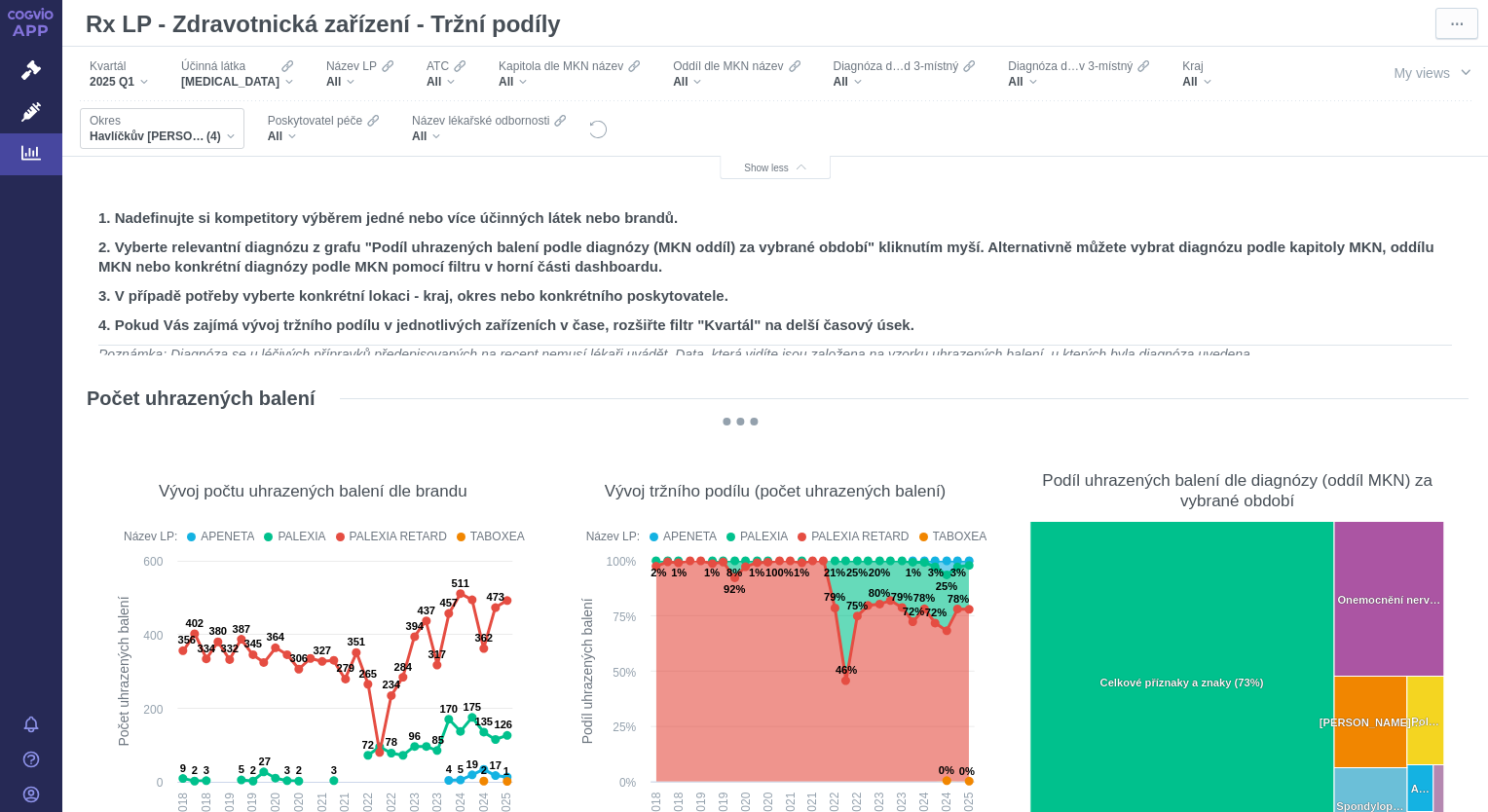
click at [226, 139] on div "Havlíčkův [PERSON_NAME], [GEOGRAPHIC_DATA], [GEOGRAPHIC_DATA], [GEOGRAPHIC_DATA…" at bounding box center [162, 137] width 146 height 16
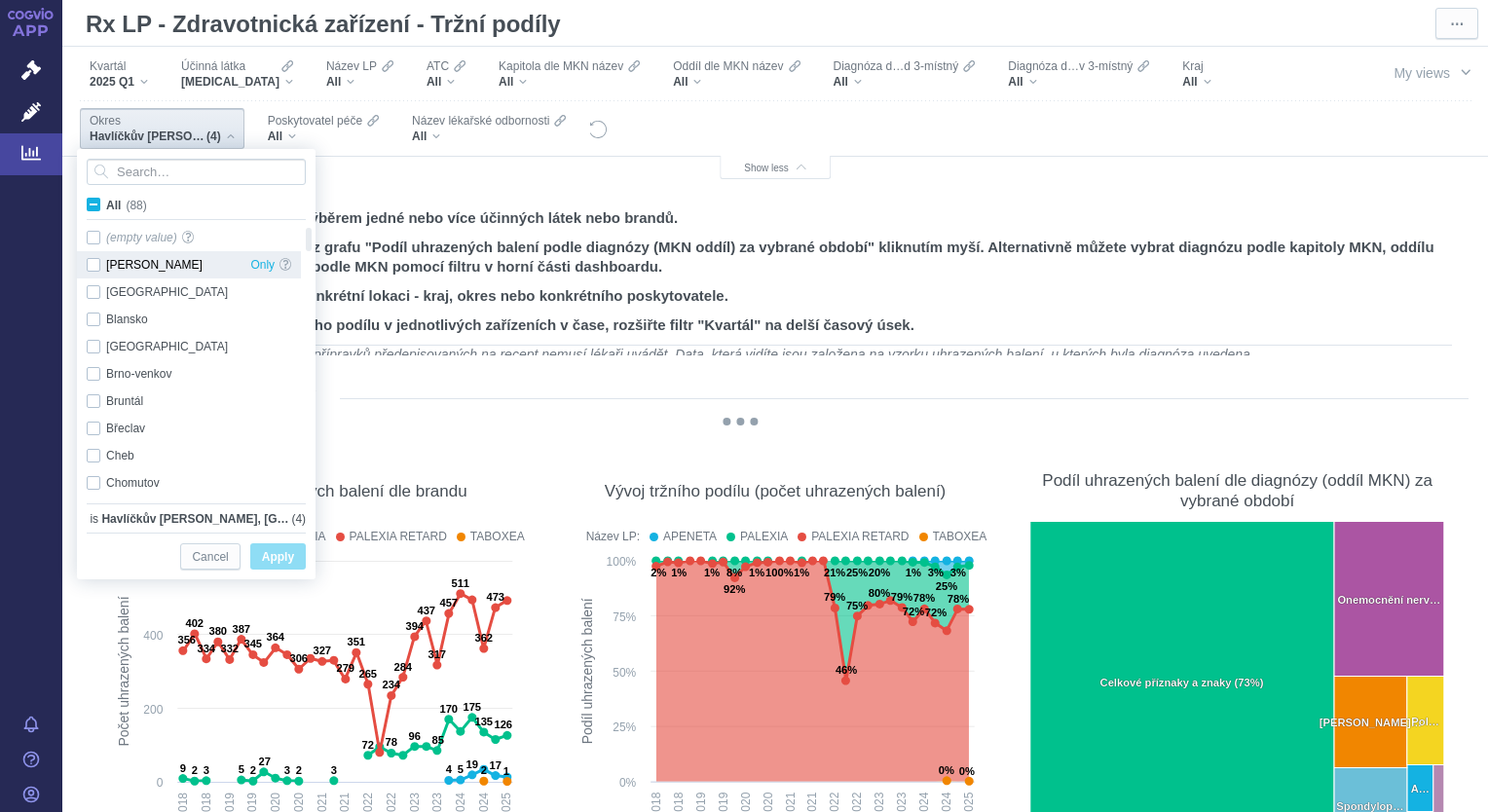
click at [95, 266] on div "[PERSON_NAME] Only" at bounding box center [189, 264] width 224 height 28
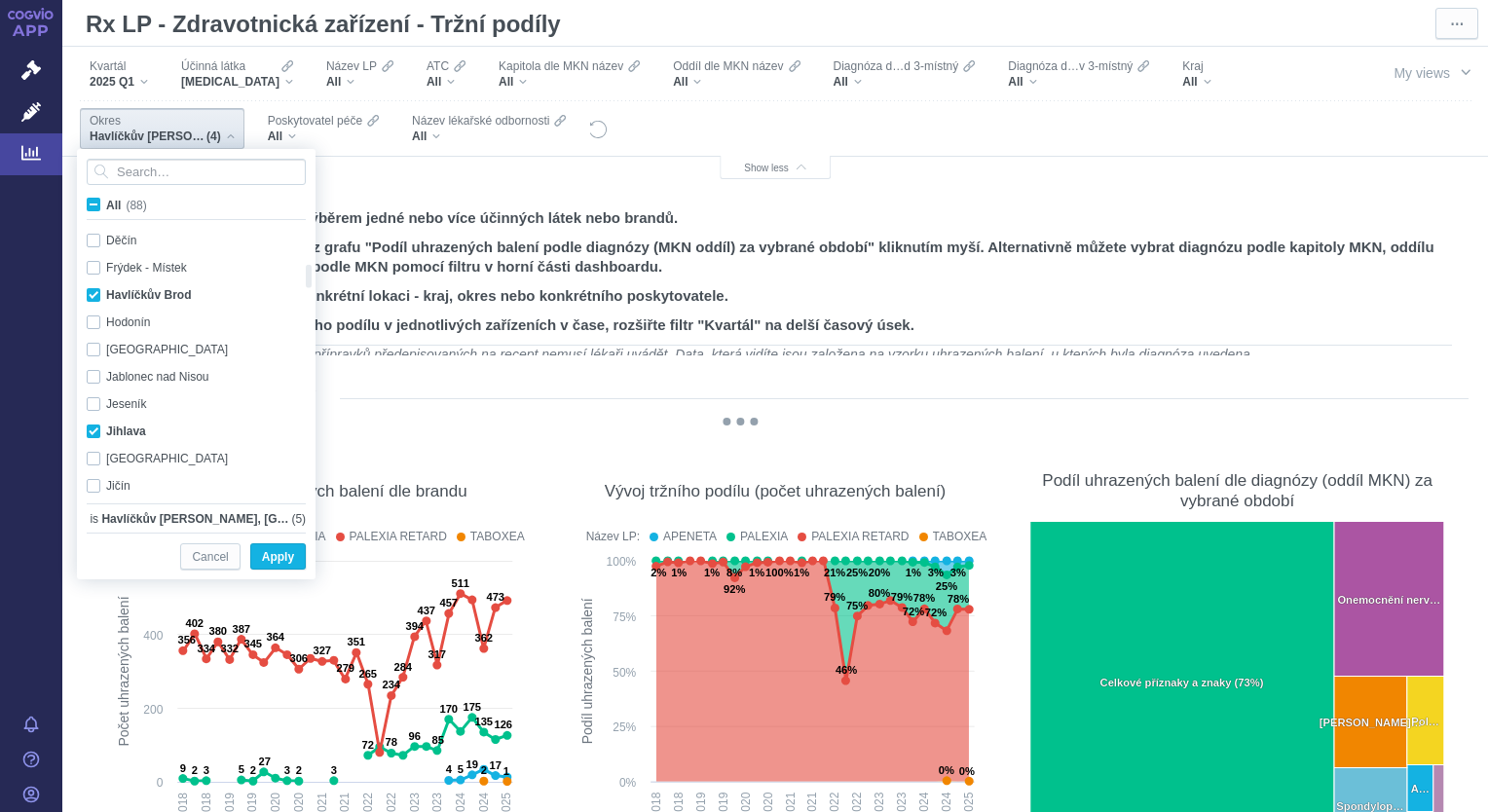
checkbox input "false"
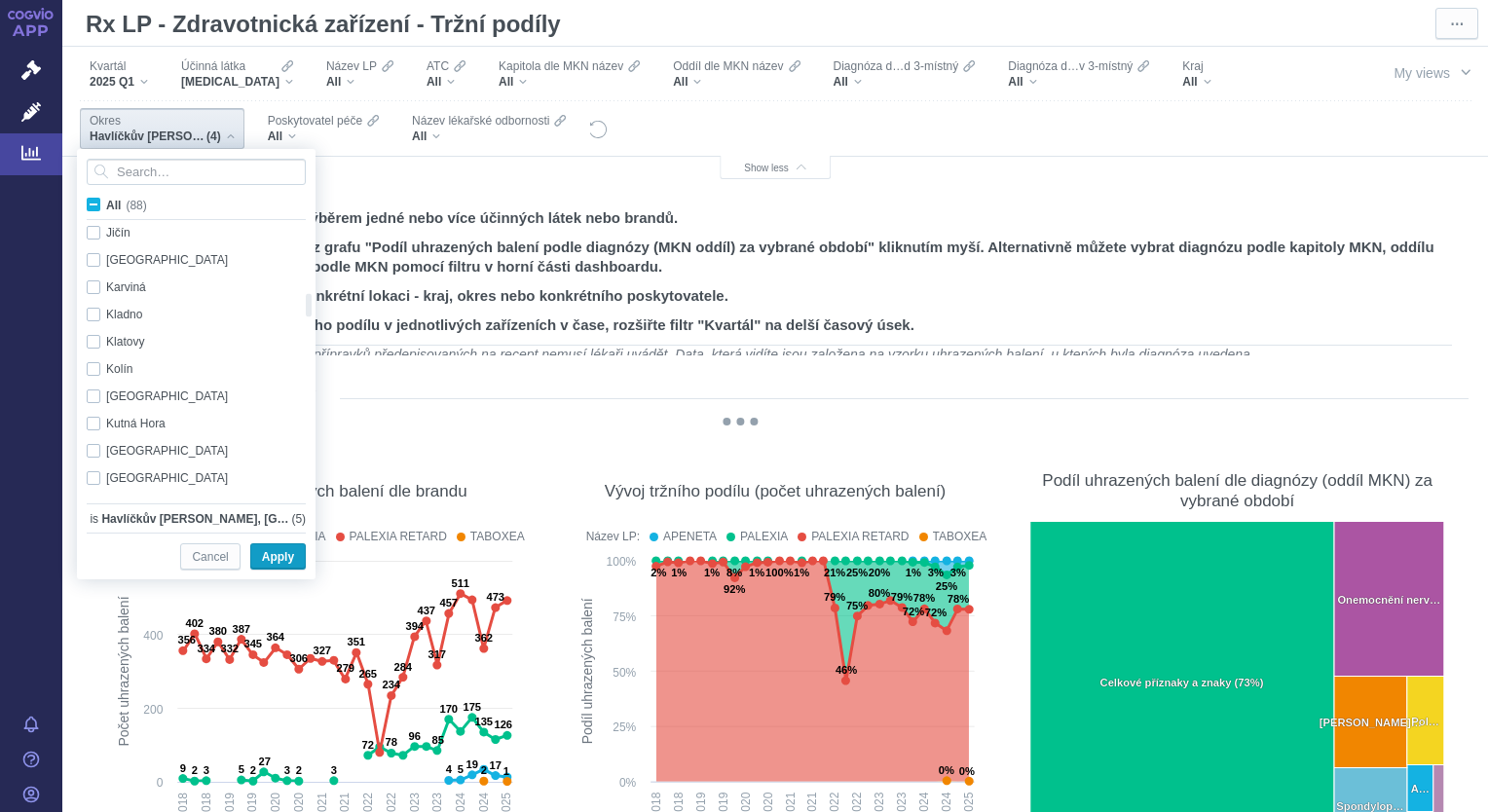
checkbox input "false"
click at [275, 559] on span "Apply" at bounding box center [277, 556] width 32 height 25
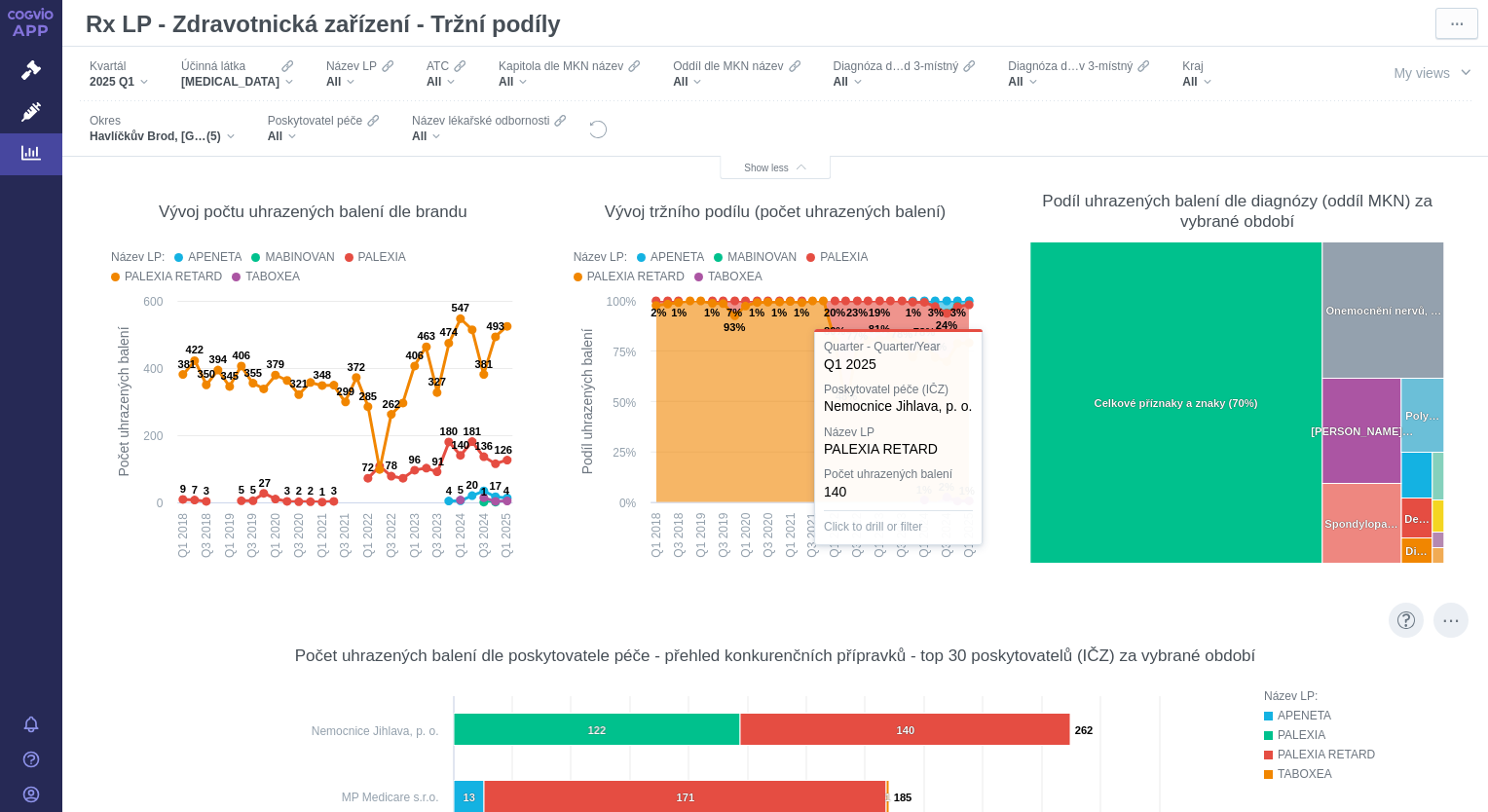
scroll to position [272, 0]
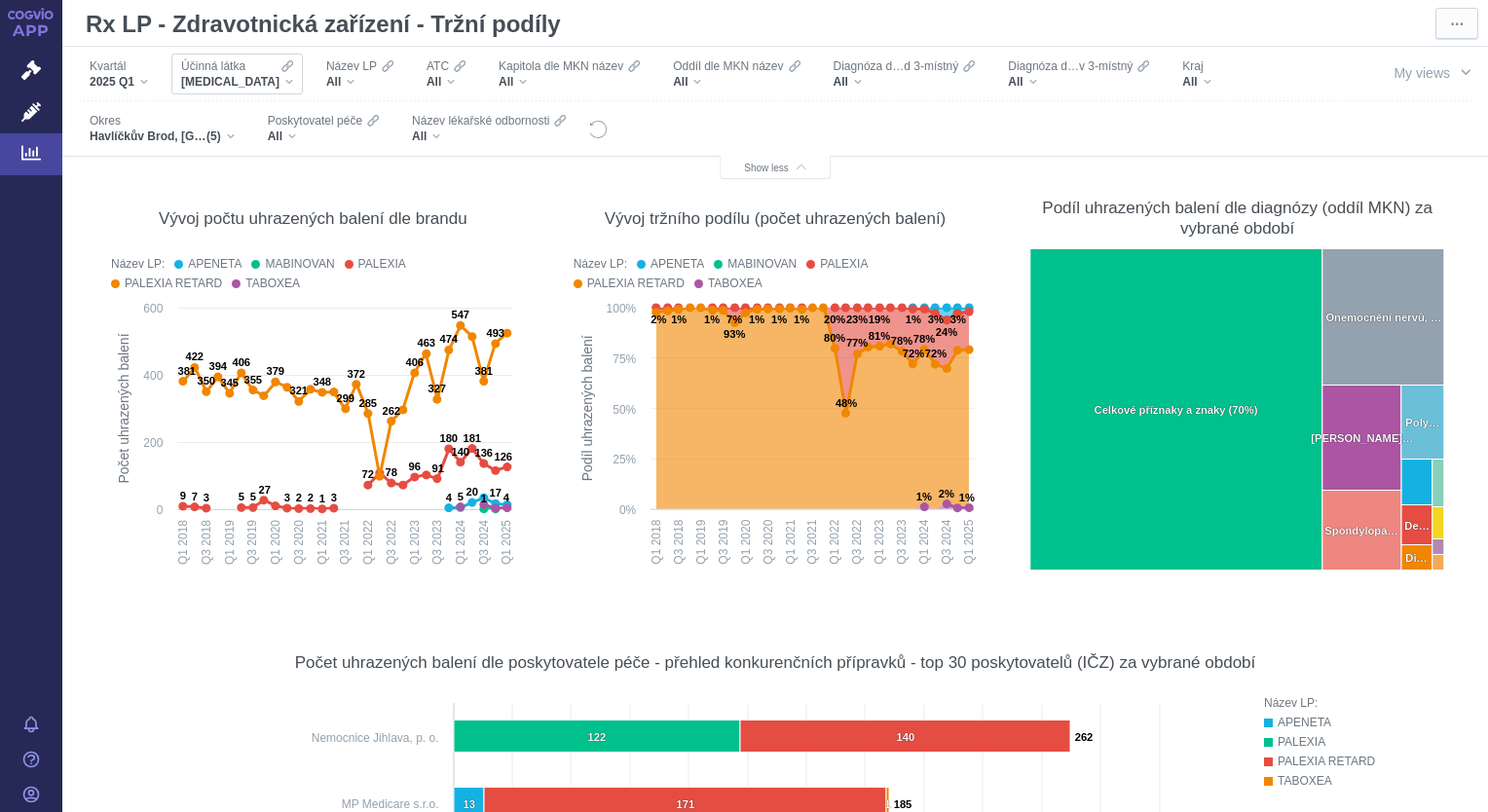
click at [268, 85] on div "[MEDICAL_DATA]" at bounding box center [237, 82] width 112 height 16
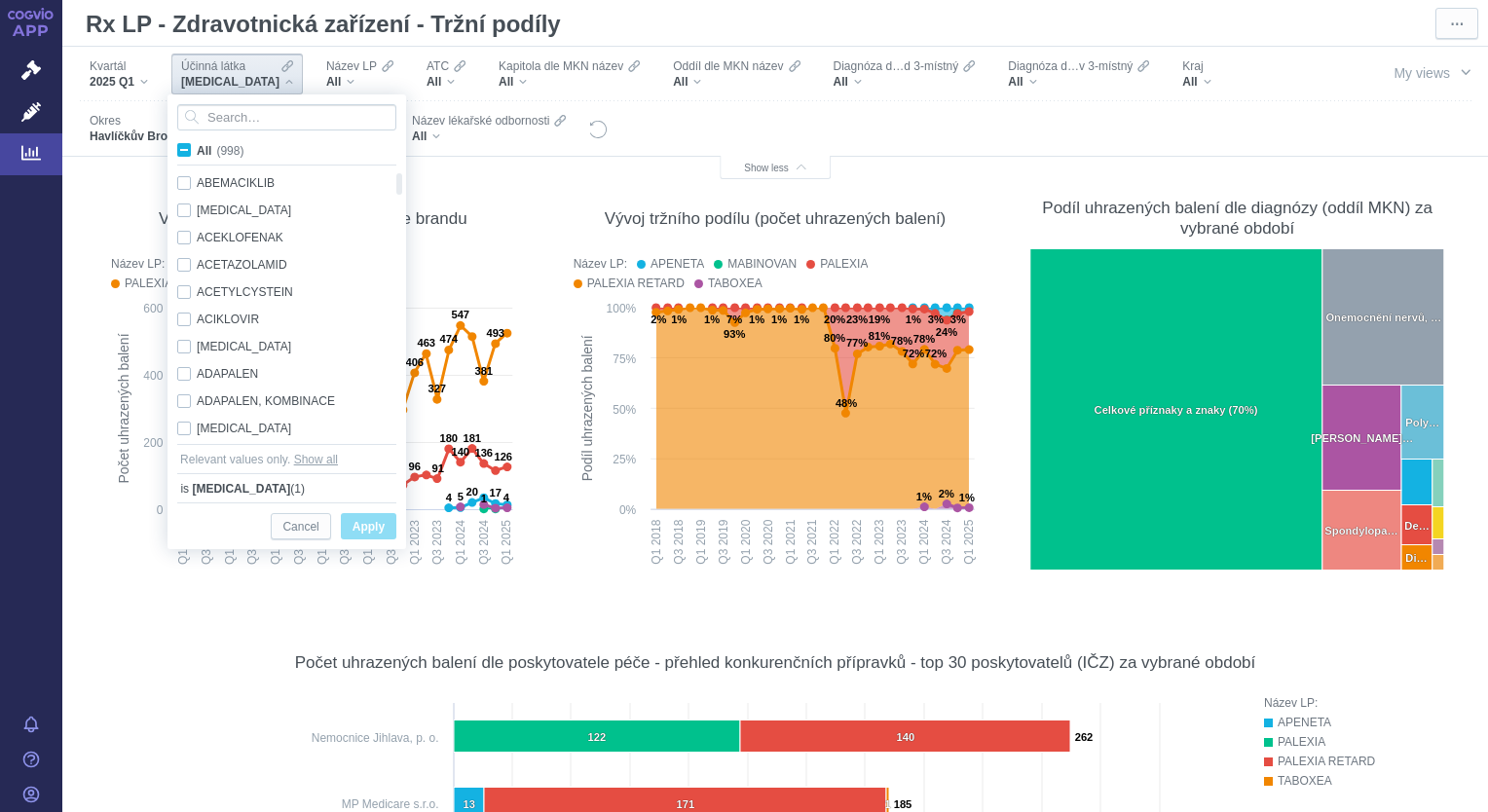
click at [197, 147] on span "All (998)" at bounding box center [220, 151] width 47 height 14
click at [197, 147] on input "All (998)" at bounding box center [203, 146] width 13 height 13
checkbox input "true"
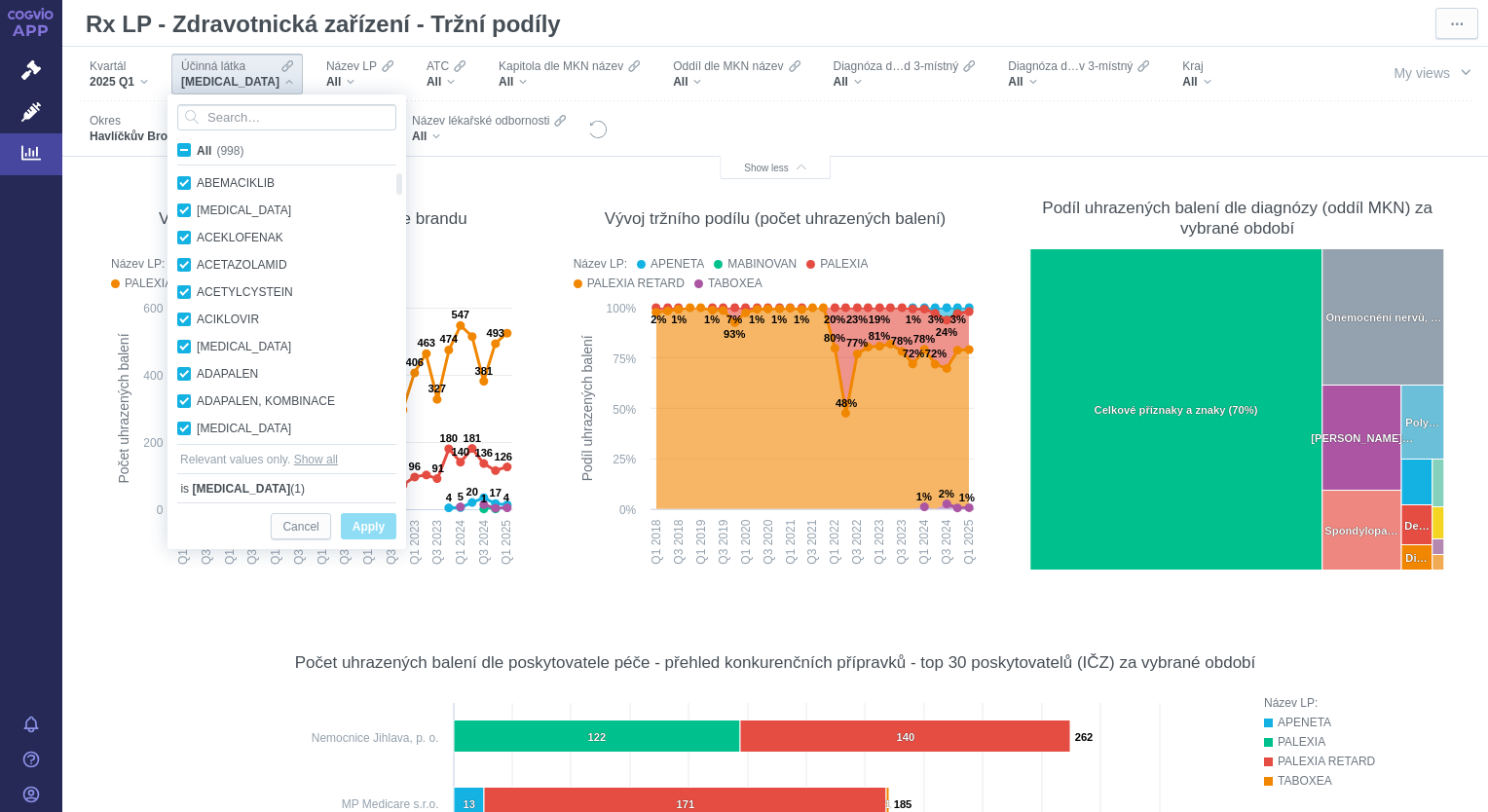
checkbox input "true"
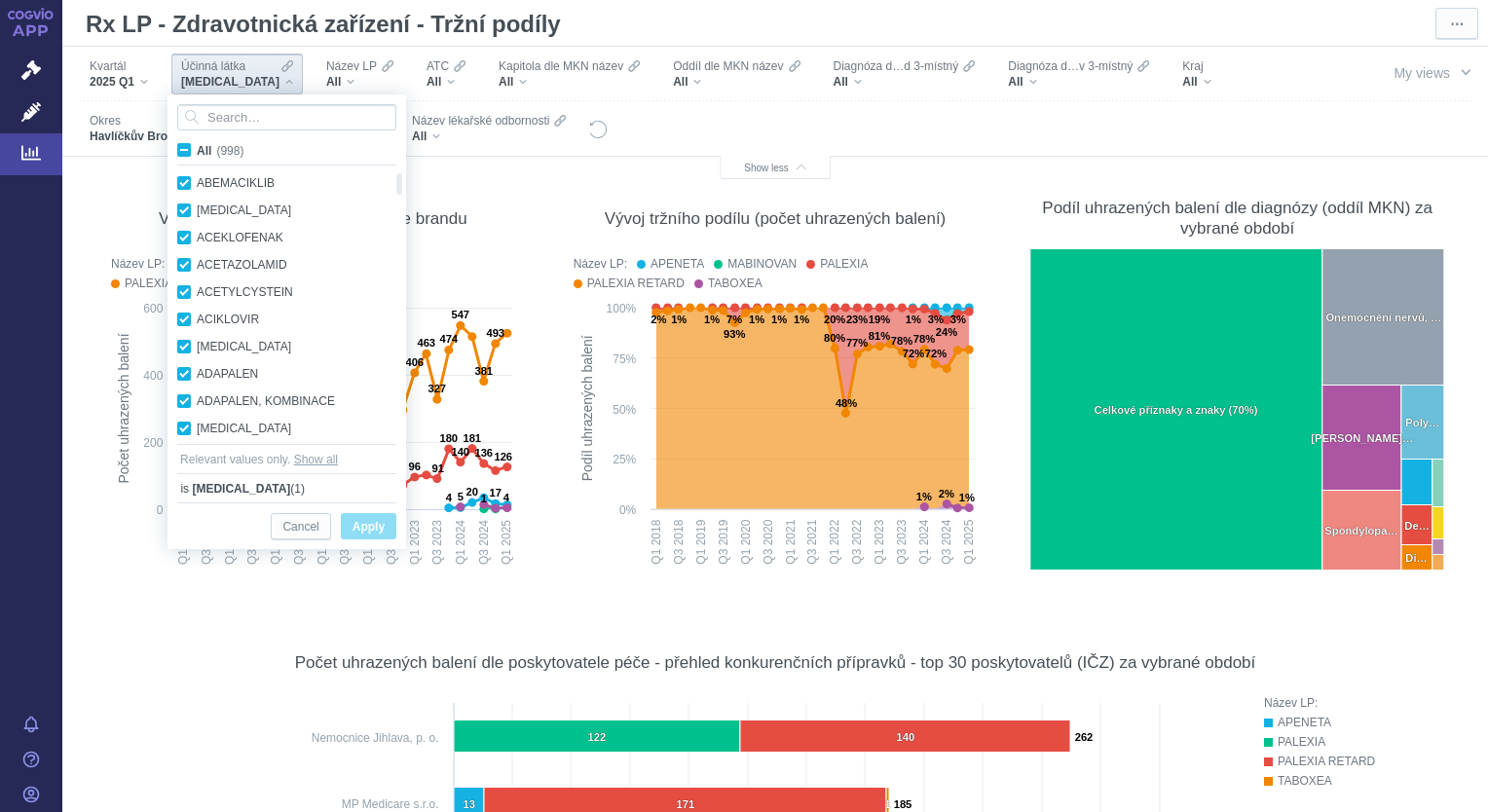
checkbox input "true"
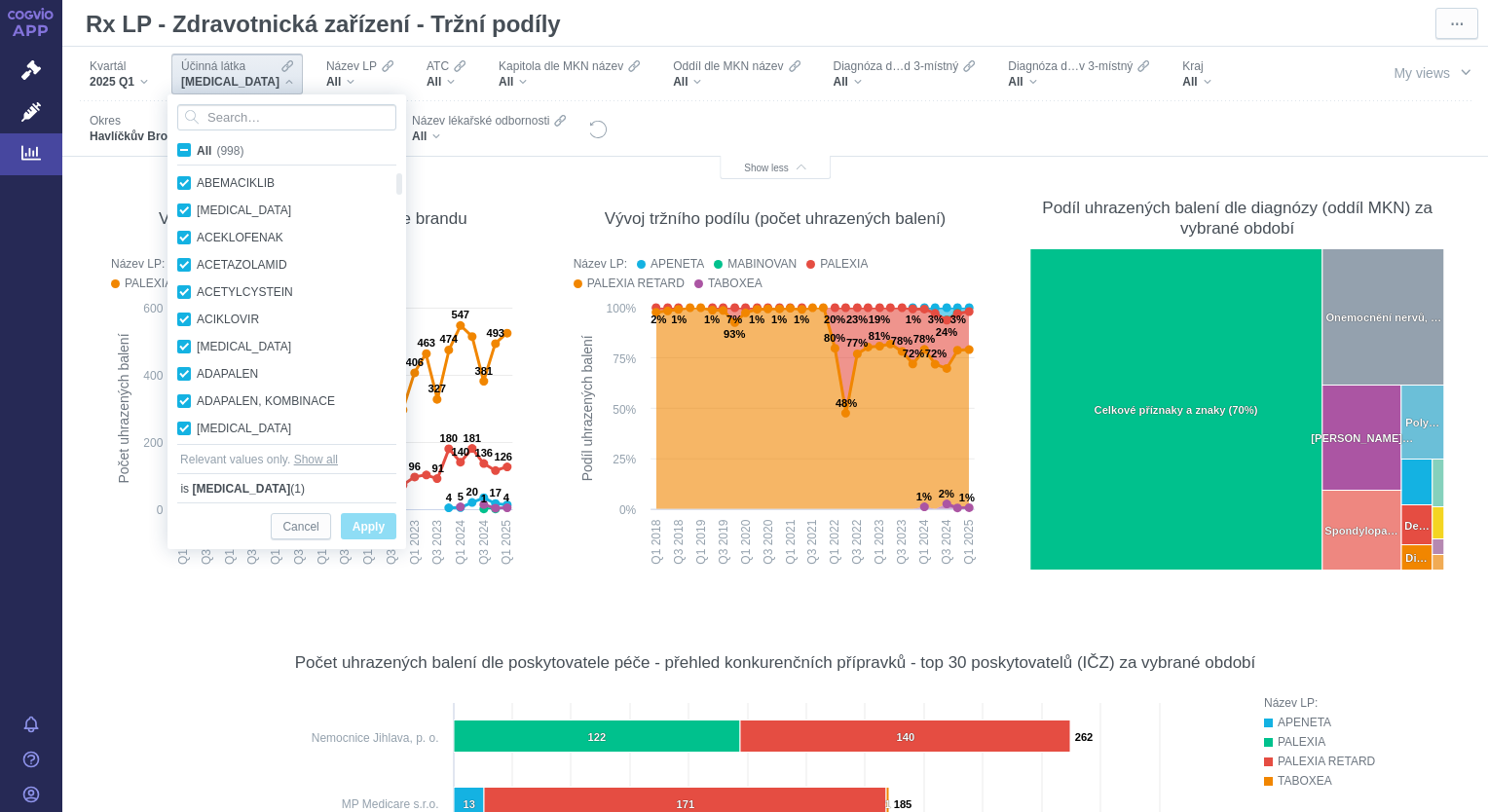
checkbox input "true"
click at [197, 147] on span "All (998)" at bounding box center [220, 151] width 47 height 14
click at [197, 147] on input "All (998)" at bounding box center [203, 146] width 13 height 13
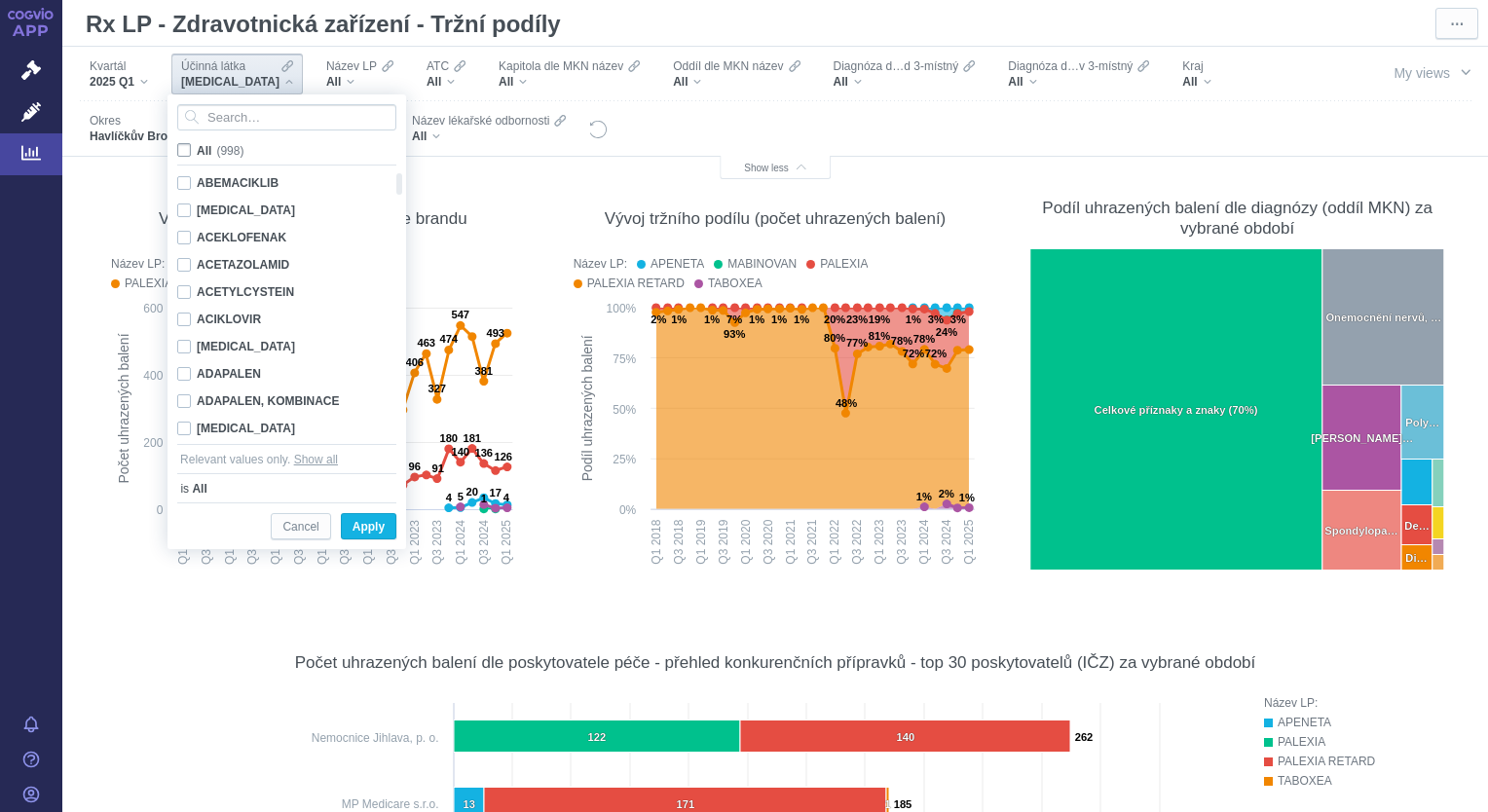
checkbox input "false"
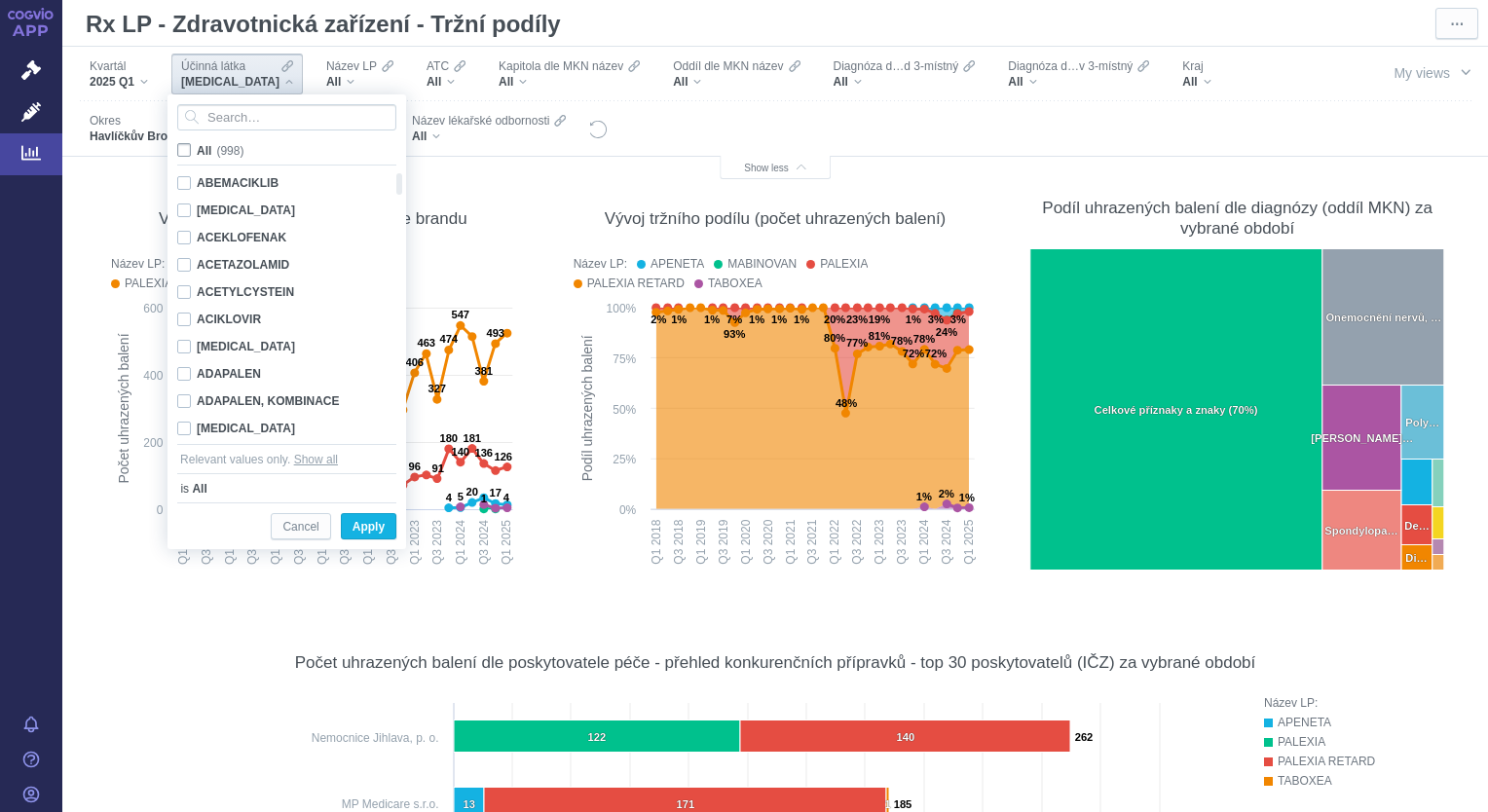
checkbox input "false"
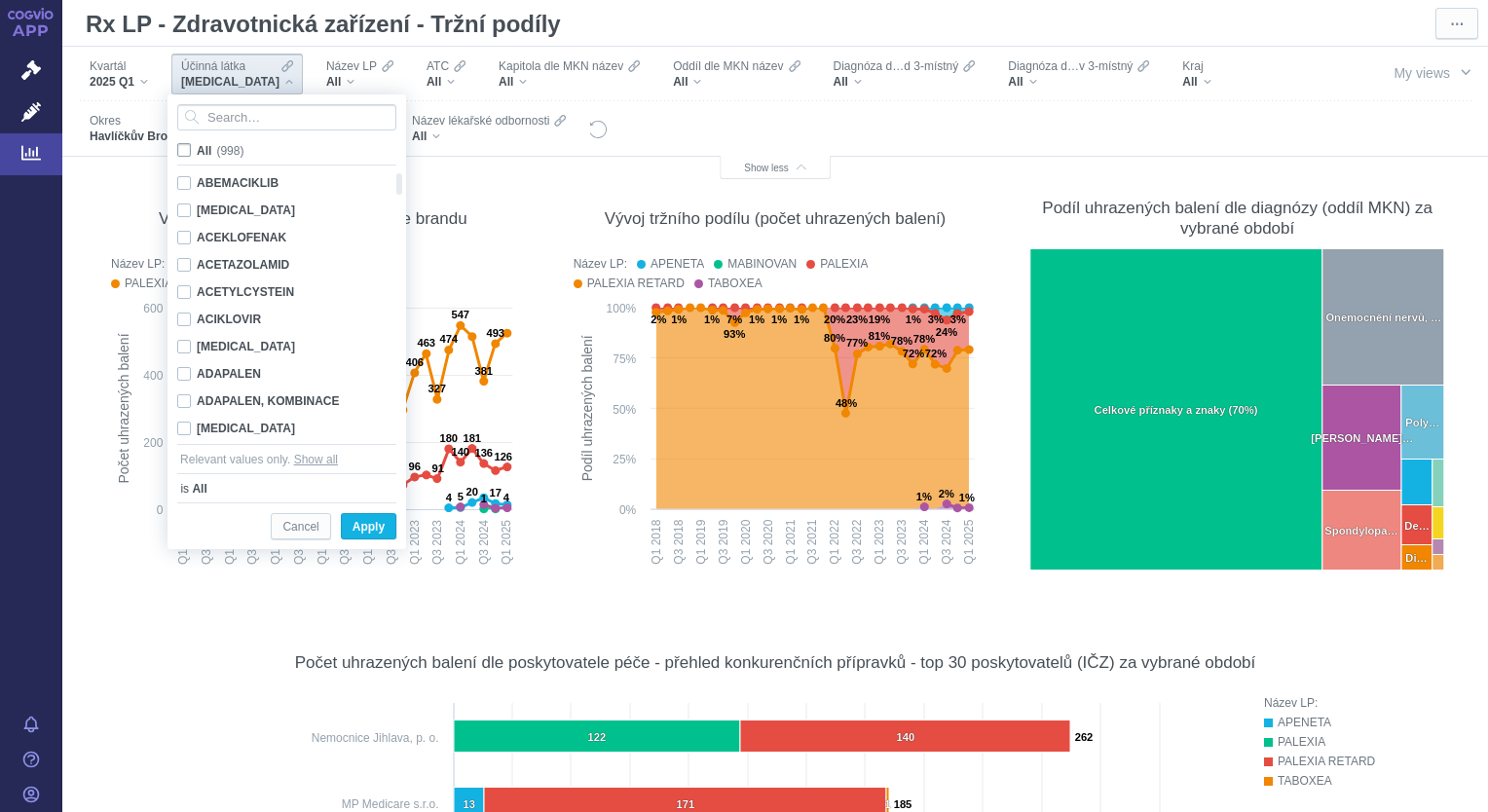
checkbox input "false"
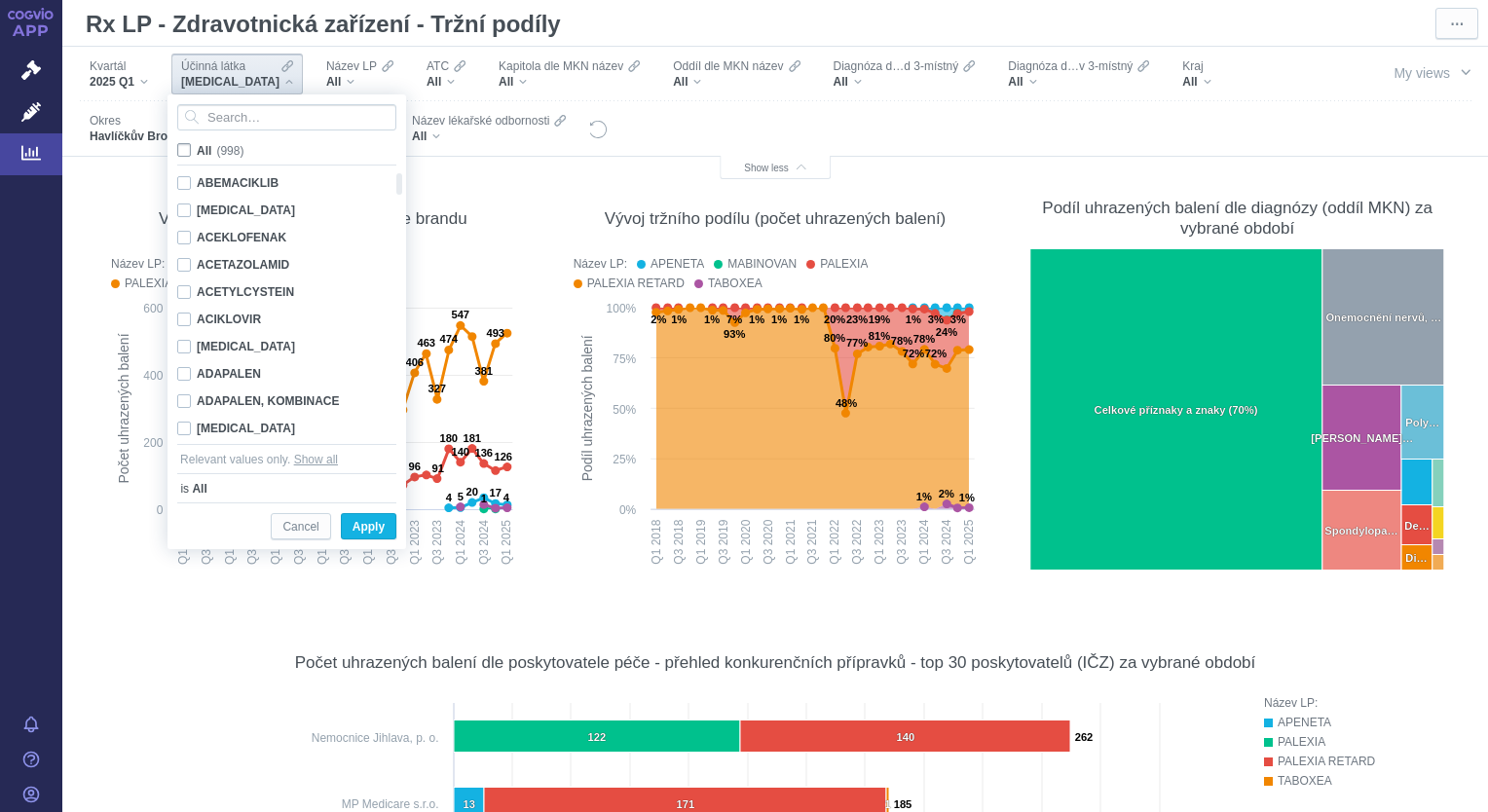
checkbox input "false"
click at [284, 116] on input "Search attribute values" at bounding box center [286, 117] width 219 height 27
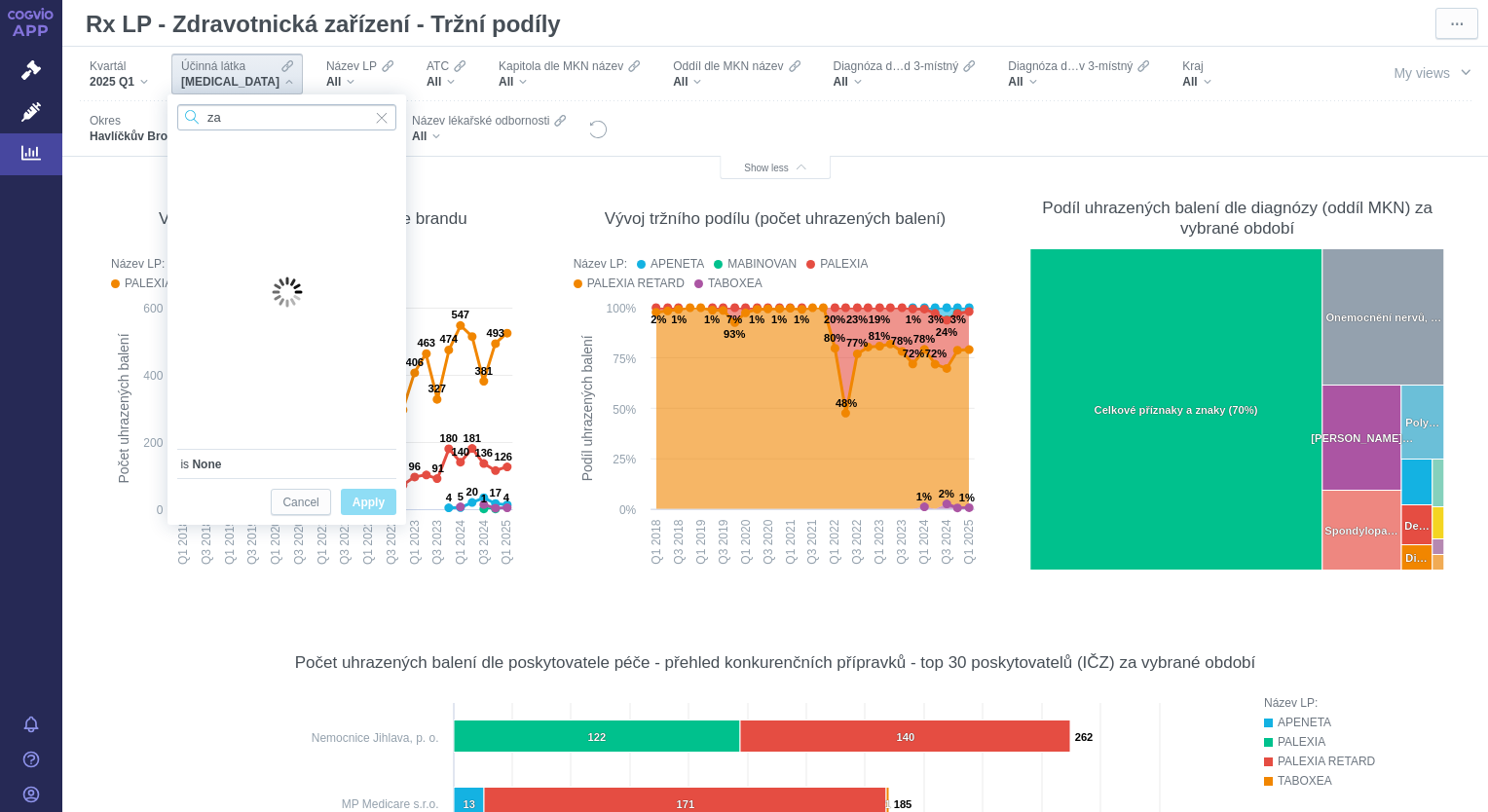
type input "z"
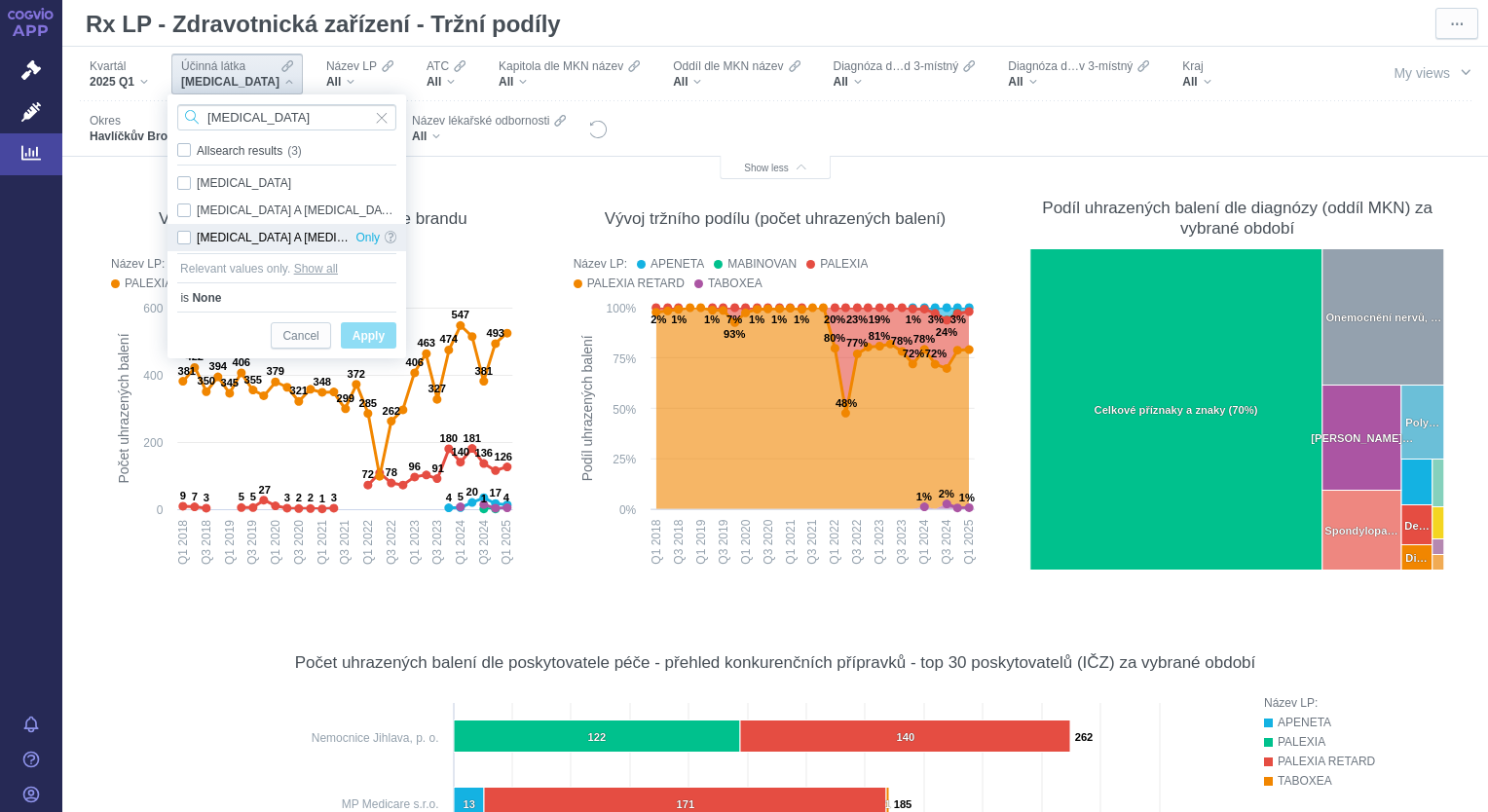
type input "tramadol"
click at [182, 239] on div "TRAMADOL A PARACETAMOL Only" at bounding box center [286, 238] width 239 height 28
checkbox input "true"
click at [366, 330] on span "Apply" at bounding box center [368, 336] width 32 height 25
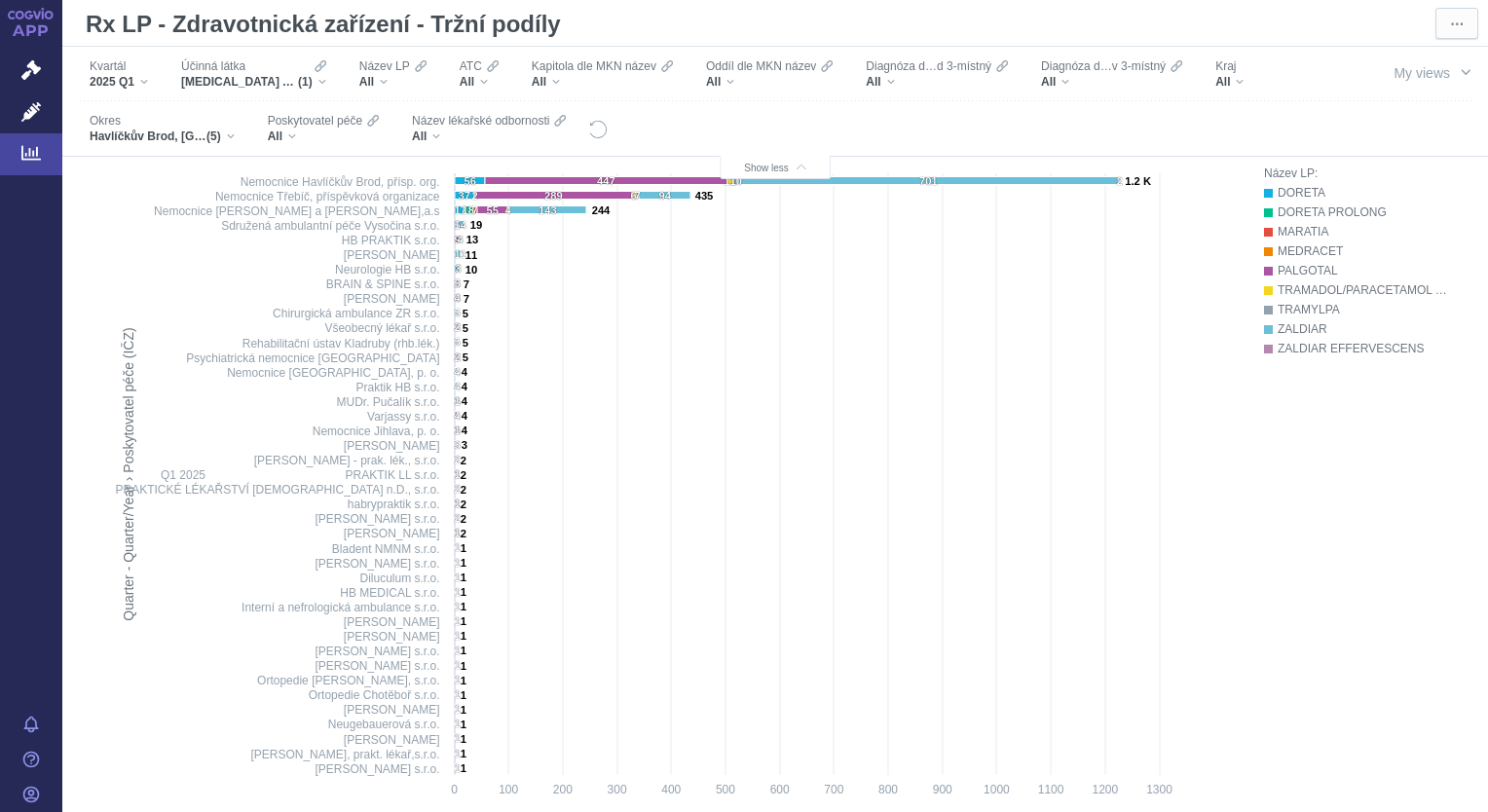
scroll to position [802, 0]
